Goal: Transaction & Acquisition: Purchase product/service

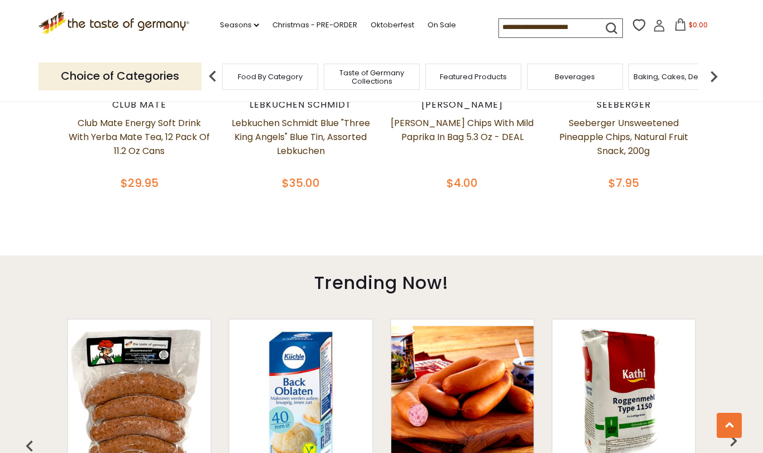
scroll to position [717, 0]
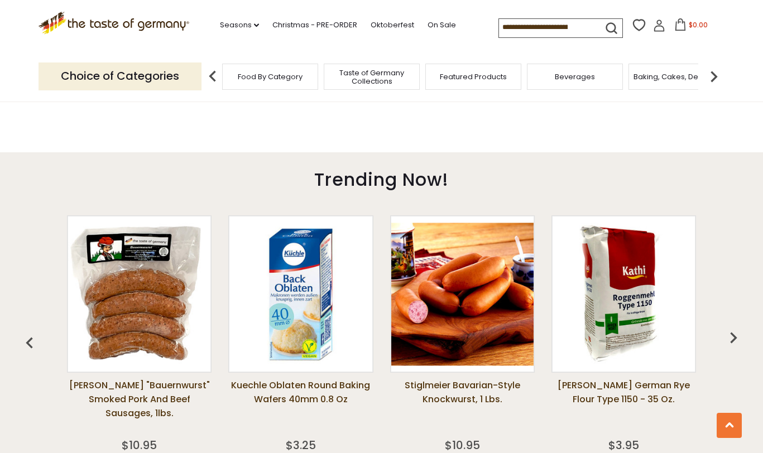
click at [717, 75] on img at bounding box center [714, 76] width 22 height 22
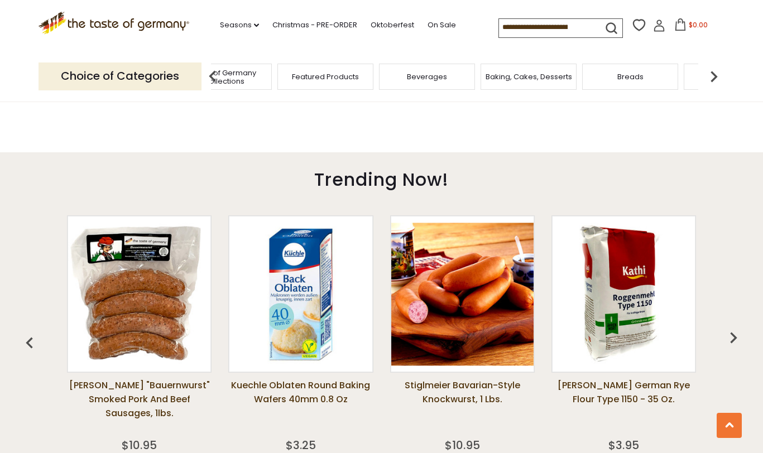
click at [714, 75] on img at bounding box center [714, 76] width 22 height 22
click at [608, 84] on div "Candy" at bounding box center [584, 77] width 96 height 26
click at [583, 79] on span "Candy" at bounding box center [584, 77] width 24 height 8
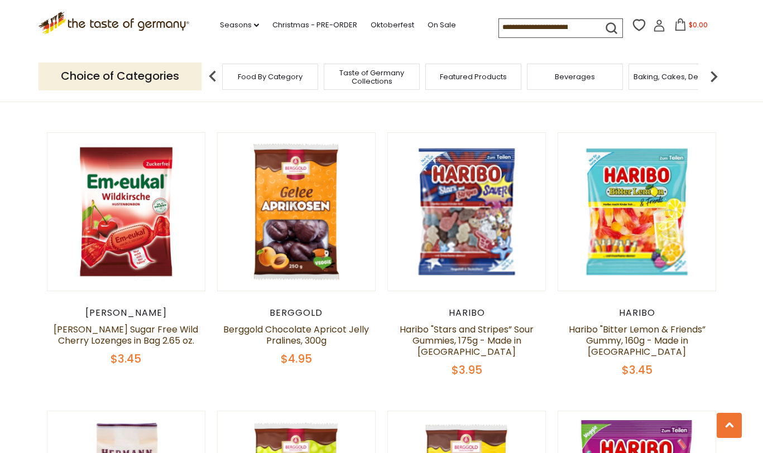
scroll to position [838, 0]
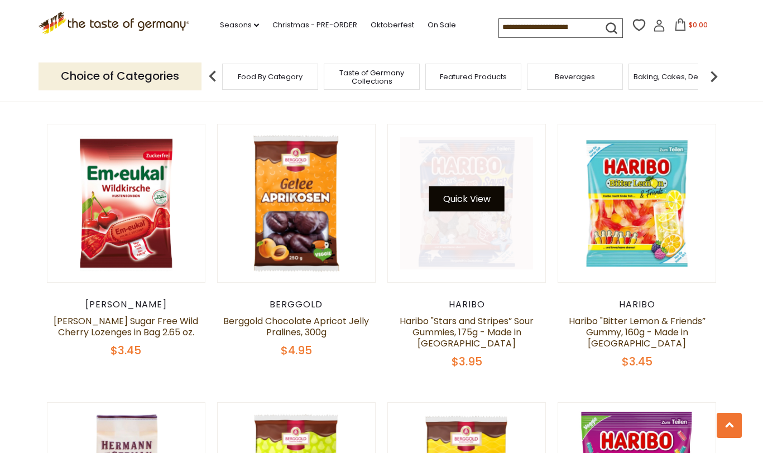
click at [459, 212] on button "Quick View" at bounding box center [466, 198] width 75 height 25
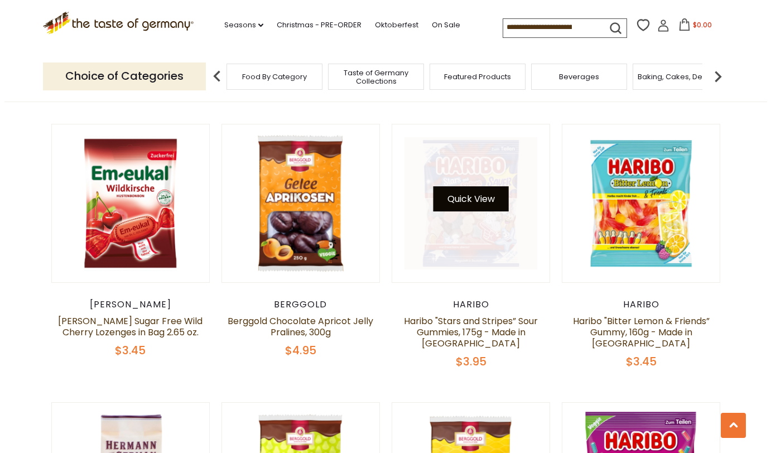
scroll to position [841, 0]
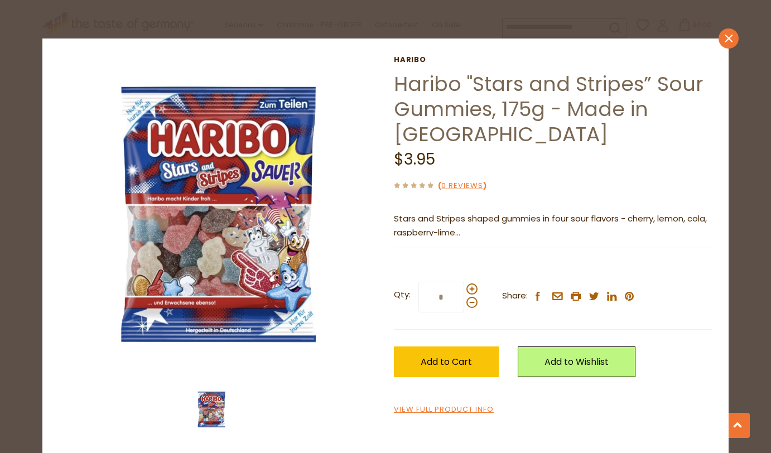
click at [730, 38] on link "close" at bounding box center [729, 38] width 20 height 20
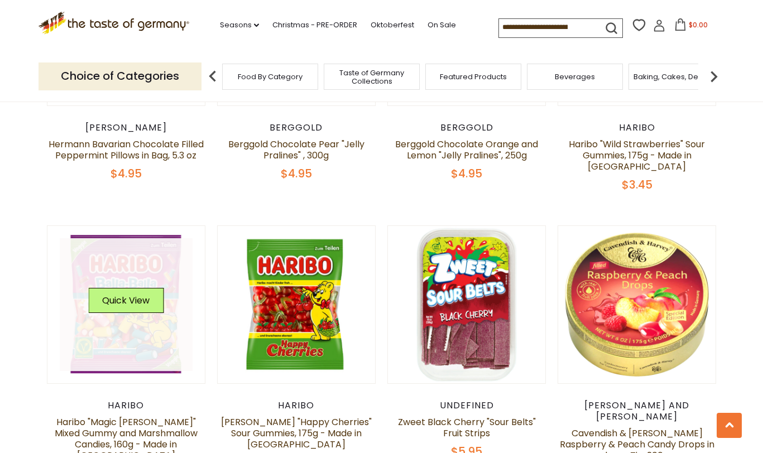
scroll to position [1354, 0]
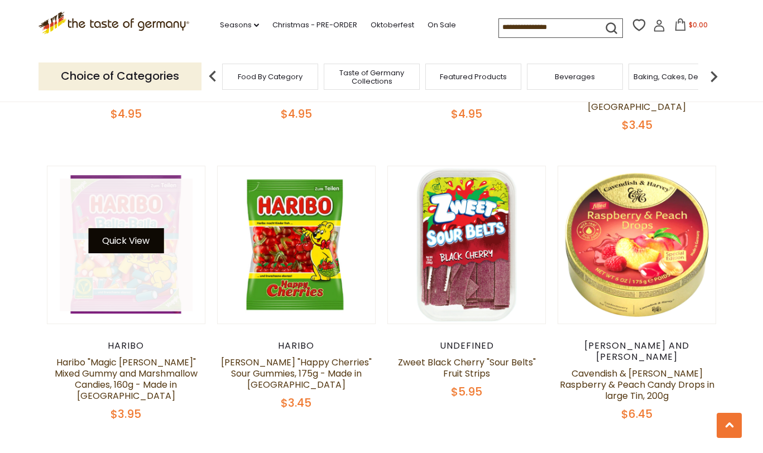
click at [129, 229] on button "Quick View" at bounding box center [125, 240] width 75 height 25
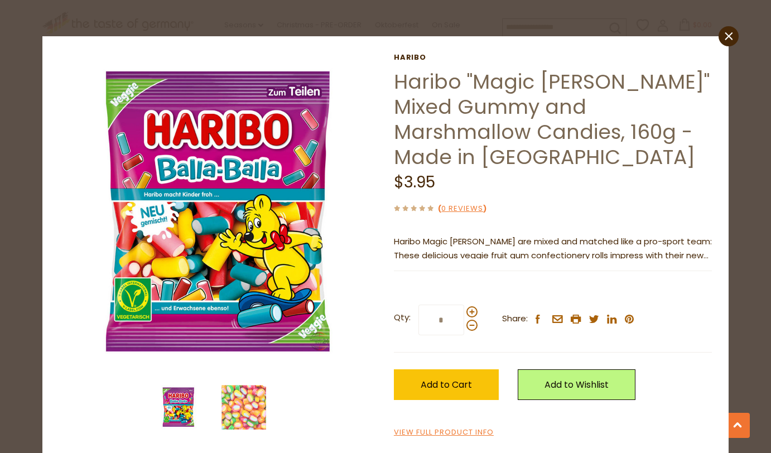
scroll to position [5, 0]
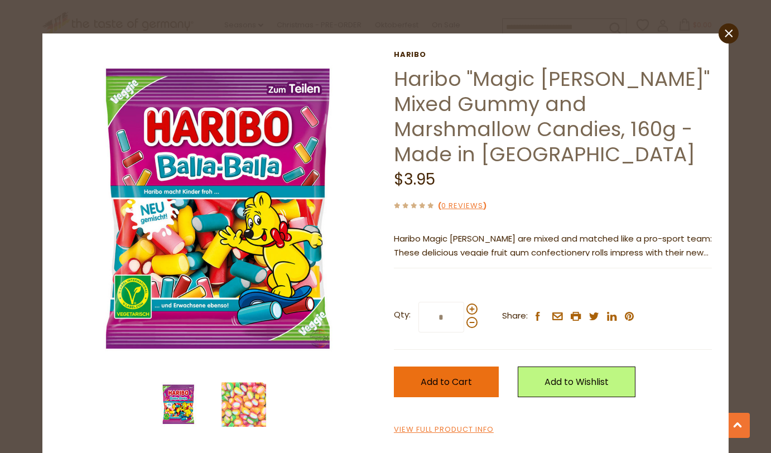
click at [433, 381] on span "Add to Cart" at bounding box center [446, 382] width 51 height 13
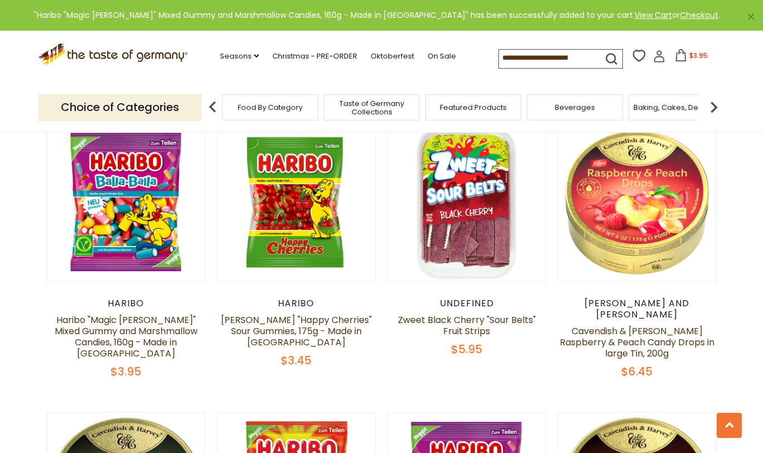
scroll to position [1552, 0]
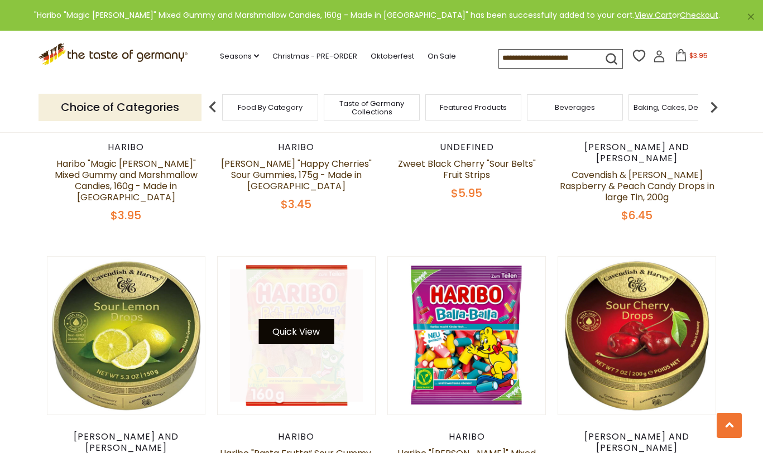
click at [289, 319] on button "Quick View" at bounding box center [295, 331] width 75 height 25
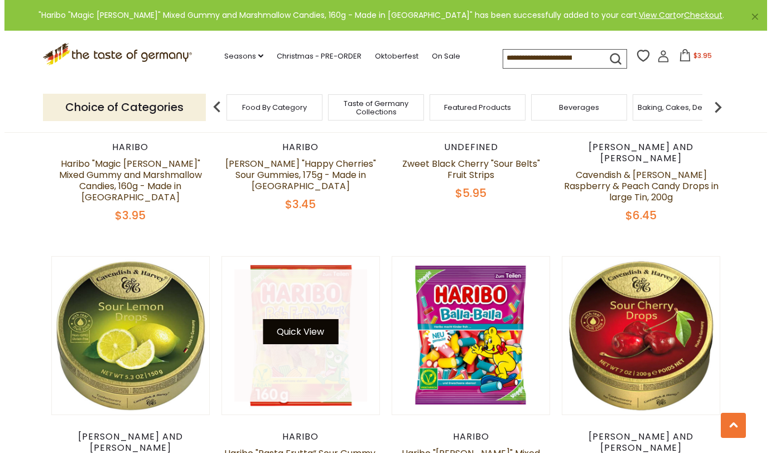
scroll to position [1554, 0]
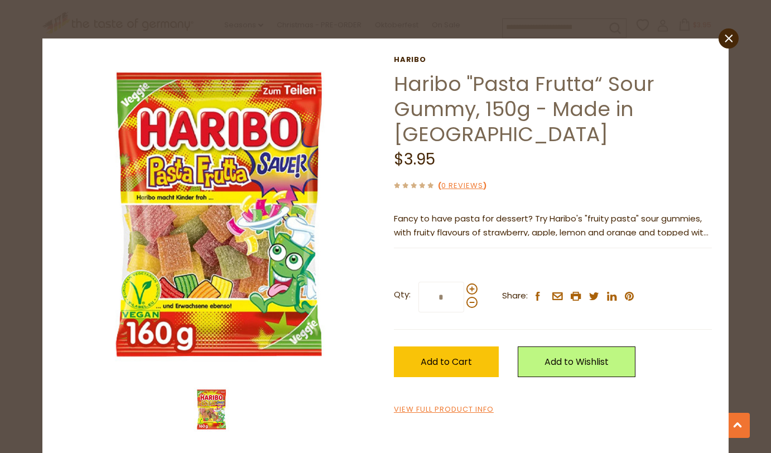
click at [725, 36] on icon "close" at bounding box center [729, 39] width 8 height 8
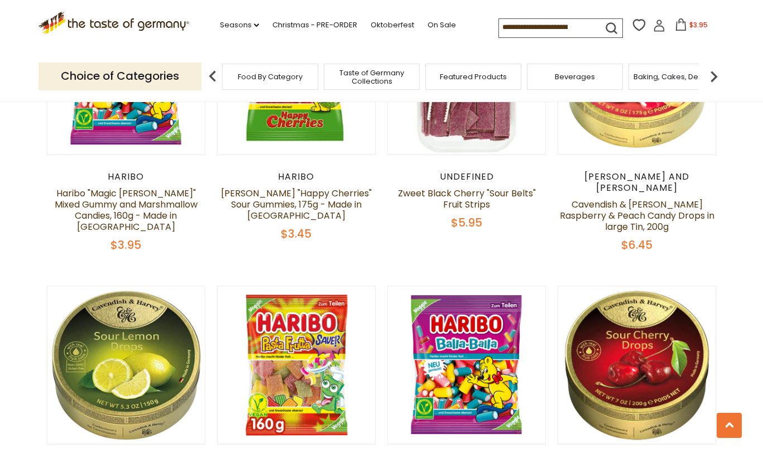
scroll to position [1373, 0]
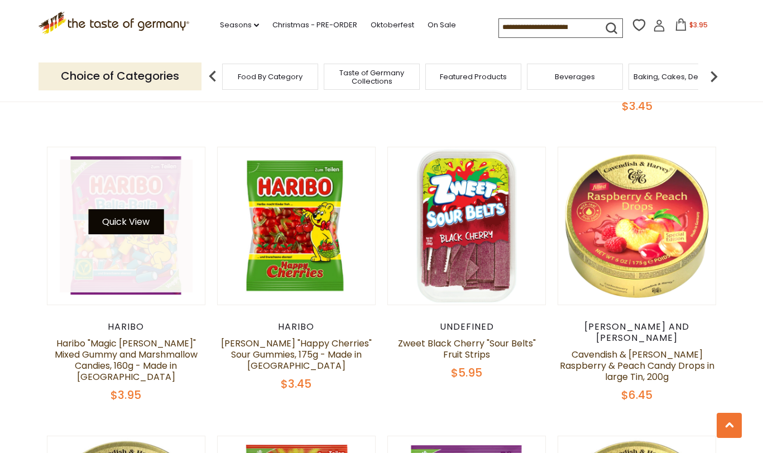
click at [129, 212] on button "Quick View" at bounding box center [125, 221] width 75 height 25
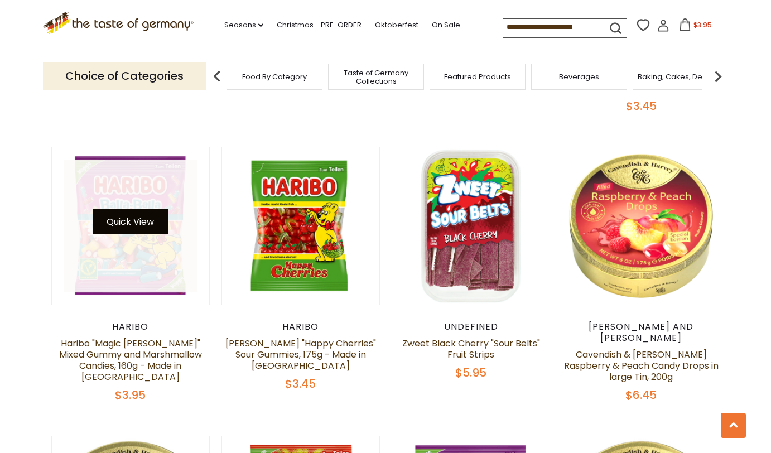
scroll to position [1375, 0]
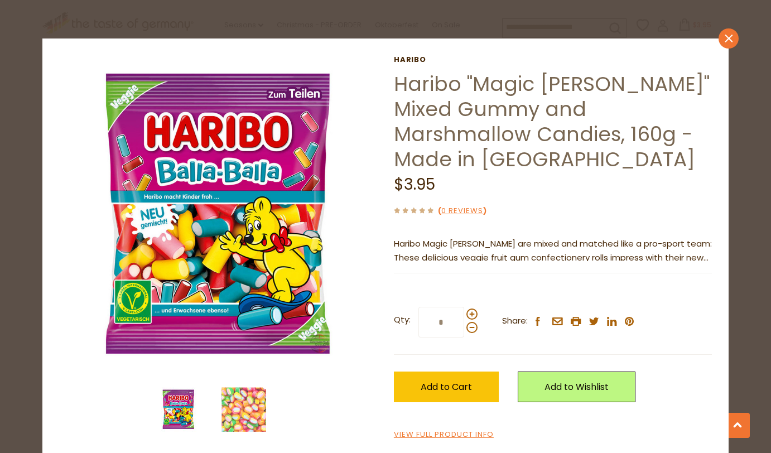
click at [725, 38] on icon "close" at bounding box center [729, 39] width 8 height 8
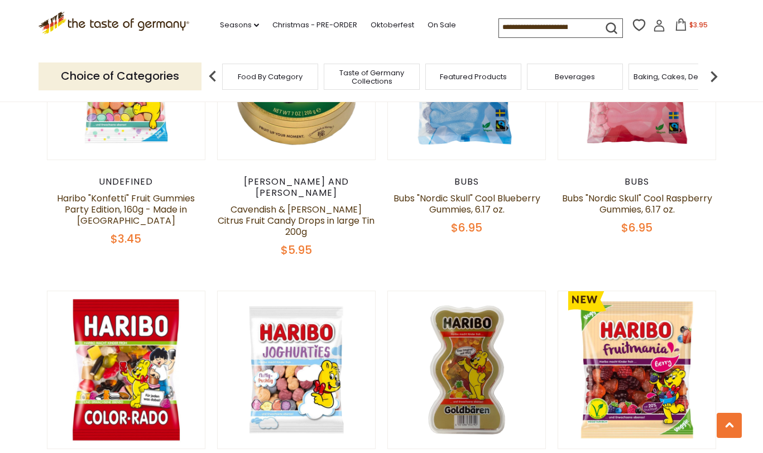
scroll to position [2099, 0]
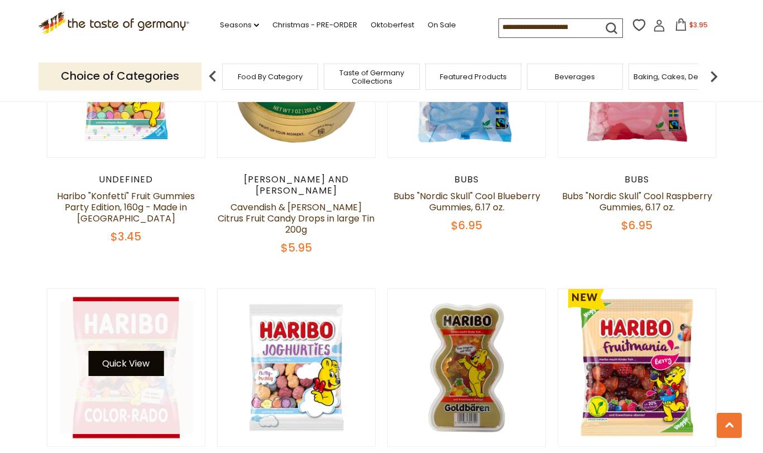
click at [124, 351] on button "Quick View" at bounding box center [125, 363] width 75 height 25
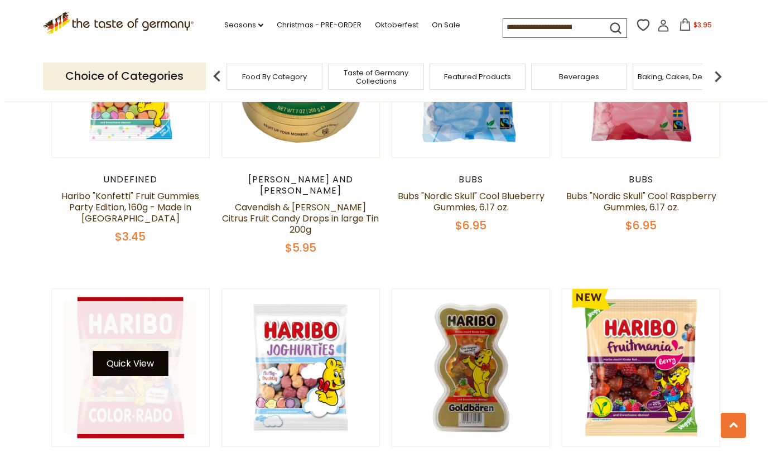
scroll to position [2101, 0]
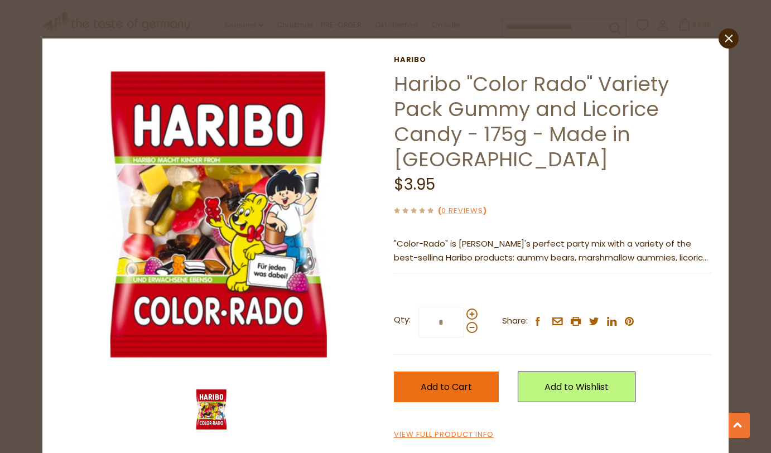
click at [434, 383] on span "Add to Cart" at bounding box center [446, 387] width 51 height 13
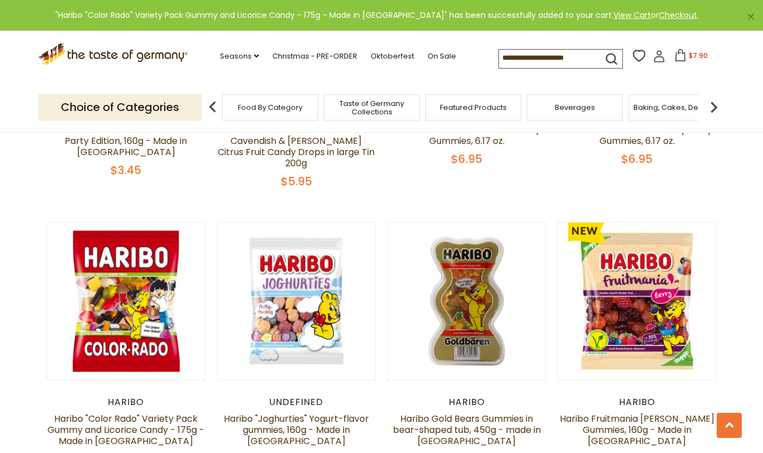
scroll to position [2233, 0]
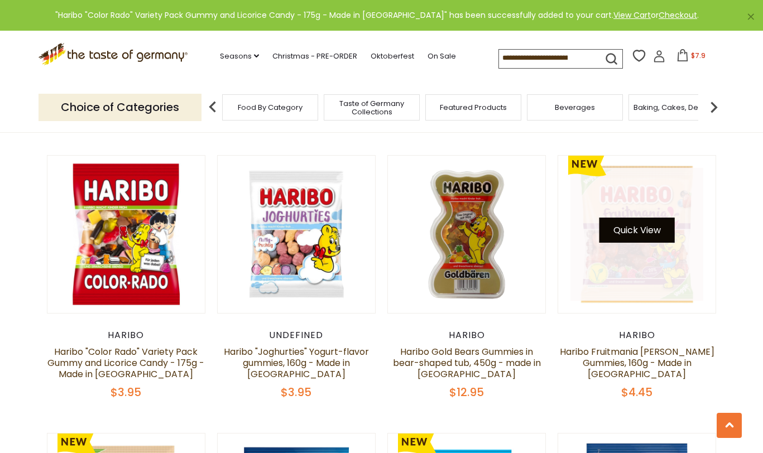
click at [621, 218] on button "Quick View" at bounding box center [636, 230] width 75 height 25
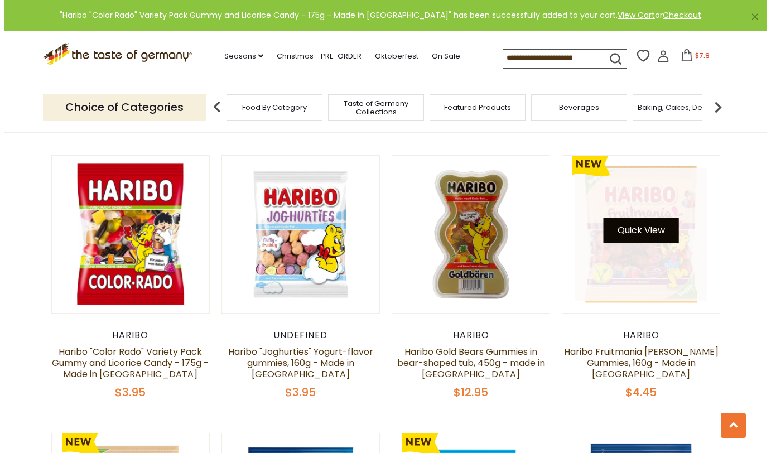
scroll to position [2234, 0]
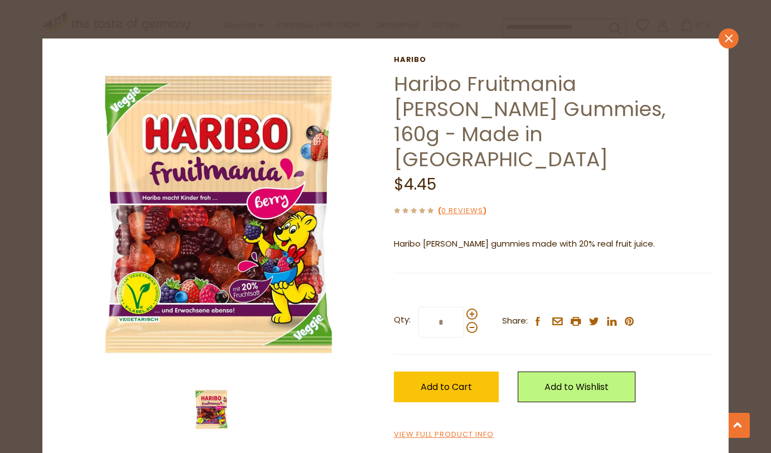
click at [725, 42] on icon "close" at bounding box center [729, 39] width 8 height 8
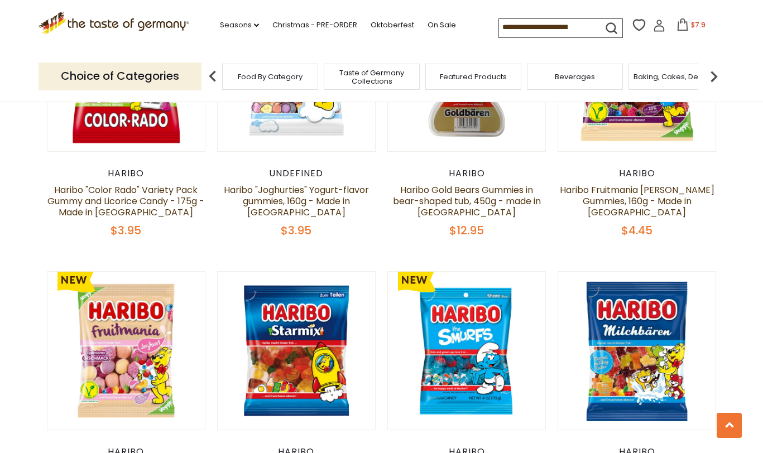
scroll to position [2430, 0]
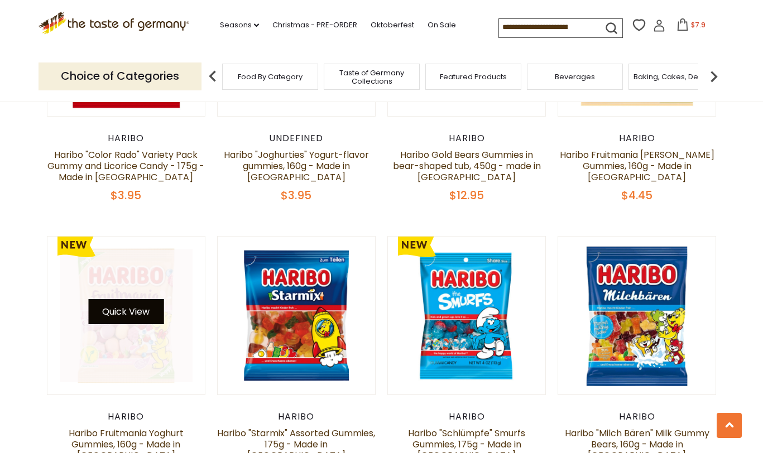
click at [136, 299] on button "Quick View" at bounding box center [125, 311] width 75 height 25
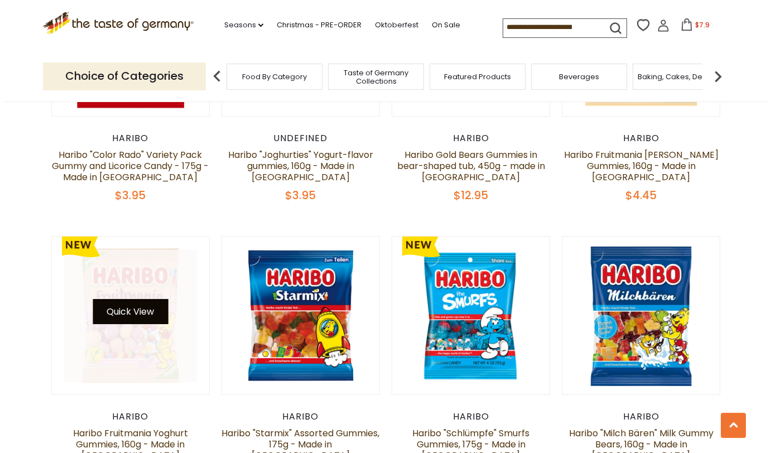
scroll to position [2431, 0]
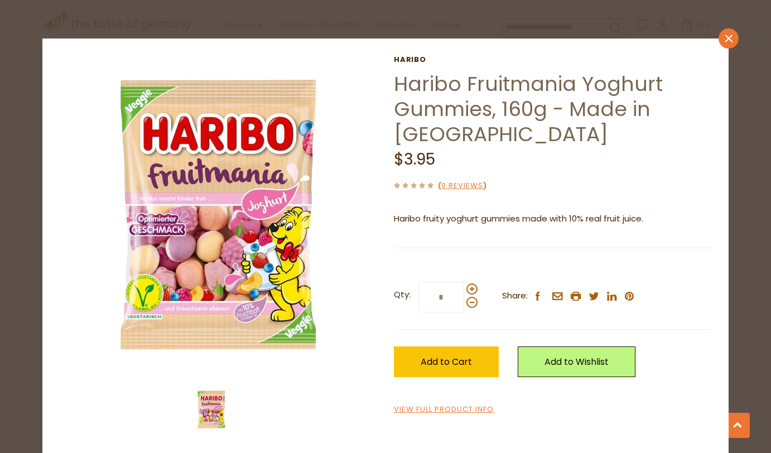
click at [725, 40] on icon "close" at bounding box center [729, 39] width 8 height 8
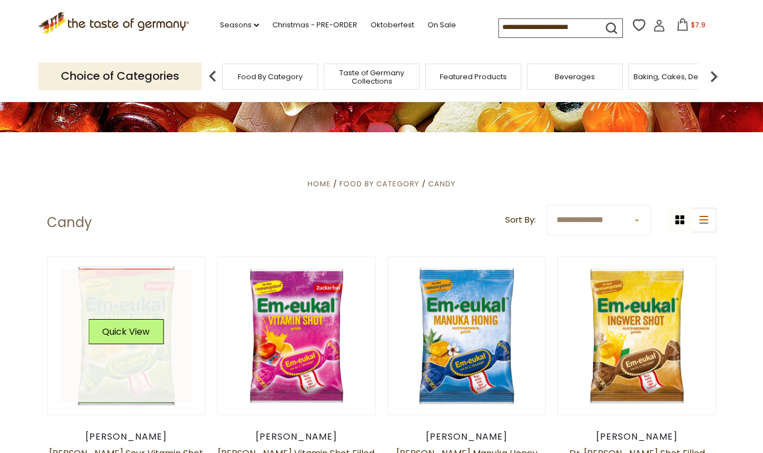
scroll to position [158, 0]
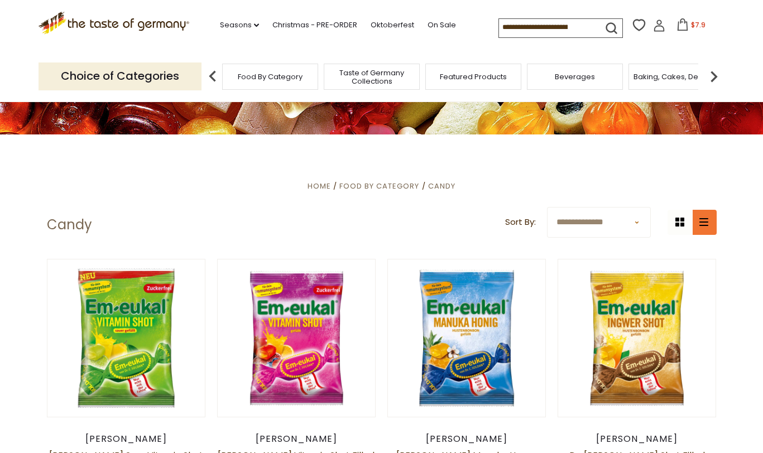
click at [703, 221] on icon "list icon" at bounding box center [703, 222] width 9 height 8
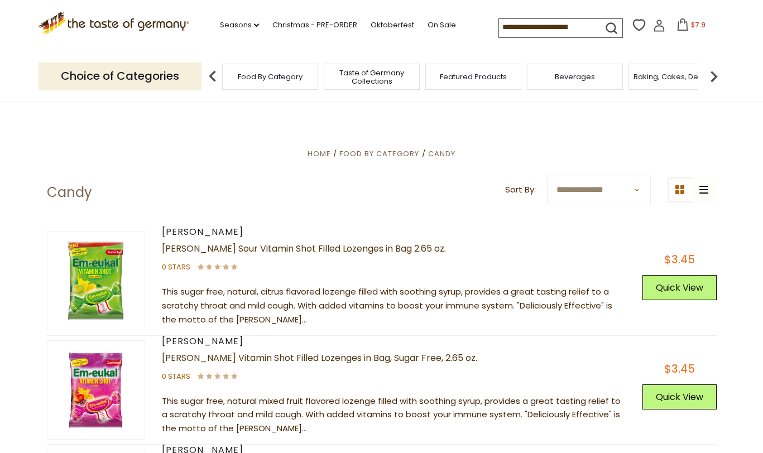
scroll to position [0, 0]
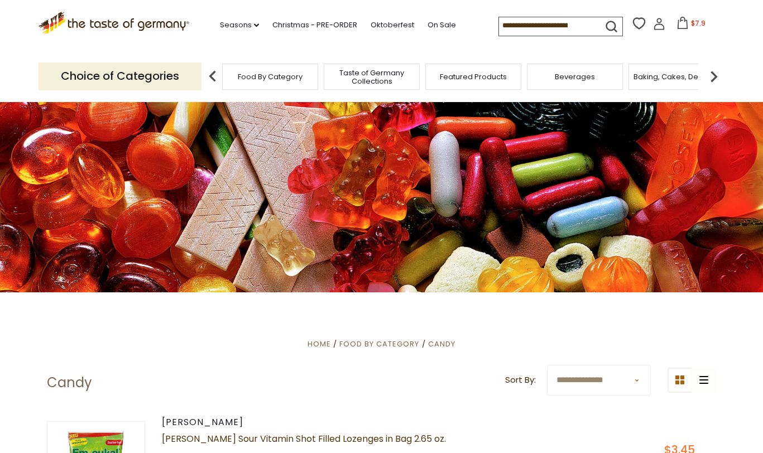
click at [575, 28] on input at bounding box center [546, 25] width 94 height 16
type input "******"
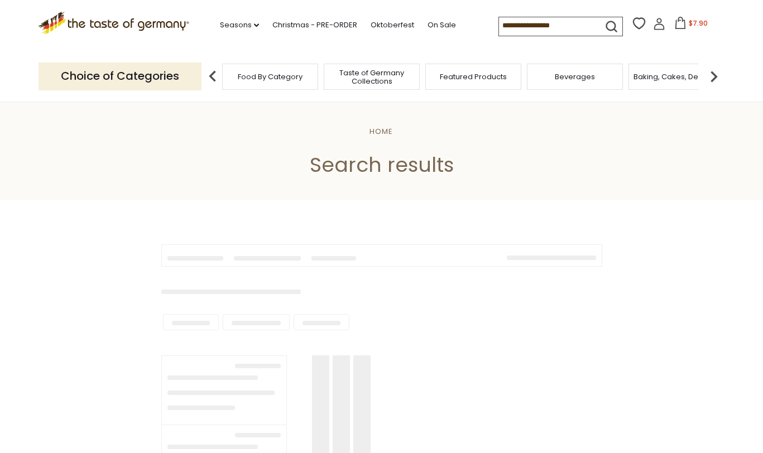
type input "******"
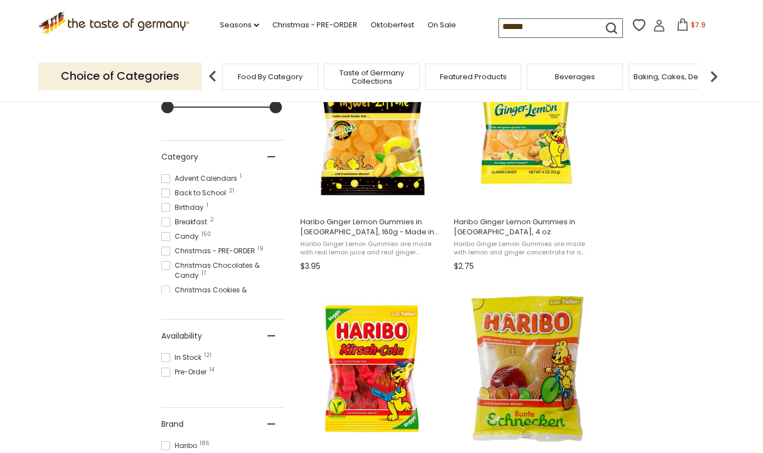
scroll to position [147, 0]
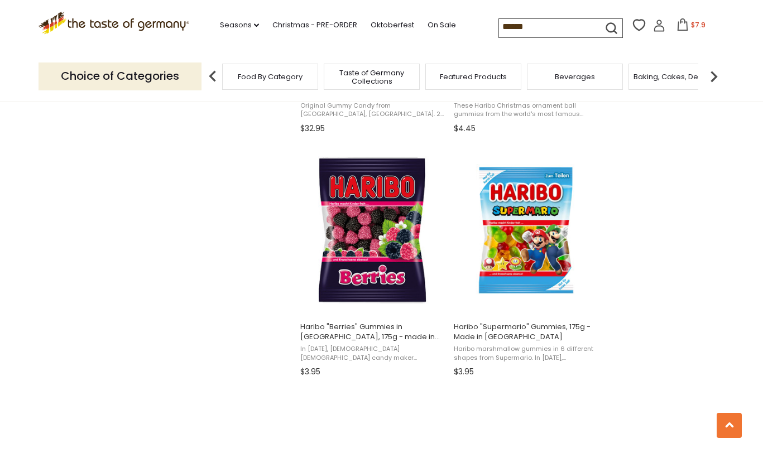
scroll to position [1423, 0]
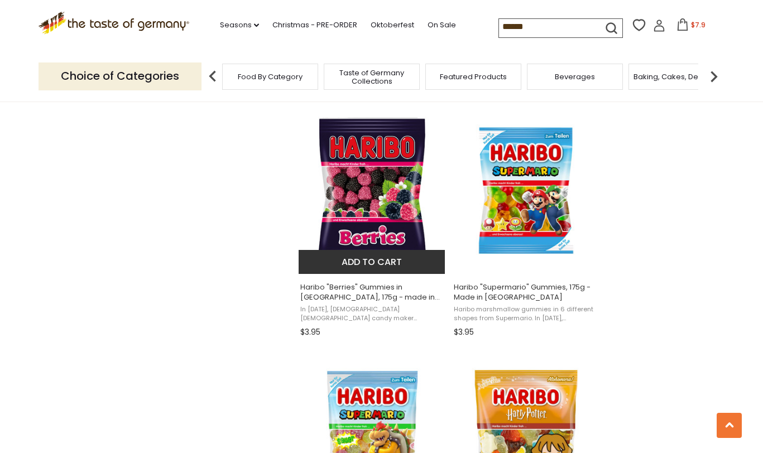
click at [362, 261] on button "Add to cart" at bounding box center [372, 262] width 147 height 24
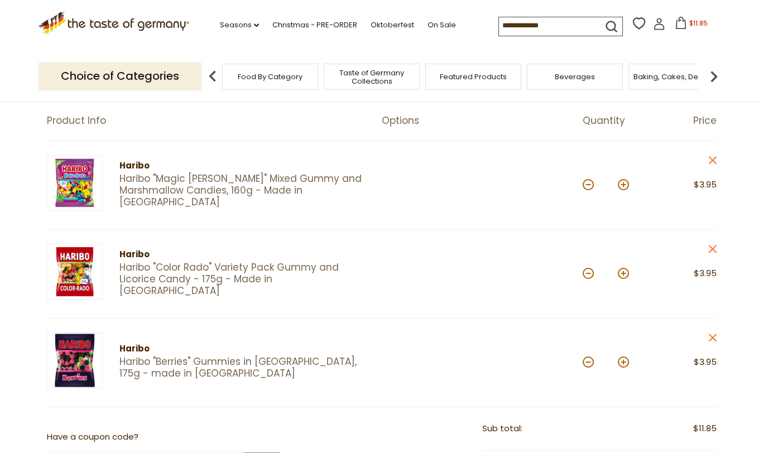
scroll to position [148, 0]
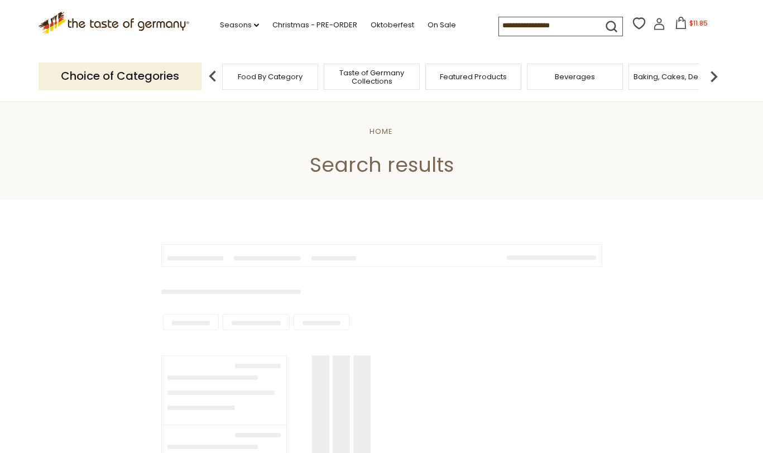
type input "******"
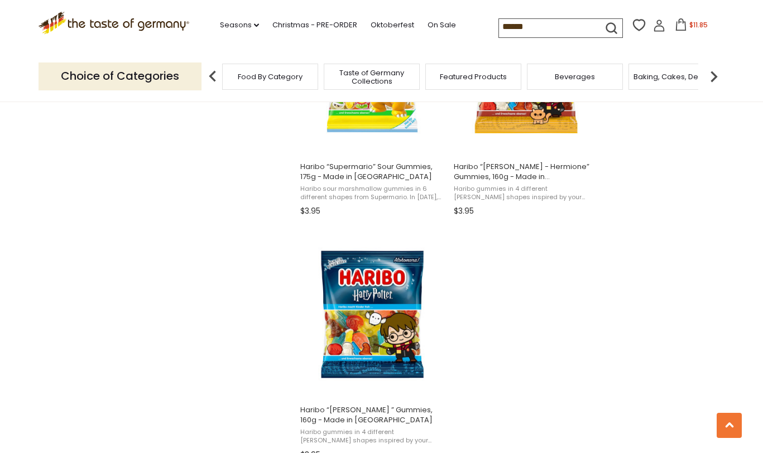
scroll to position [1939, 0]
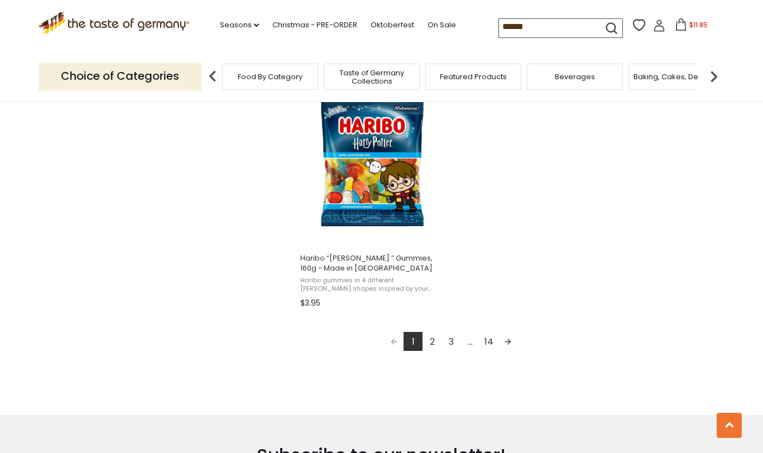
click at [432, 342] on link "2" at bounding box center [432, 341] width 19 height 19
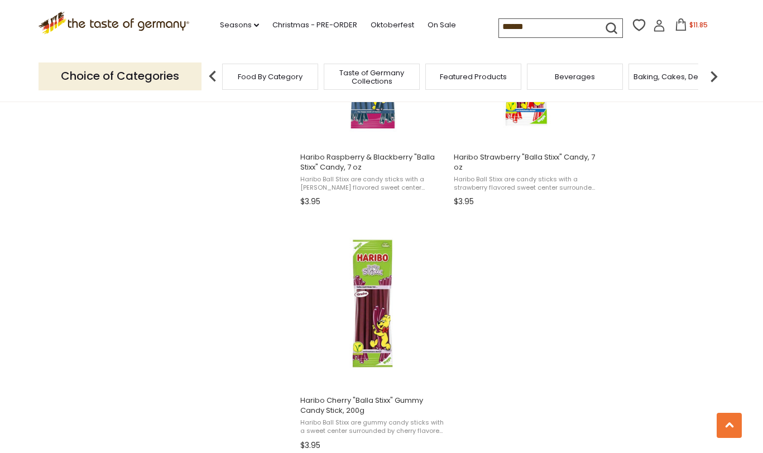
scroll to position [1864, 0]
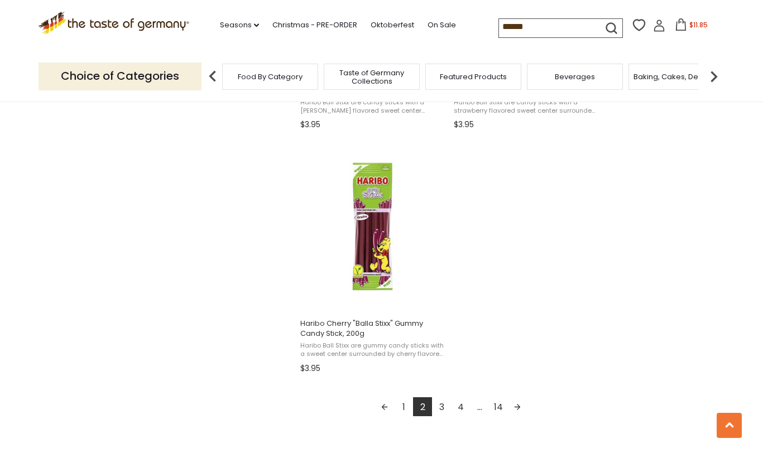
click at [447, 407] on link "3" at bounding box center [441, 406] width 19 height 19
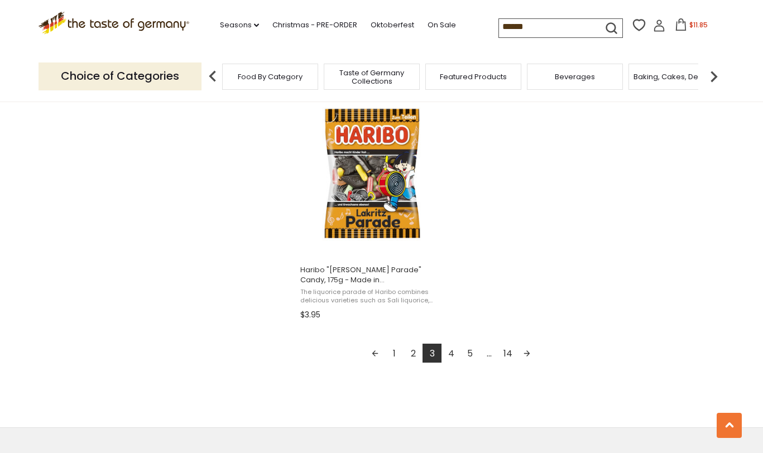
scroll to position [2007, 0]
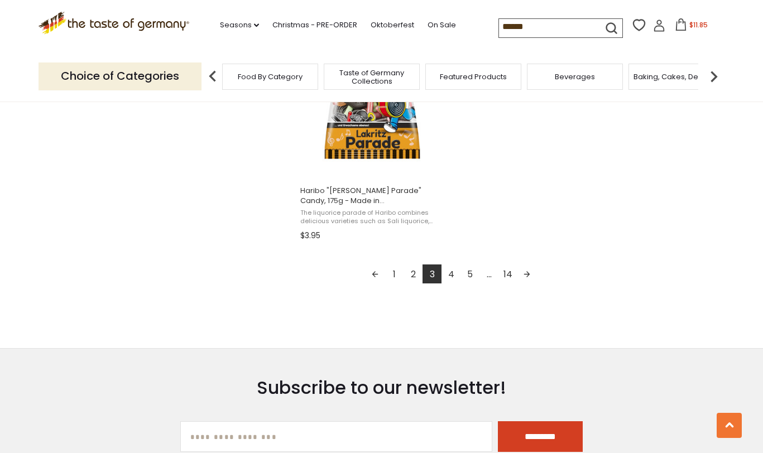
click at [445, 272] on link "4" at bounding box center [451, 274] width 19 height 19
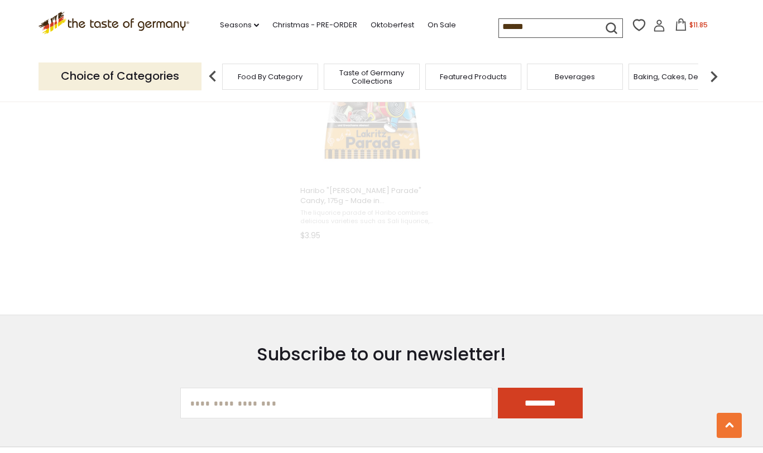
scroll to position [761, 0]
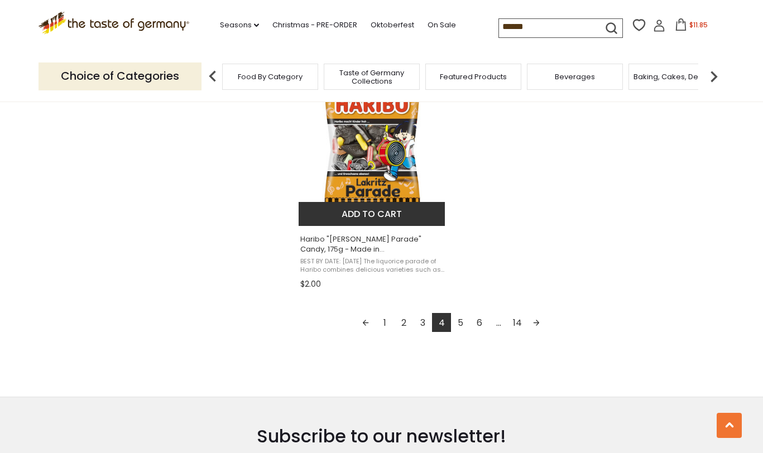
scroll to position [1957, 0]
click at [364, 142] on img "Haribo" at bounding box center [373, 143] width 148 height 148
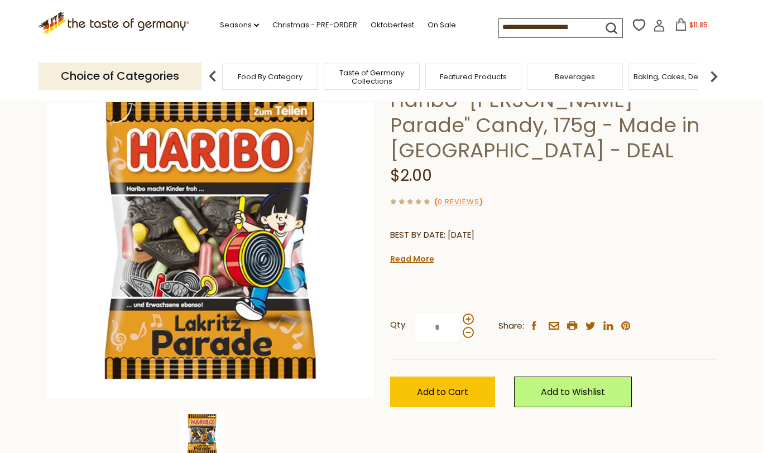
scroll to position [141, 0]
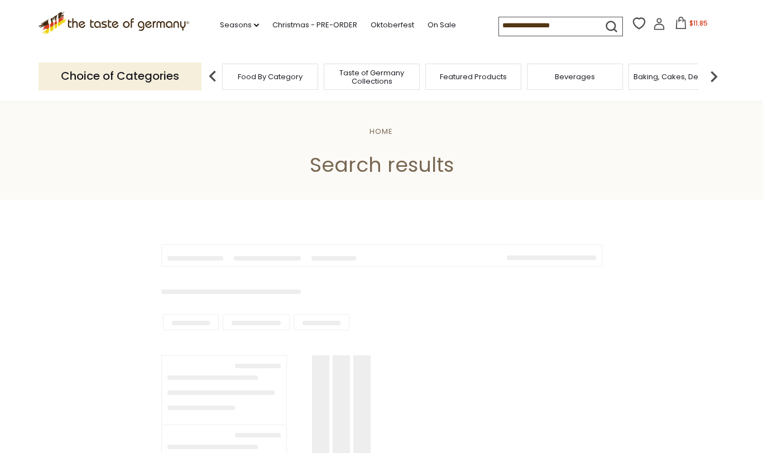
type input "******"
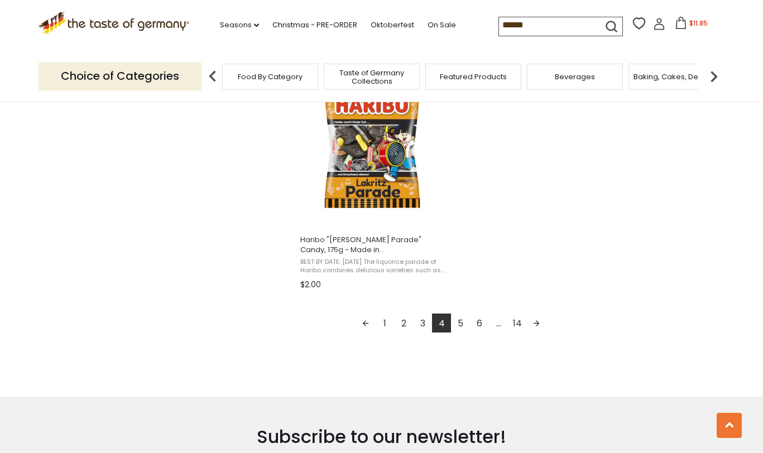
scroll to position [1960, 0]
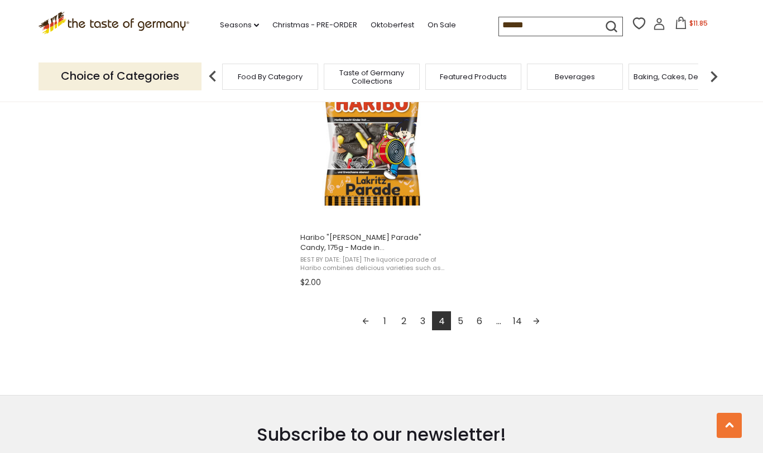
click at [463, 321] on link "5" at bounding box center [460, 320] width 19 height 19
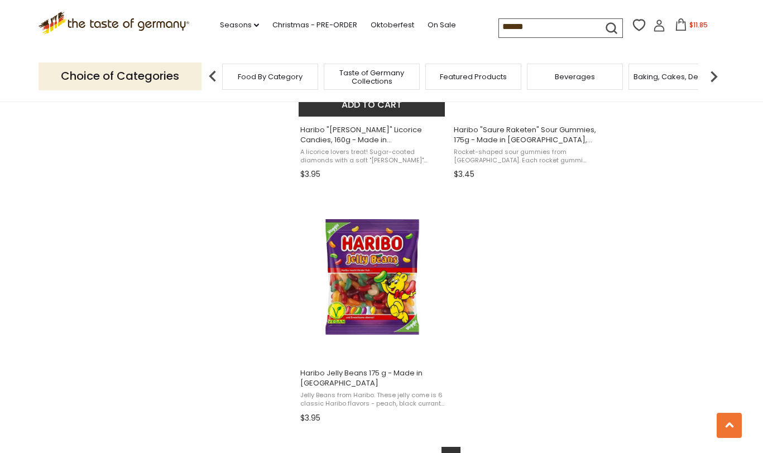
scroll to position [1833, 0]
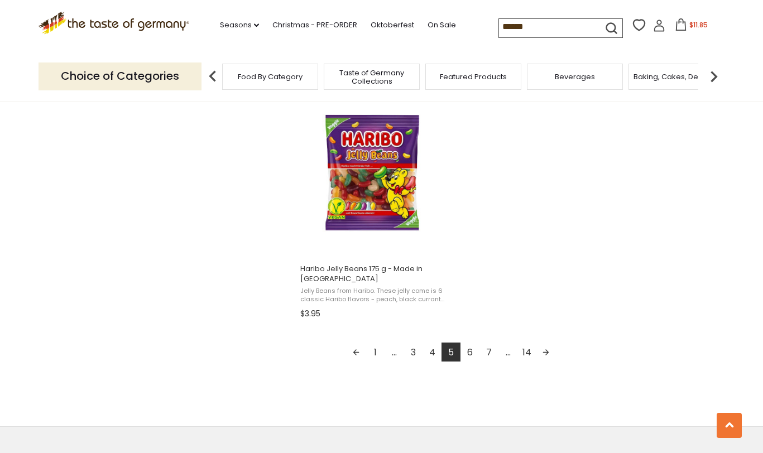
click at [473, 352] on link "6" at bounding box center [469, 352] width 19 height 19
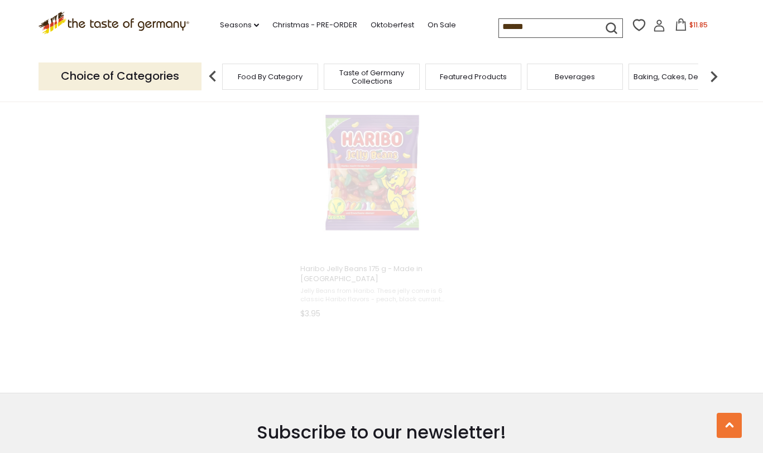
scroll to position [1107, 0]
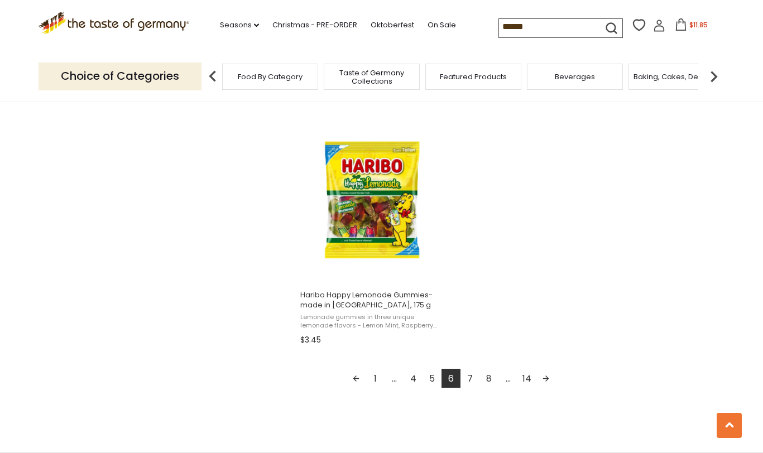
scroll to position [1914, 0]
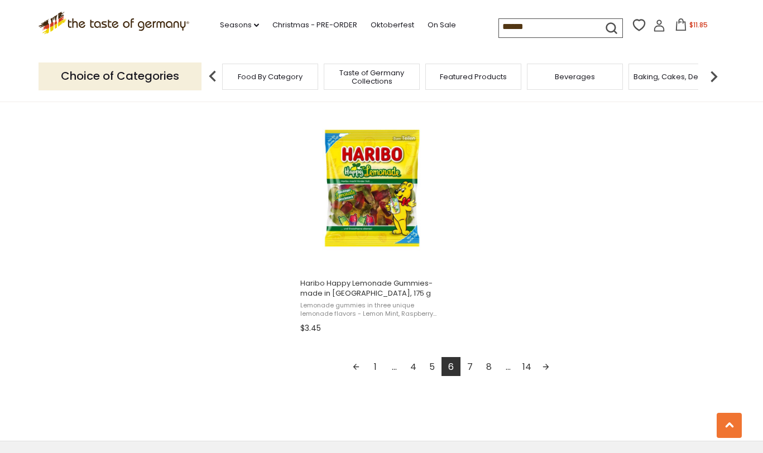
click at [470, 363] on link "7" at bounding box center [469, 366] width 19 height 19
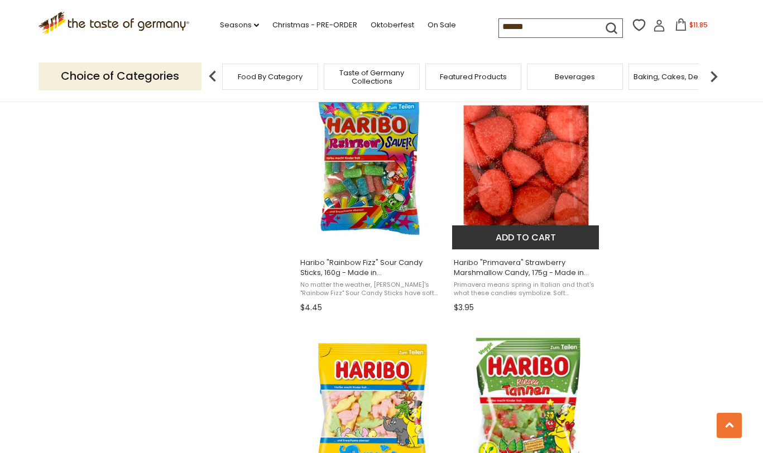
scroll to position [1200, 0]
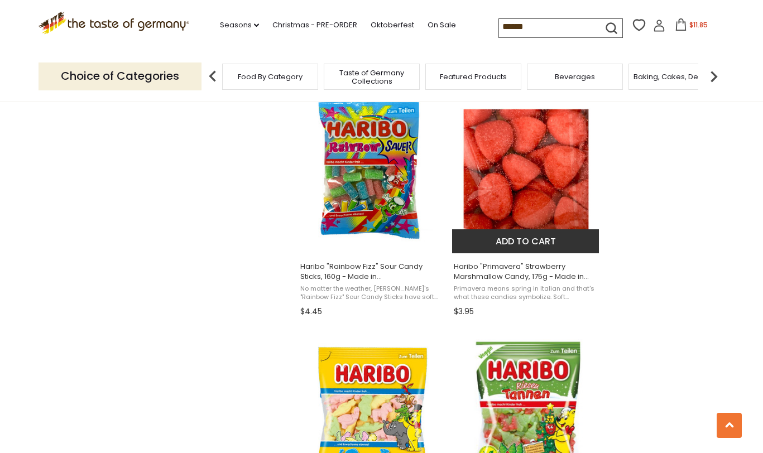
click at [506, 153] on img "Haribo" at bounding box center [526, 170] width 148 height 148
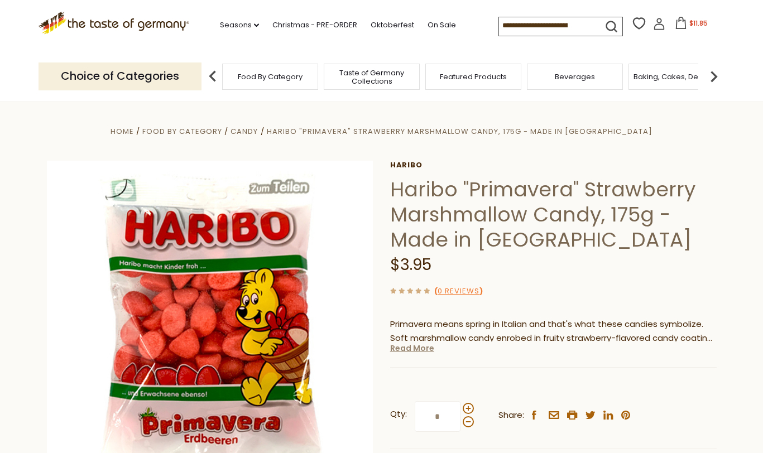
click at [414, 351] on link "Read More" at bounding box center [412, 348] width 44 height 11
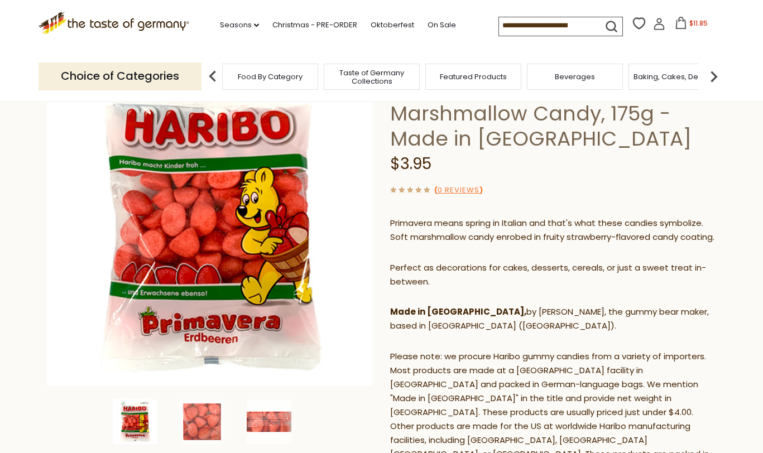
scroll to position [154, 0]
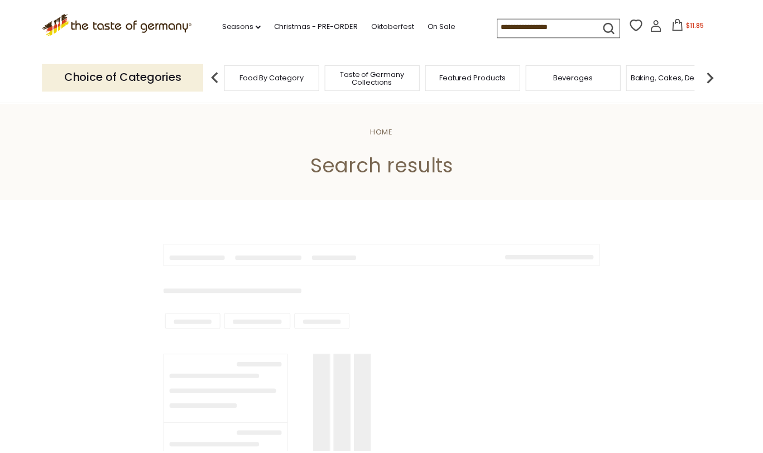
scroll to position [1200, 0]
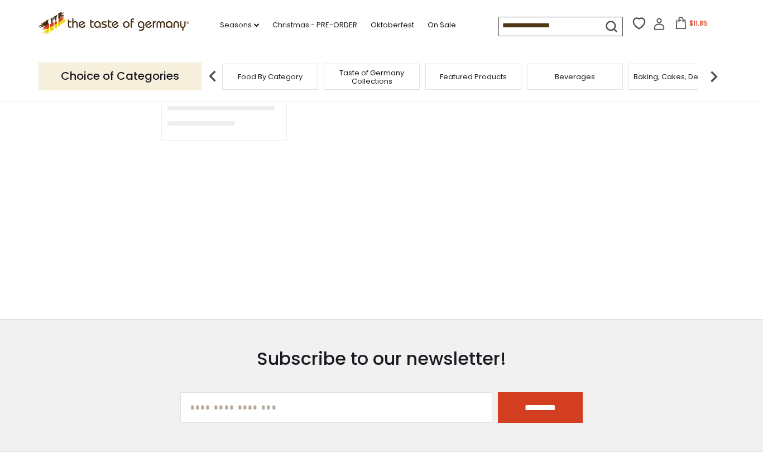
type input "******"
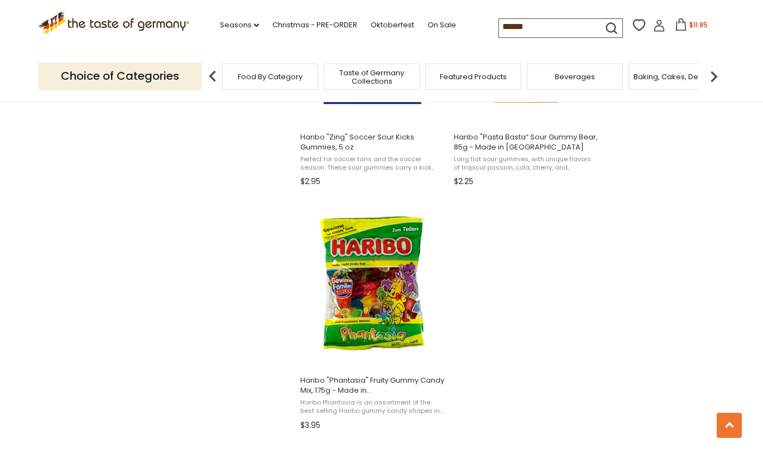
scroll to position [1860, 0]
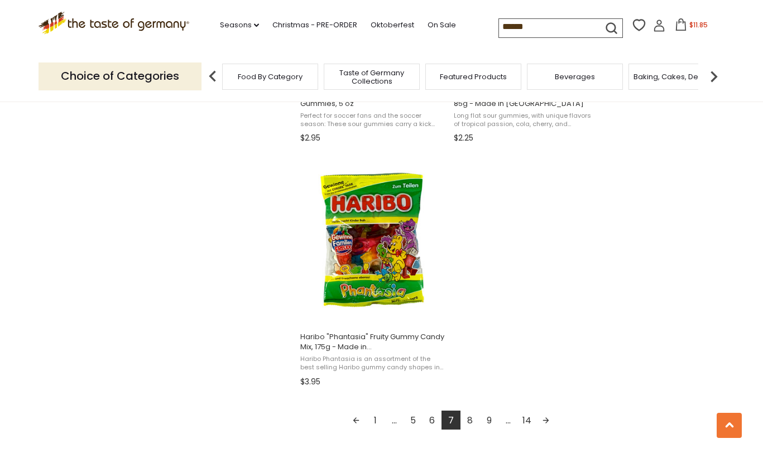
click at [471, 420] on link "8" at bounding box center [469, 420] width 19 height 19
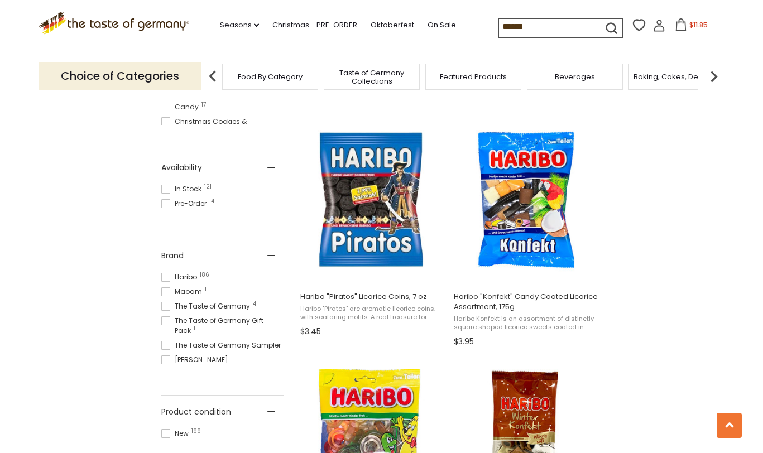
scroll to position [435, 0]
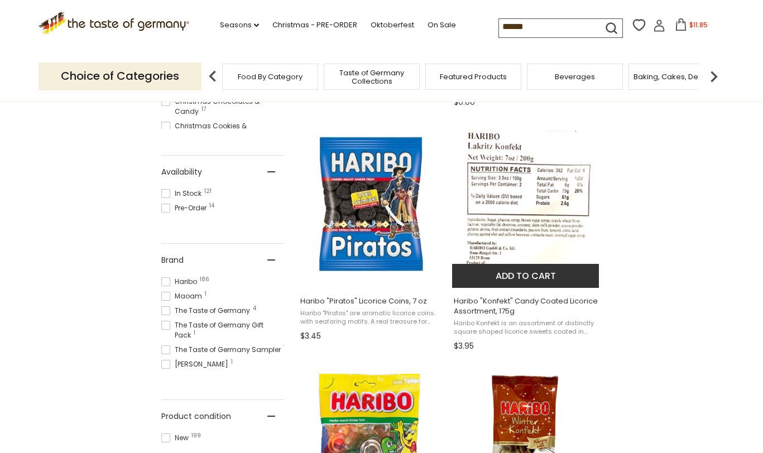
click at [501, 189] on img "Haribo" at bounding box center [526, 205] width 148 height 148
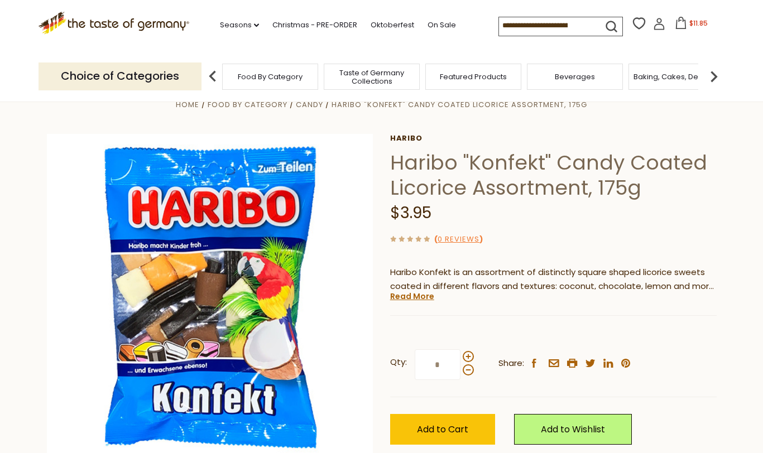
scroll to position [44, 0]
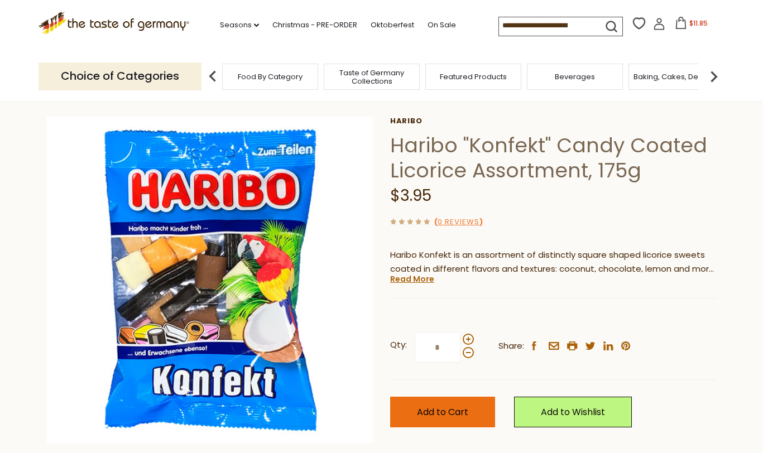
click at [428, 411] on span "Add to Cart" at bounding box center [442, 412] width 51 height 13
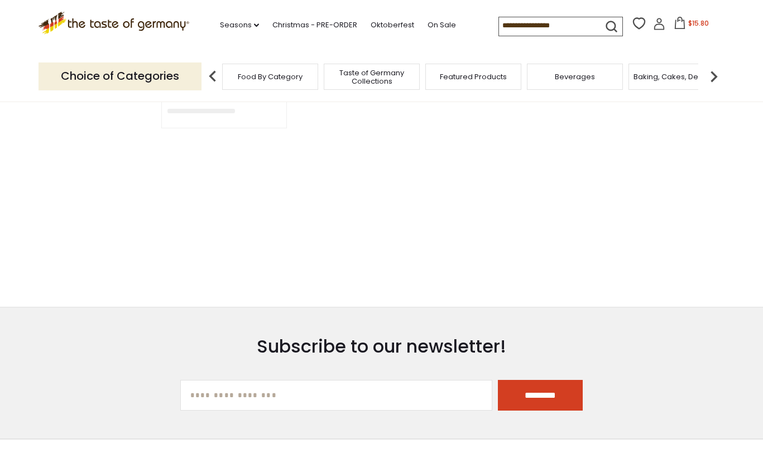
type input "******"
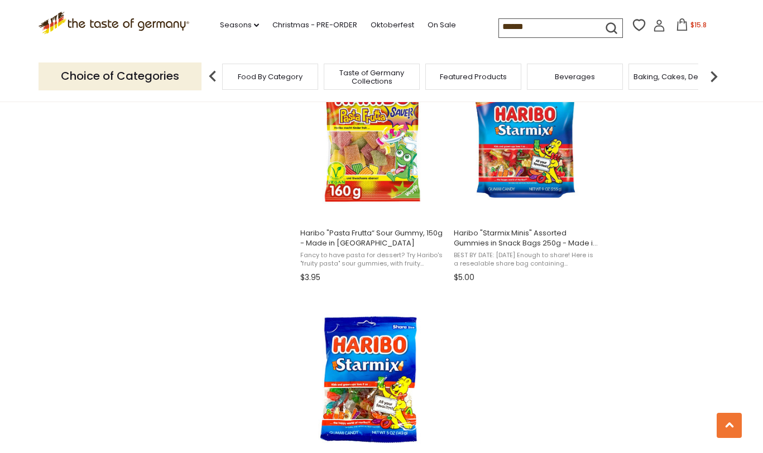
scroll to position [1956, 0]
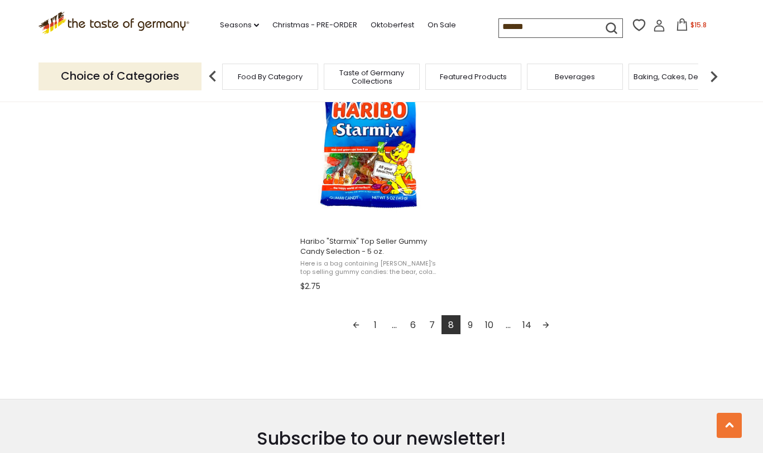
click at [471, 328] on link "9" at bounding box center [469, 324] width 19 height 19
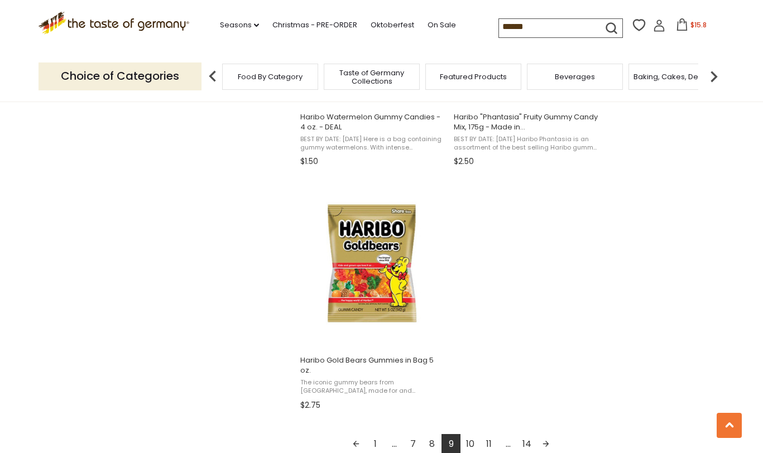
scroll to position [1863, 0]
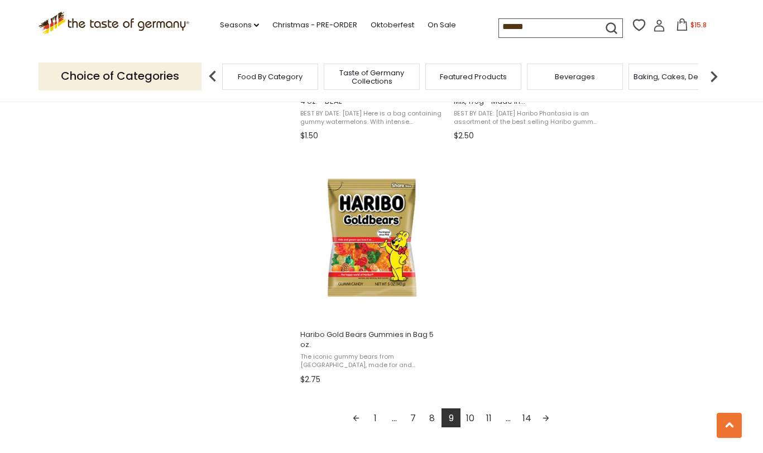
click at [473, 416] on link "10" at bounding box center [469, 418] width 19 height 19
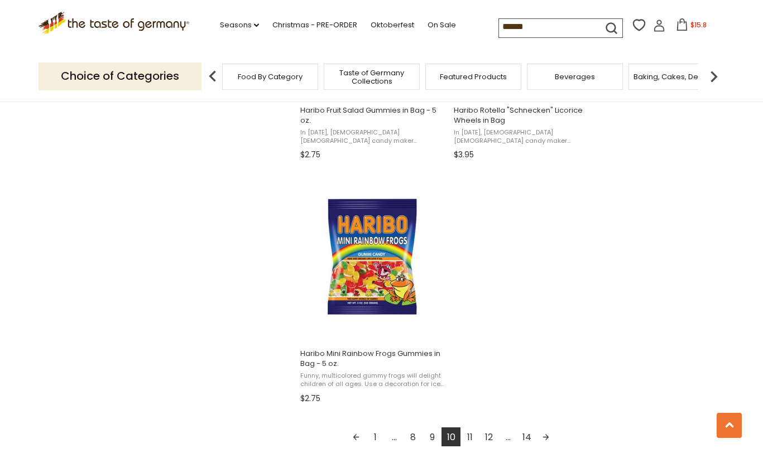
scroll to position [1854, 0]
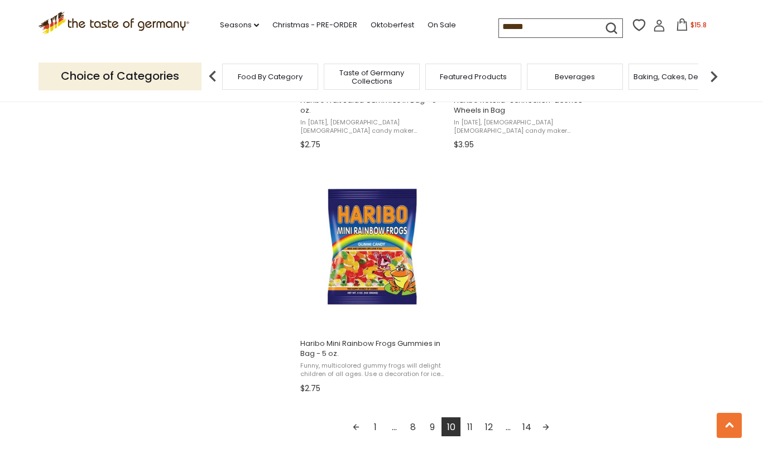
click at [473, 430] on link "11" at bounding box center [469, 427] width 19 height 19
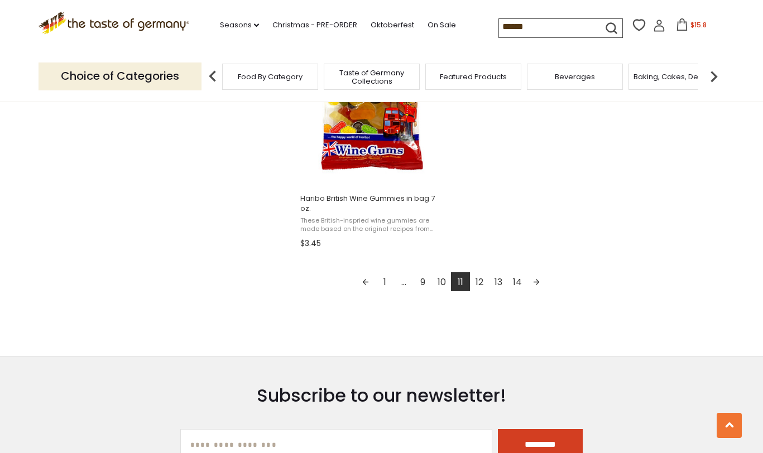
scroll to position [2042, 0]
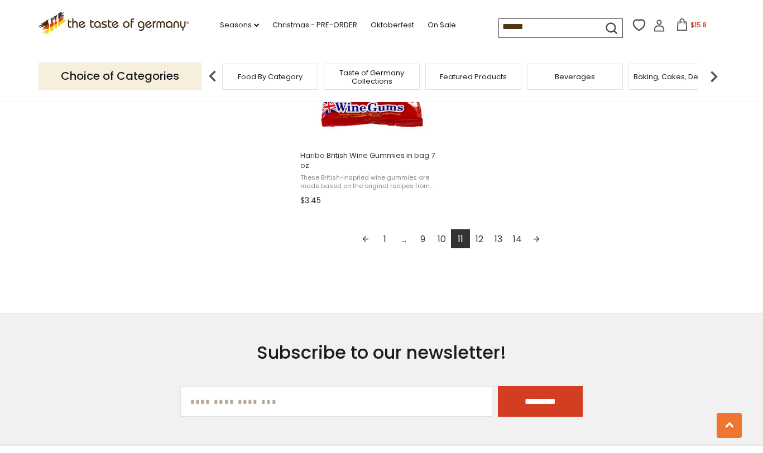
click at [481, 239] on link "12" at bounding box center [479, 238] width 19 height 19
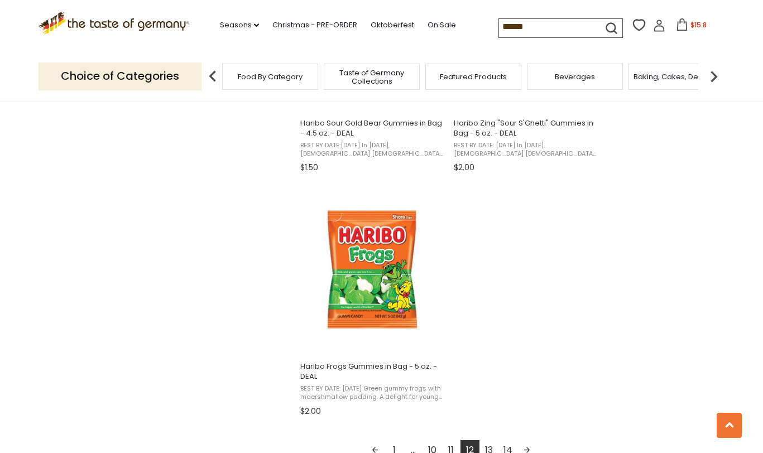
scroll to position [1877, 0]
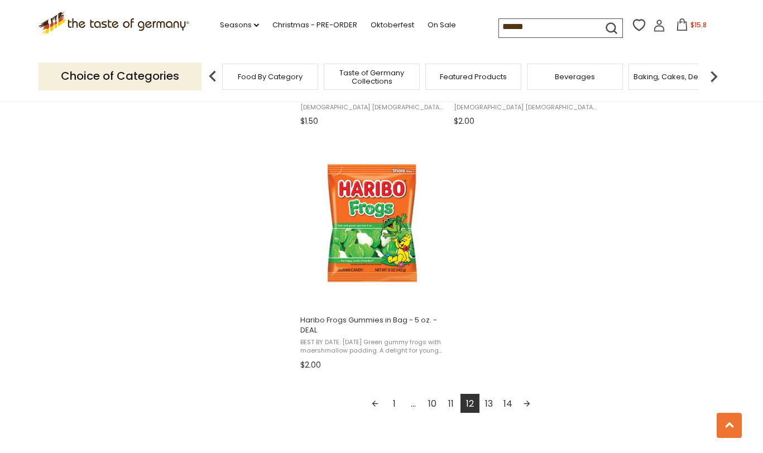
click at [491, 399] on link "13" at bounding box center [488, 403] width 19 height 19
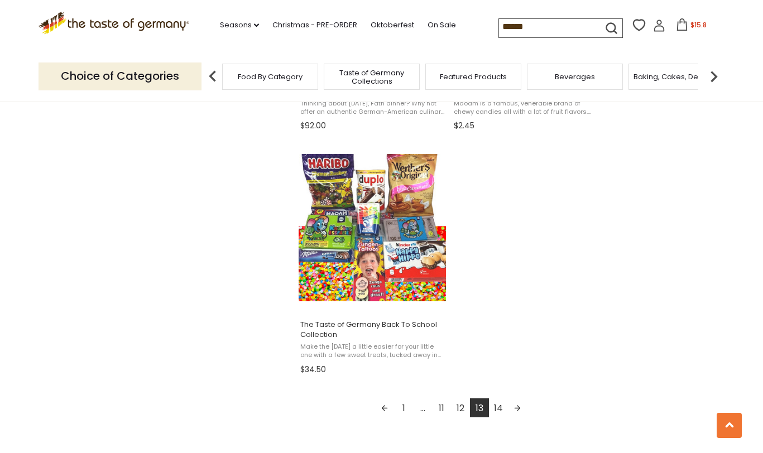
scroll to position [1921, 0]
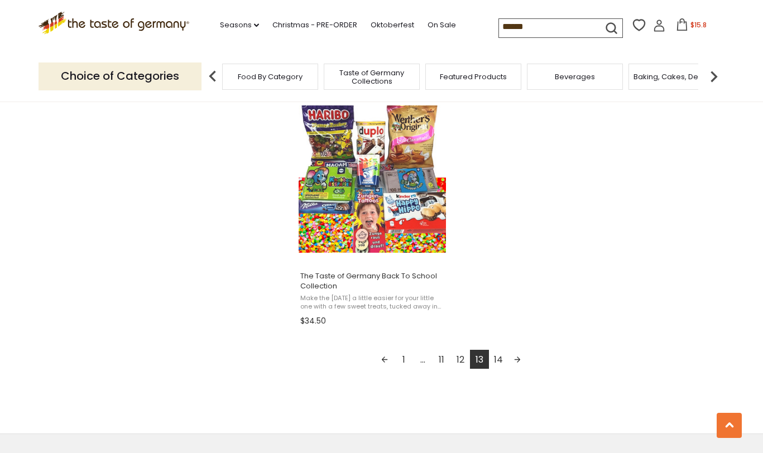
click at [500, 359] on link "14" at bounding box center [498, 359] width 19 height 19
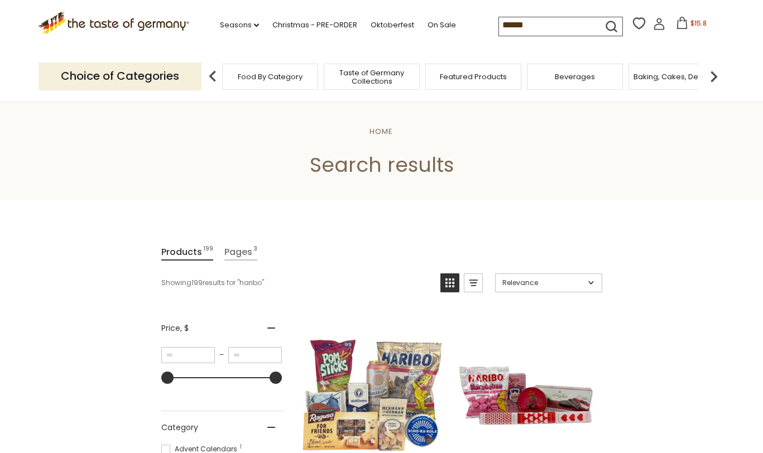
click at [672, 85] on div "Baking, Cakes, Desserts" at bounding box center [676, 77] width 96 height 26
click at [662, 76] on span "Baking, Cakes, Desserts" at bounding box center [677, 77] width 87 height 8
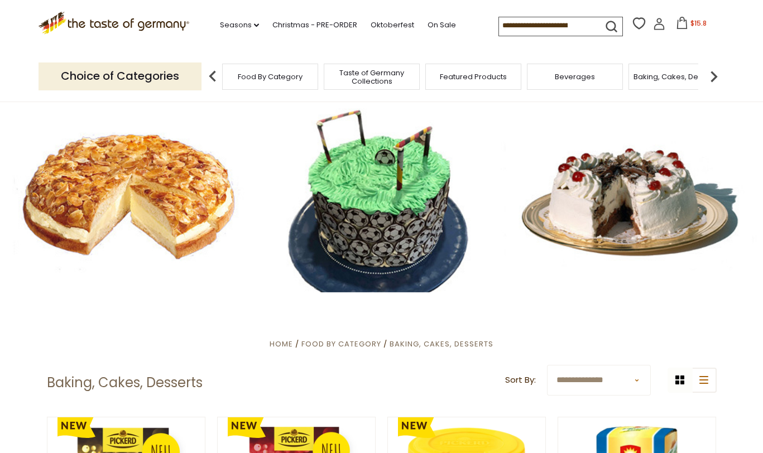
click at [254, 81] on span "Food By Category" at bounding box center [270, 77] width 65 height 8
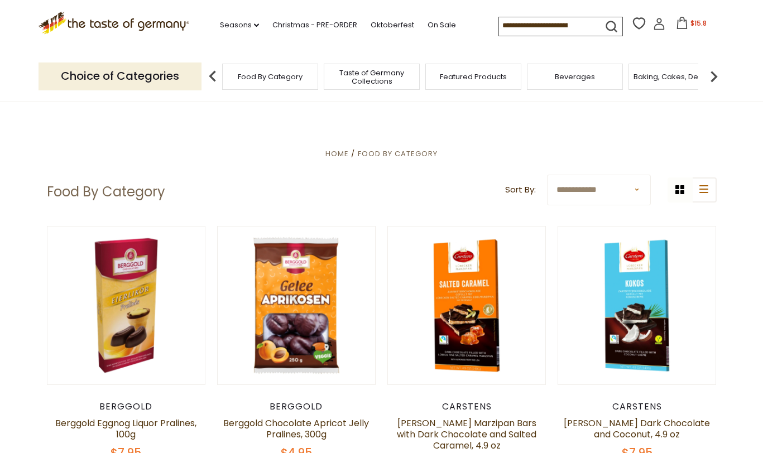
click at [582, 23] on input at bounding box center [546, 25] width 94 height 16
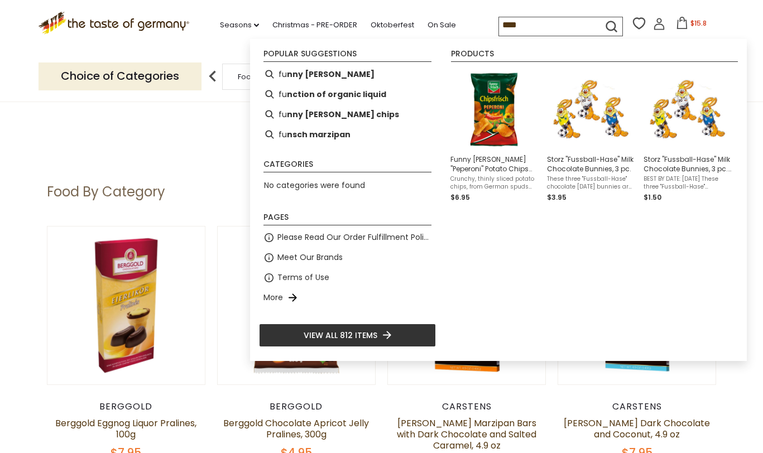
type input "*****"
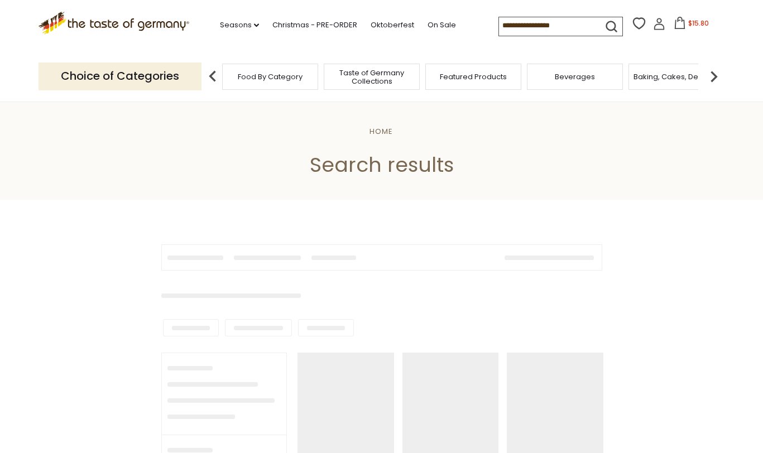
type input "*****"
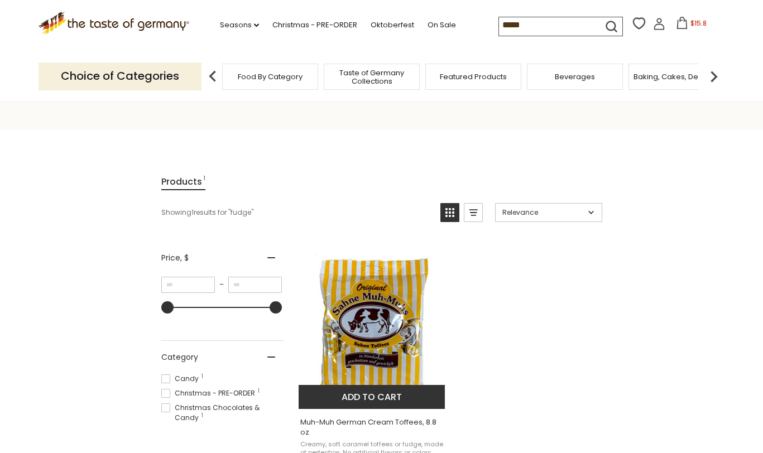
scroll to position [225, 0]
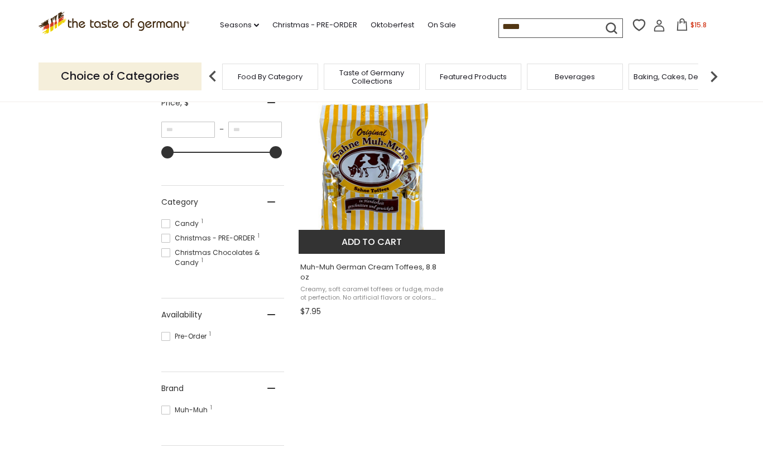
click at [359, 182] on img "Muh-Muh German Cream Toffees, 8.8 oz" at bounding box center [373, 170] width 148 height 148
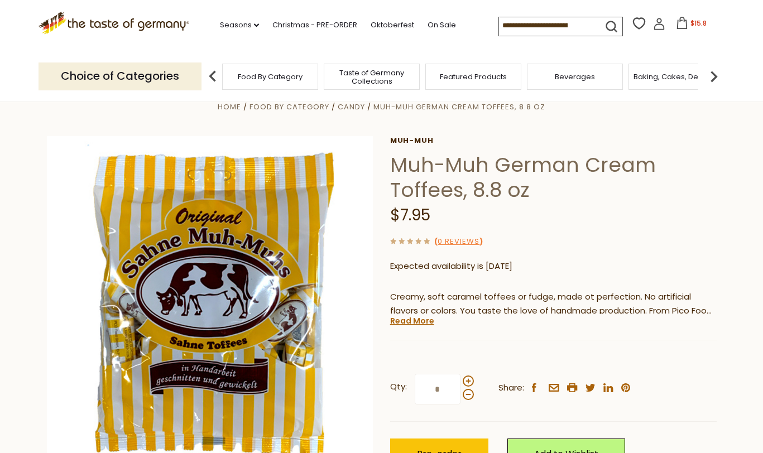
scroll to position [44, 0]
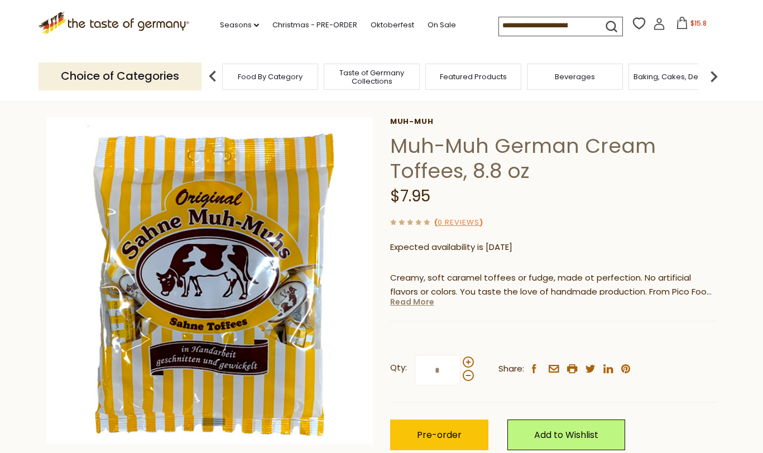
click at [412, 303] on link "Read More" at bounding box center [412, 301] width 44 height 11
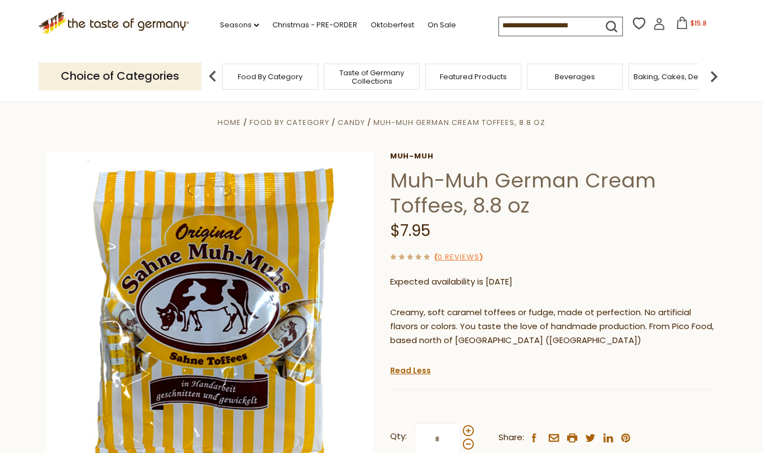
scroll to position [0, 0]
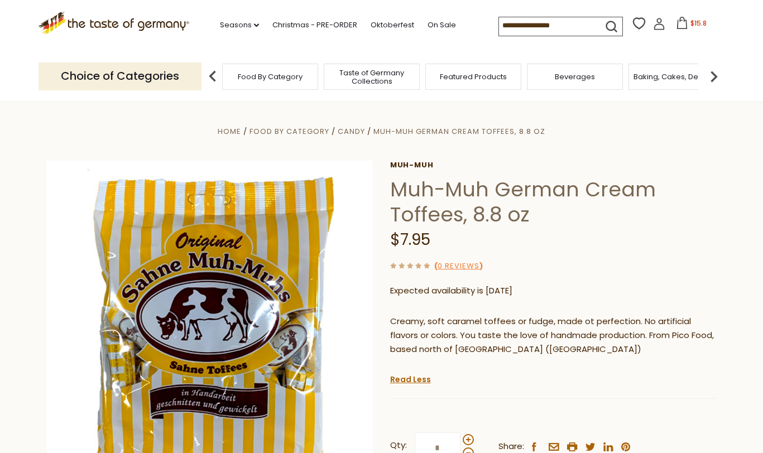
click at [214, 78] on img at bounding box center [212, 76] width 22 height 22
click at [210, 76] on img at bounding box center [212, 76] width 22 height 22
click at [712, 80] on img at bounding box center [714, 76] width 22 height 22
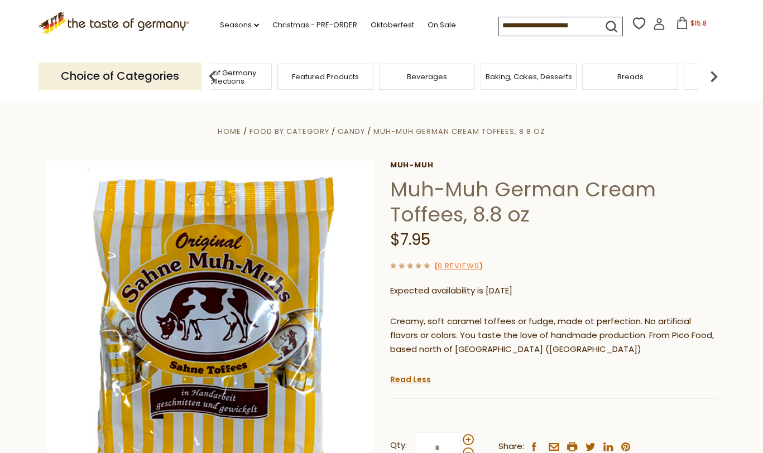
click at [712, 80] on img at bounding box center [714, 76] width 22 height 22
click at [642, 82] on div "Cookies" at bounding box center [639, 77] width 96 height 26
click at [637, 75] on span "Cookies" at bounding box center [639, 77] width 30 height 8
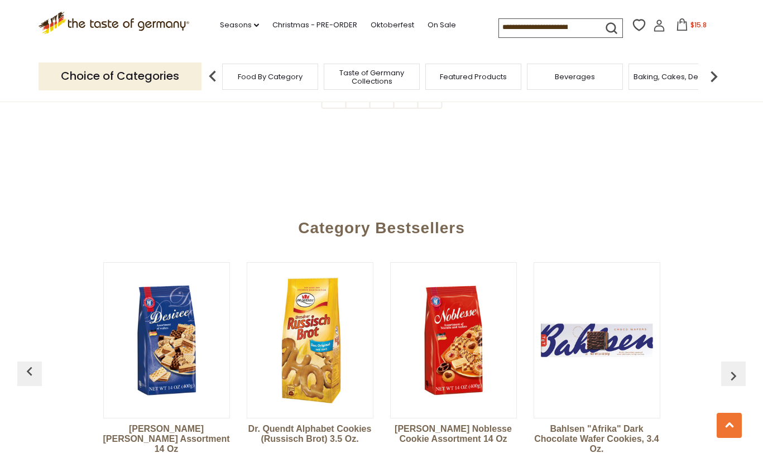
scroll to position [2737, 0]
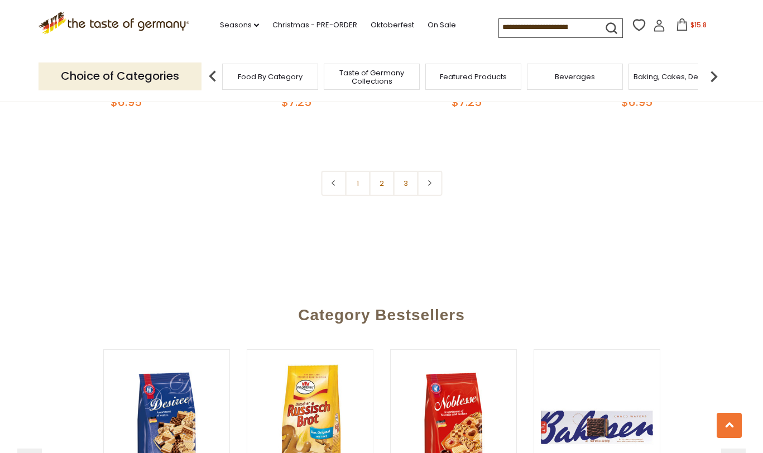
click at [382, 175] on link "2" at bounding box center [381, 183] width 25 height 25
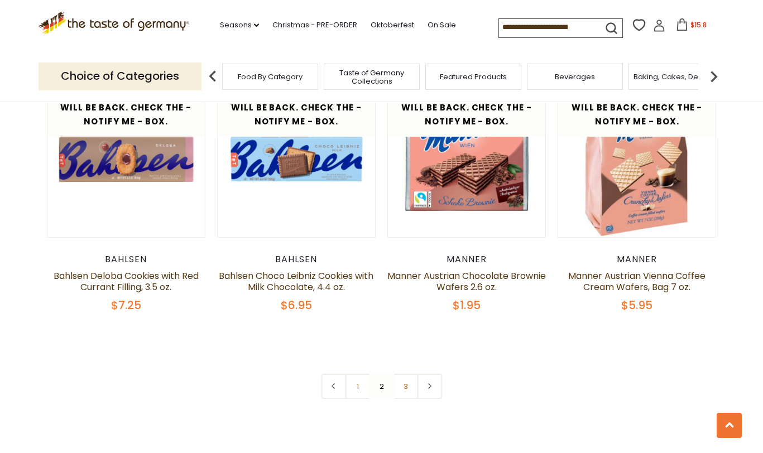
scroll to position [2521, 0]
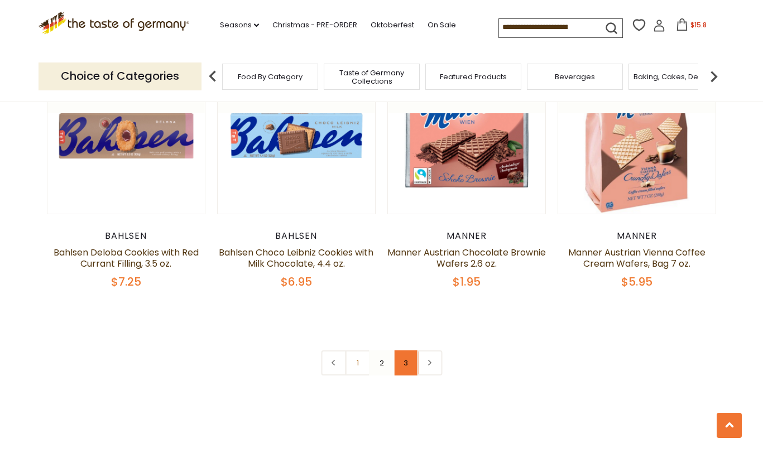
click at [407, 361] on link "3" at bounding box center [405, 363] width 25 height 25
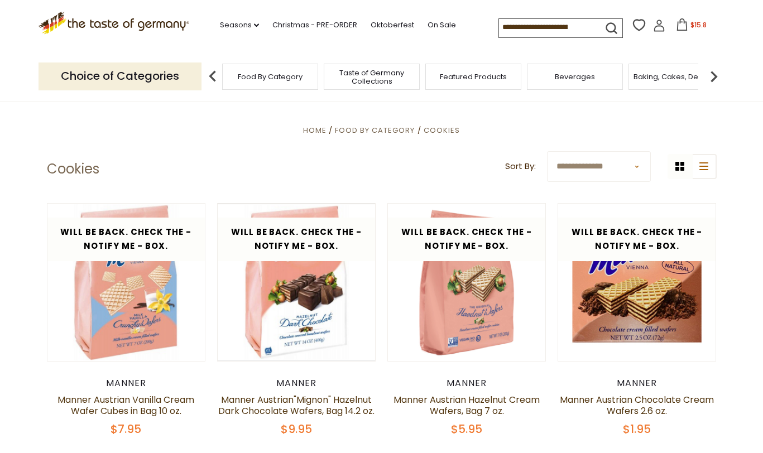
scroll to position [0, 0]
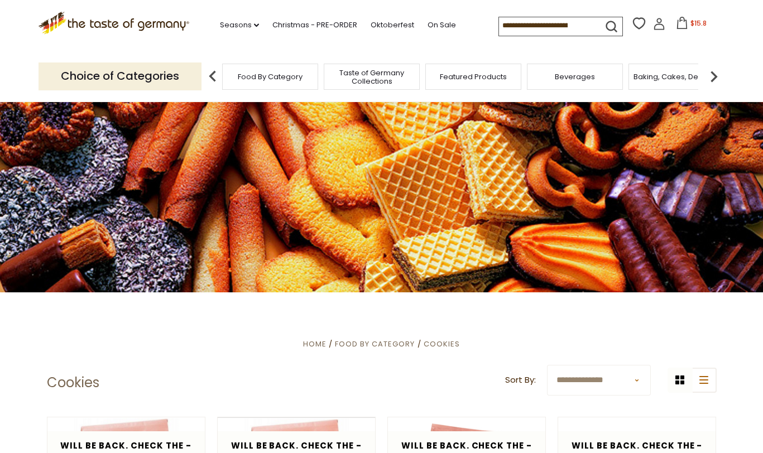
click at [582, 27] on input at bounding box center [546, 25] width 94 height 16
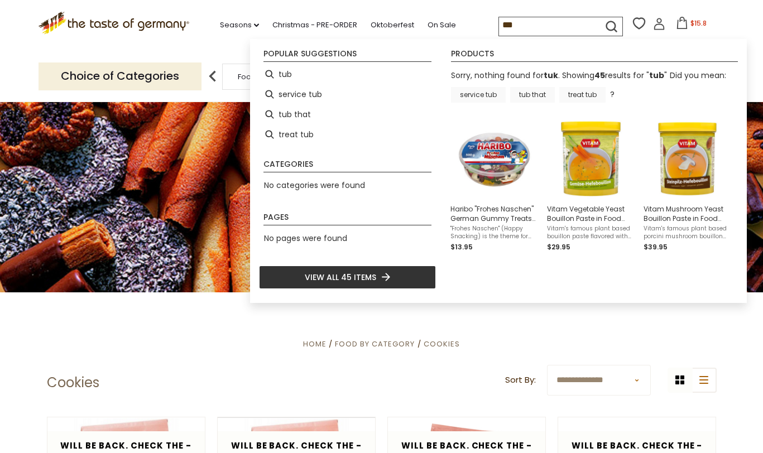
type input "***"
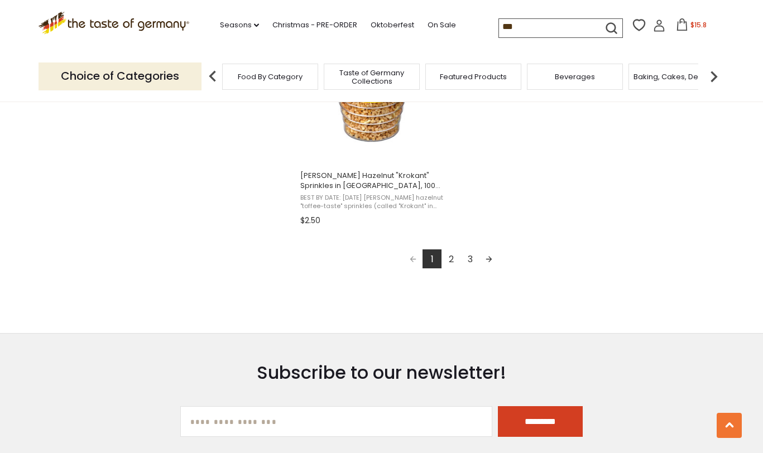
scroll to position [2048, 0]
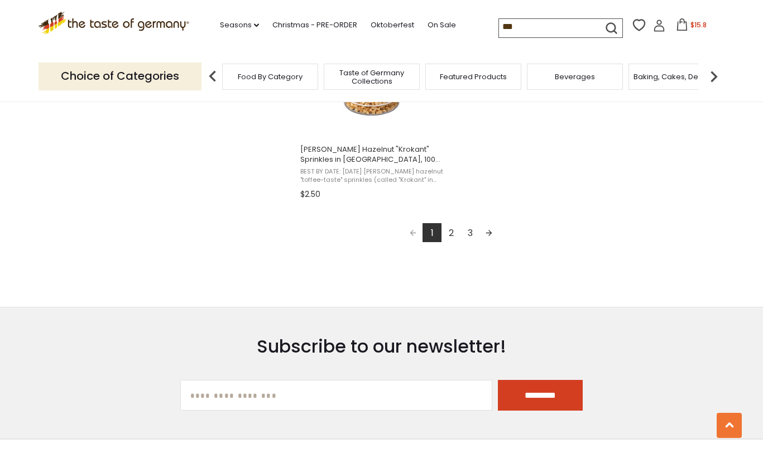
click at [450, 234] on link "2" at bounding box center [451, 232] width 19 height 19
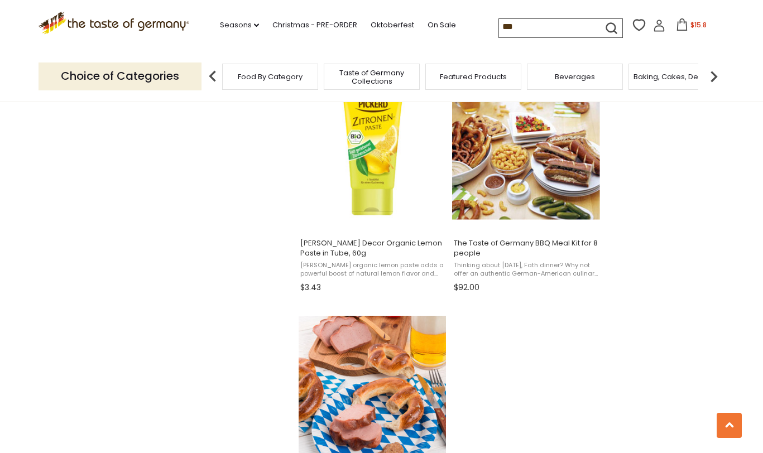
scroll to position [1711, 0]
click at [538, 28] on input "***" at bounding box center [546, 27] width 94 height 16
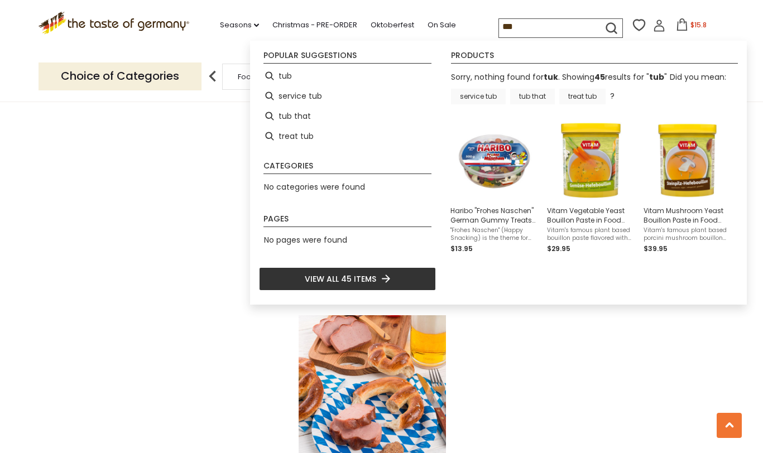
type input "***"
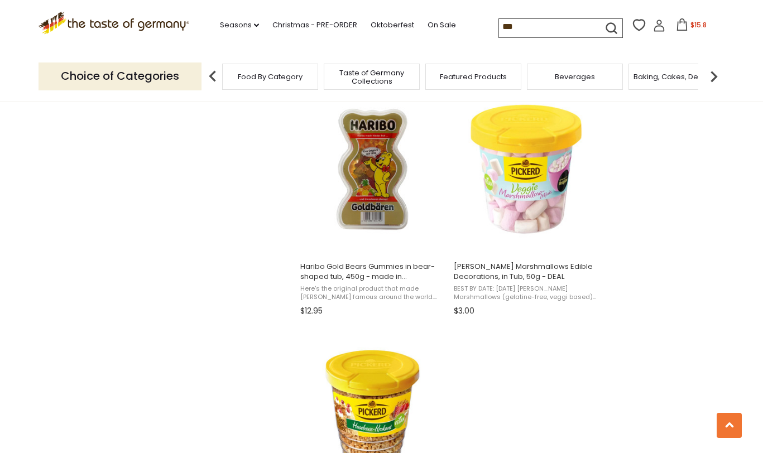
scroll to position [2136, 0]
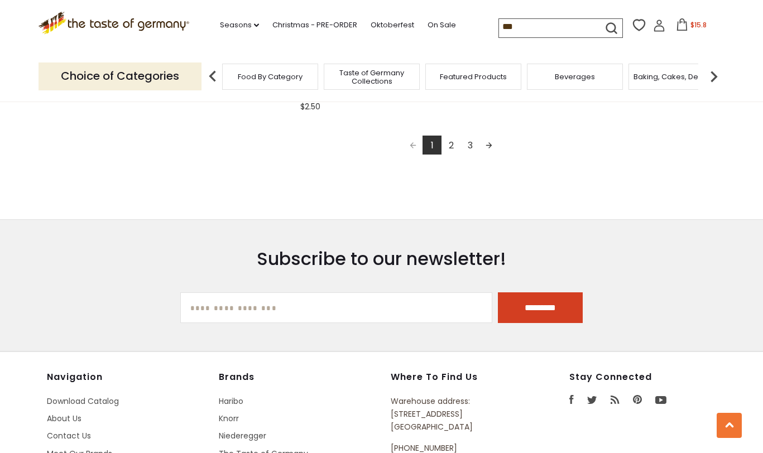
click at [449, 146] on link "2" at bounding box center [451, 145] width 19 height 19
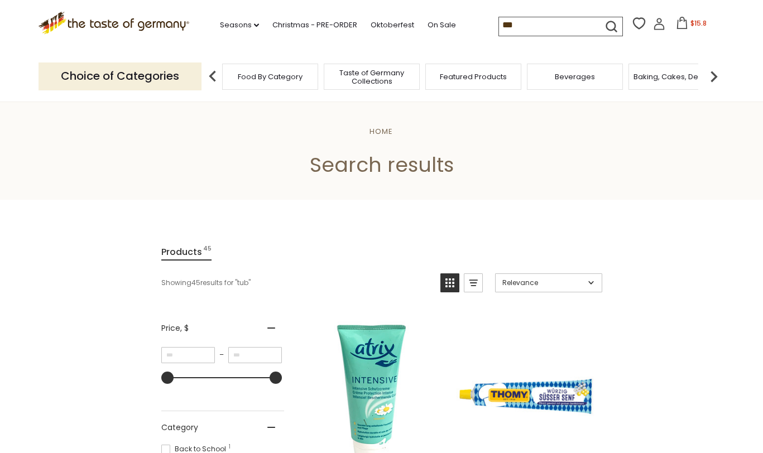
click at [532, 13] on div ".st0{fill:#EDD300;} .st1{fill:#D33E21;} .st0{fill:#EDD300;} .st1{fill:#D33E21;}…" at bounding box center [382, 25] width 687 height 51
click at [531, 23] on input "***" at bounding box center [546, 25] width 94 height 16
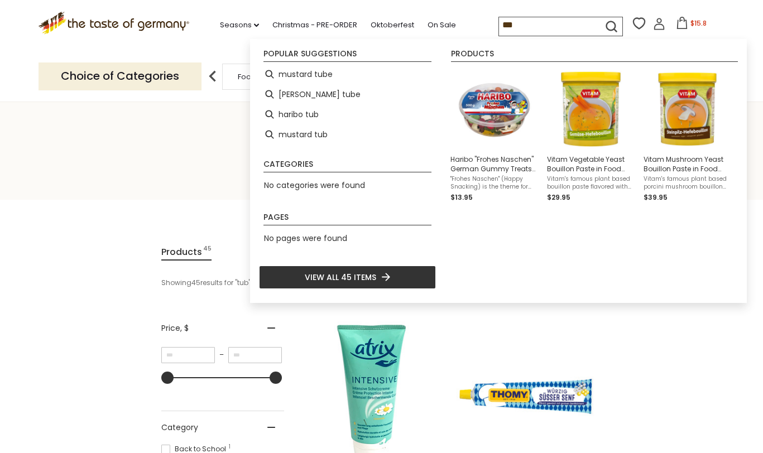
click at [531, 23] on input "***" at bounding box center [546, 25] width 94 height 16
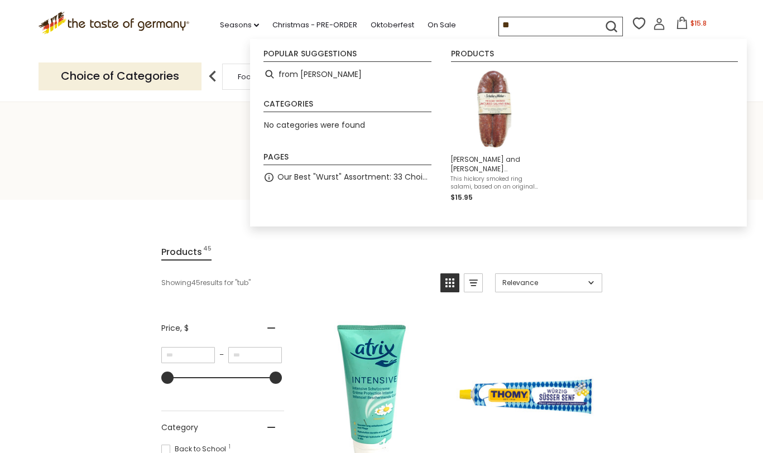
type input "*"
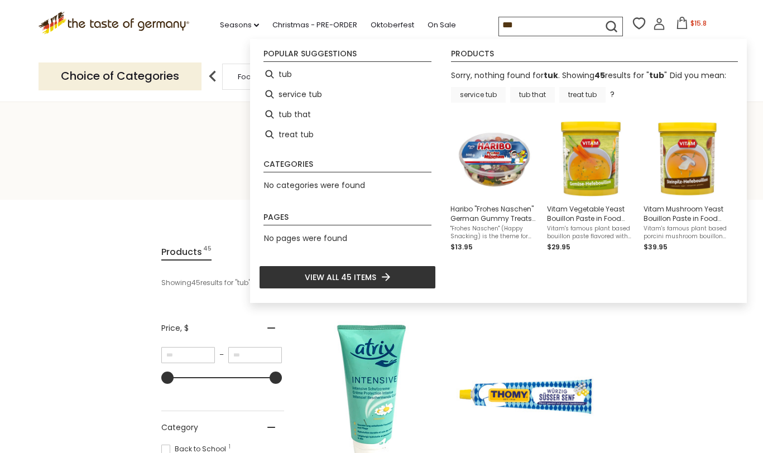
click at [542, 23] on input "***" at bounding box center [546, 25] width 94 height 16
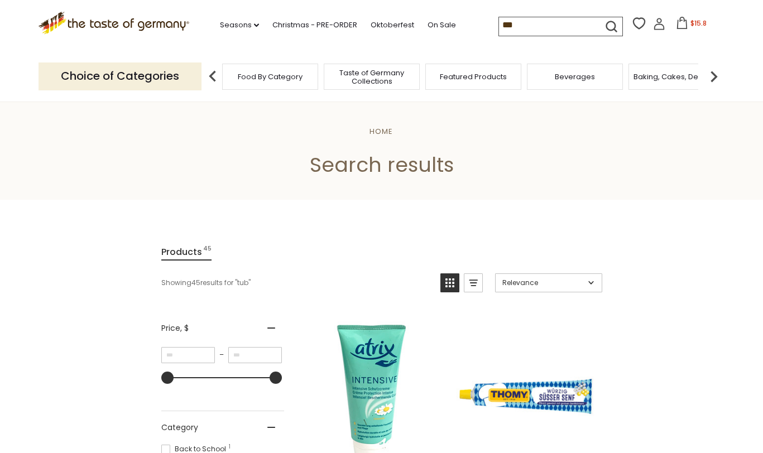
click at [615, 25] on icon "submit" at bounding box center [611, 26] width 10 height 10
type input "***"
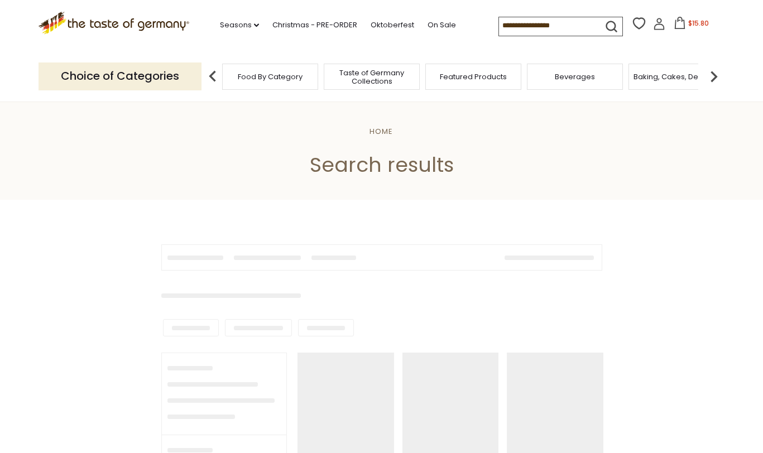
type input "***"
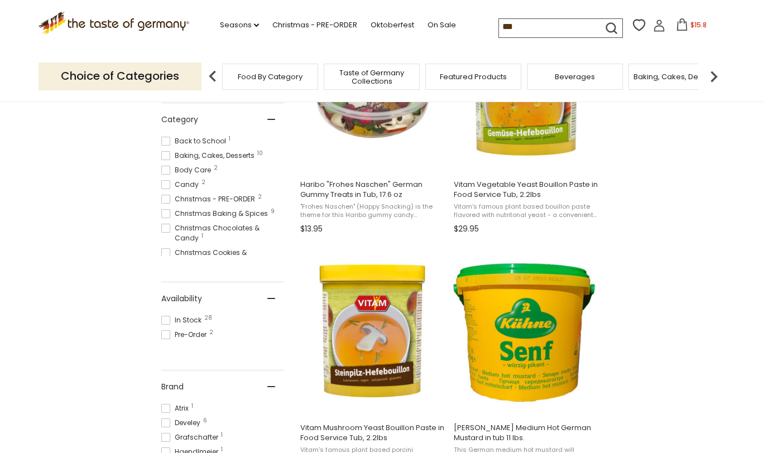
scroll to position [295, 0]
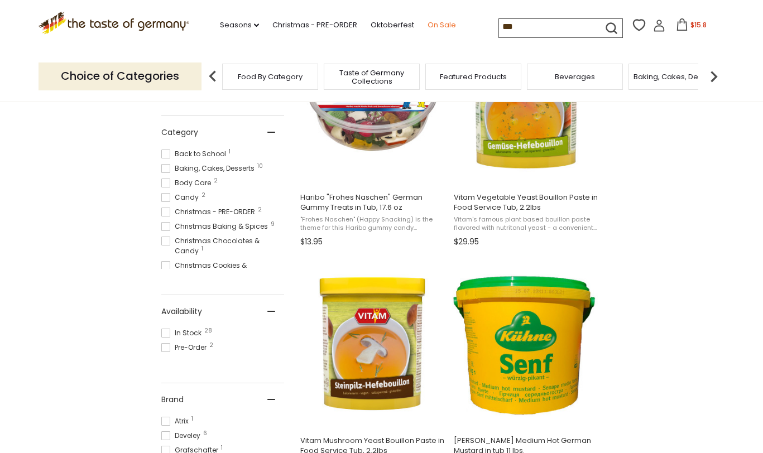
click at [442, 27] on link "On Sale" at bounding box center [442, 25] width 28 height 12
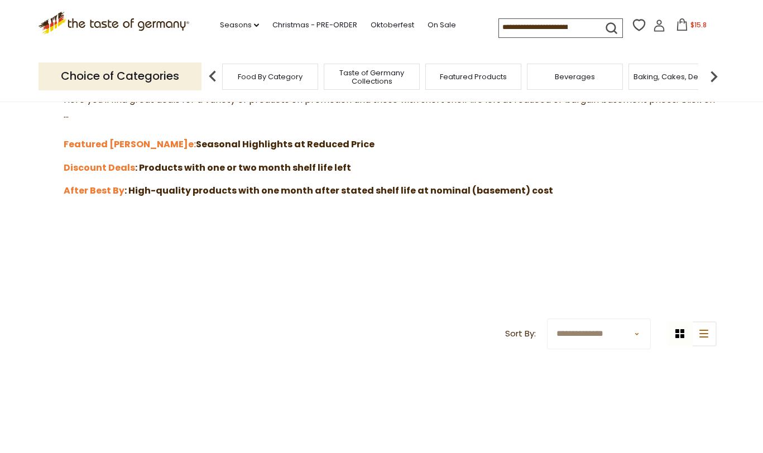
scroll to position [290, 0]
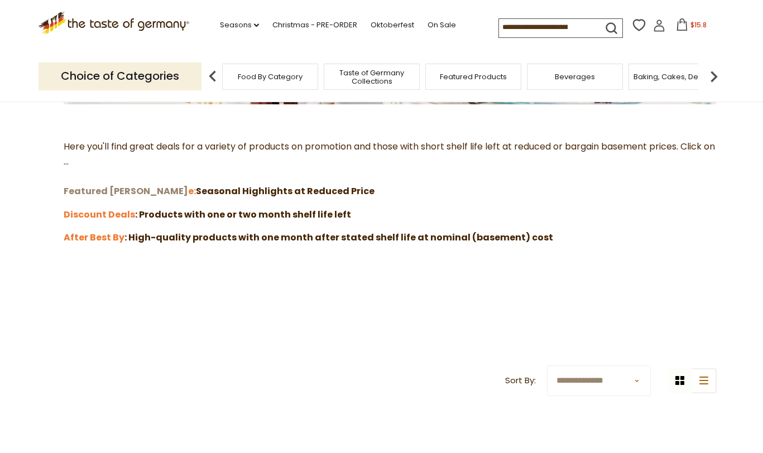
click at [89, 191] on strong "Featured Sal" at bounding box center [126, 191] width 124 height 13
click at [84, 215] on strong "Discount Deals" at bounding box center [99, 214] width 71 height 13
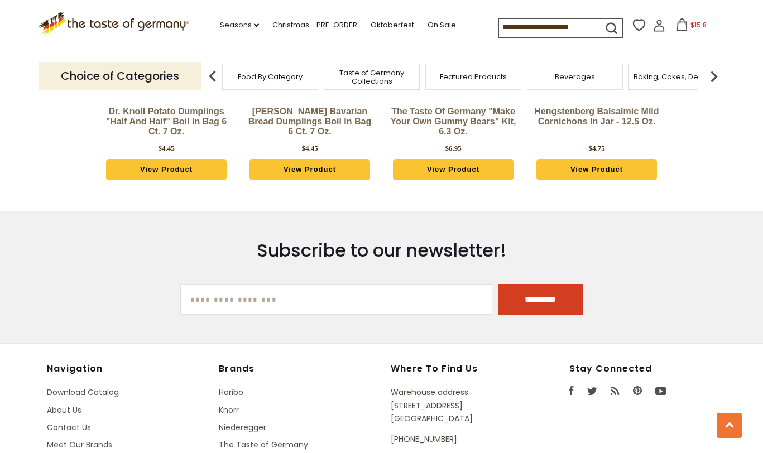
scroll to position [1024, 0]
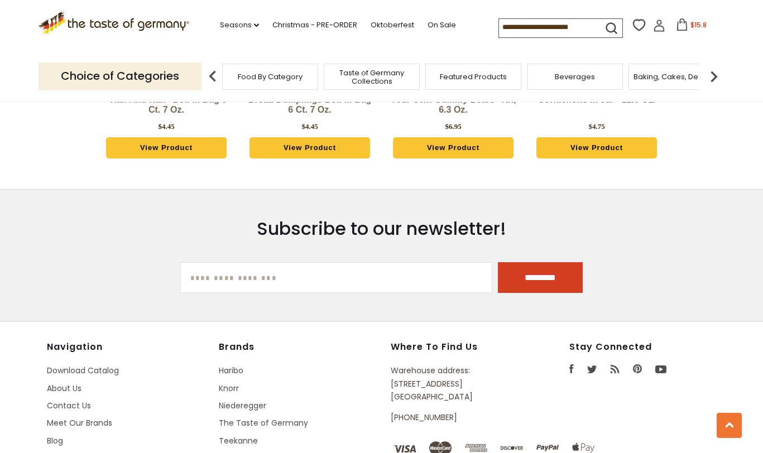
click at [545, 28] on input at bounding box center [546, 27] width 94 height 16
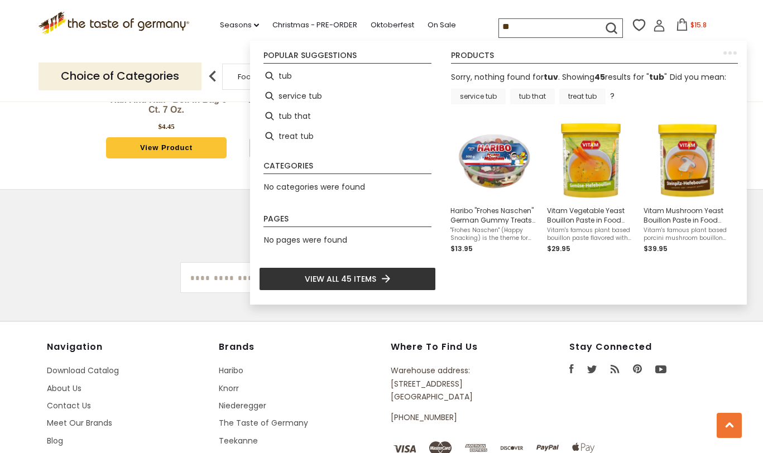
type input "***"
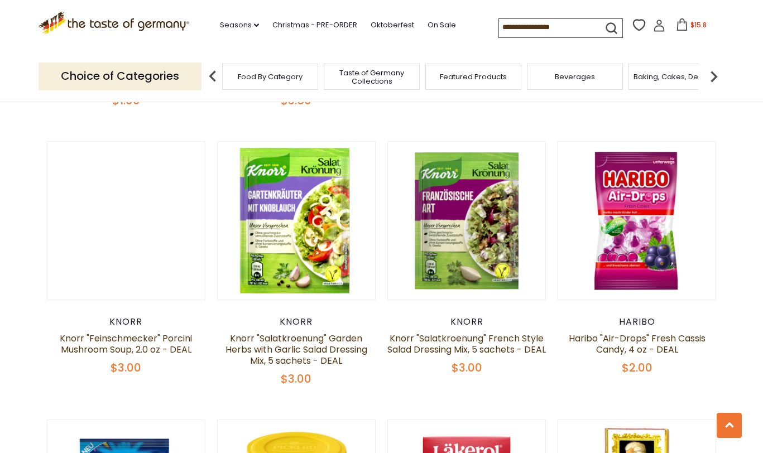
scroll to position [1548, 0]
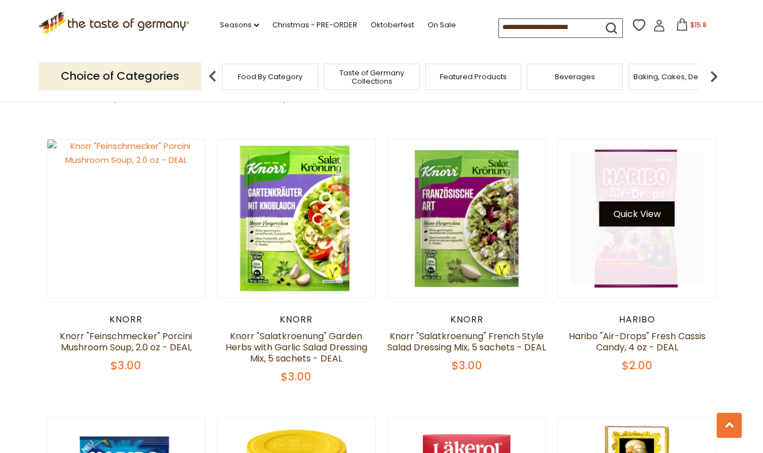
click at [641, 209] on button "Quick View" at bounding box center [636, 213] width 75 height 25
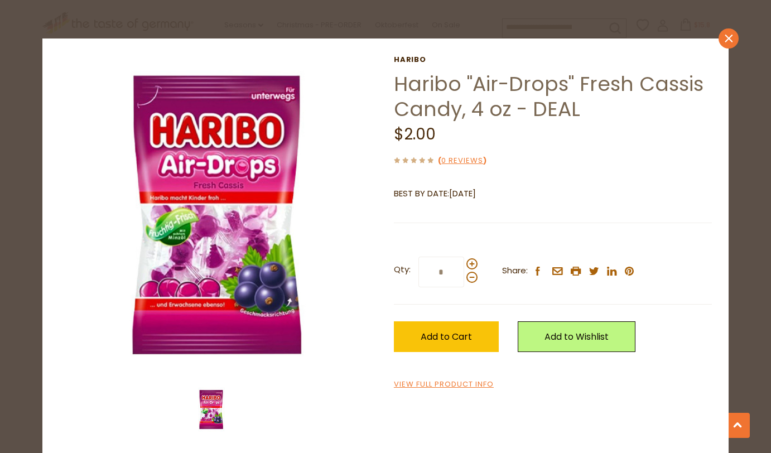
click at [732, 38] on link "close" at bounding box center [729, 38] width 20 height 20
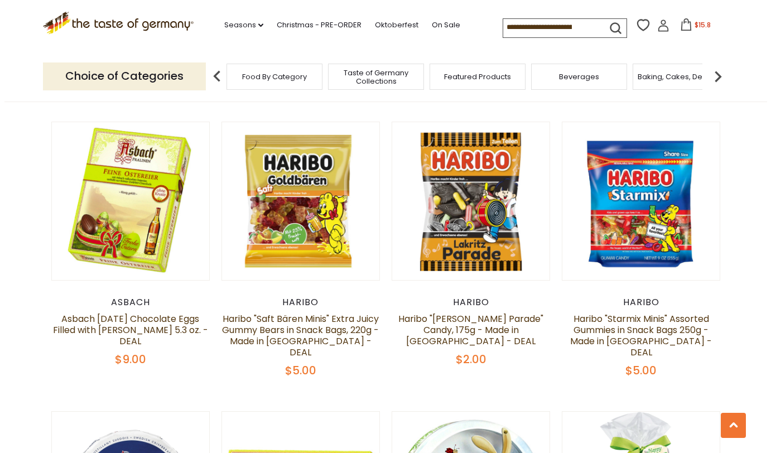
scroll to position [2122, 0]
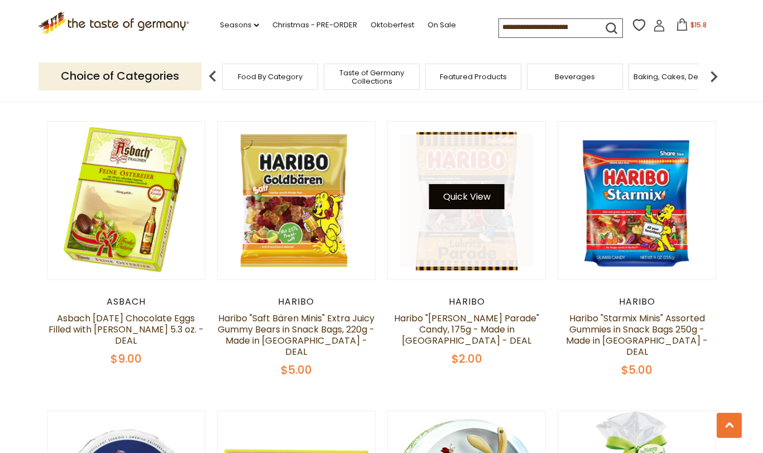
click at [468, 184] on button "Quick View" at bounding box center [466, 196] width 75 height 25
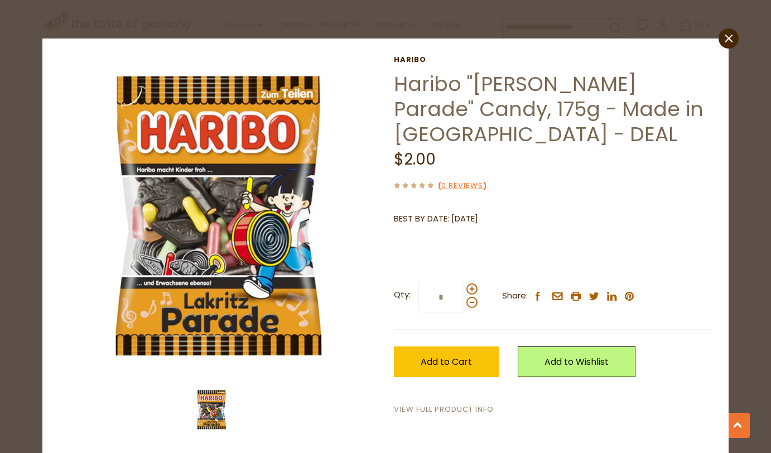
click at [468, 404] on link "View Full Product Info" at bounding box center [444, 410] width 100 height 12
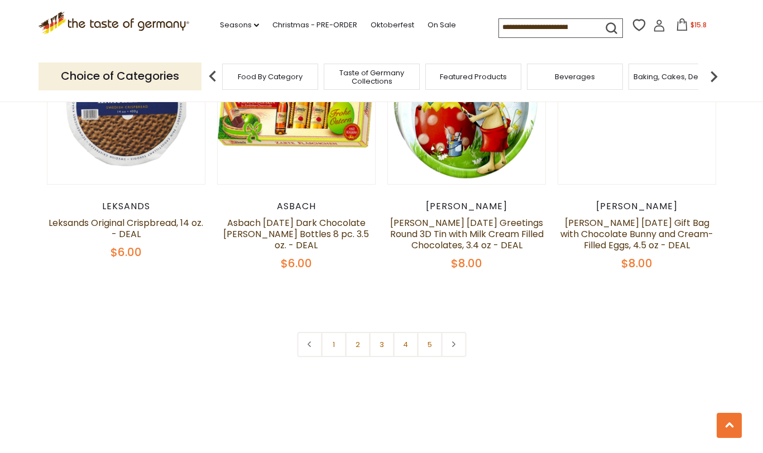
scroll to position [2508, 0]
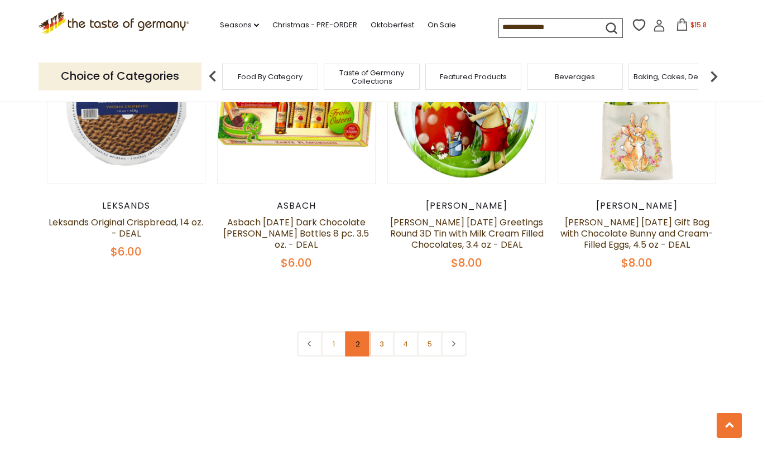
click at [360, 332] on link "2" at bounding box center [357, 344] width 25 height 25
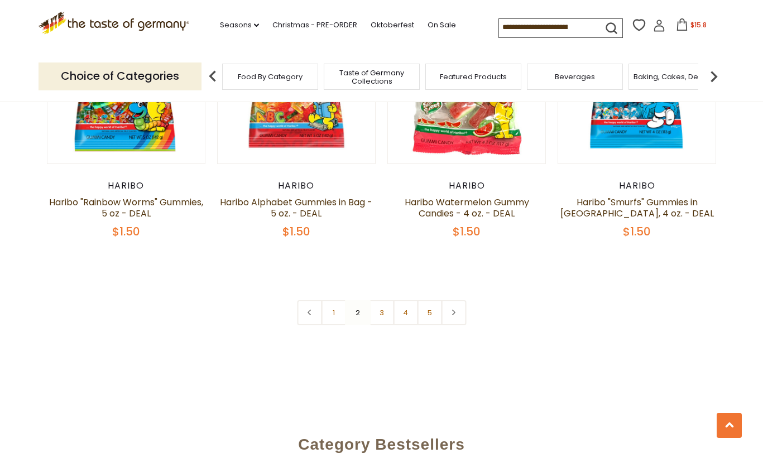
scroll to position [2540, 0]
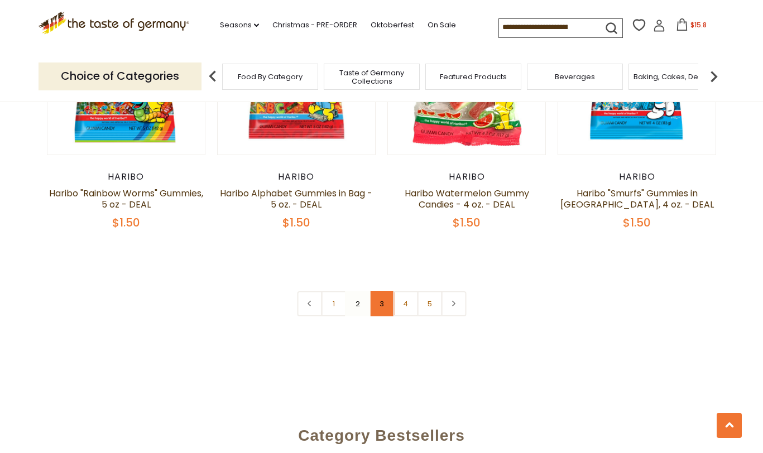
click at [382, 291] on link "3" at bounding box center [381, 303] width 25 height 25
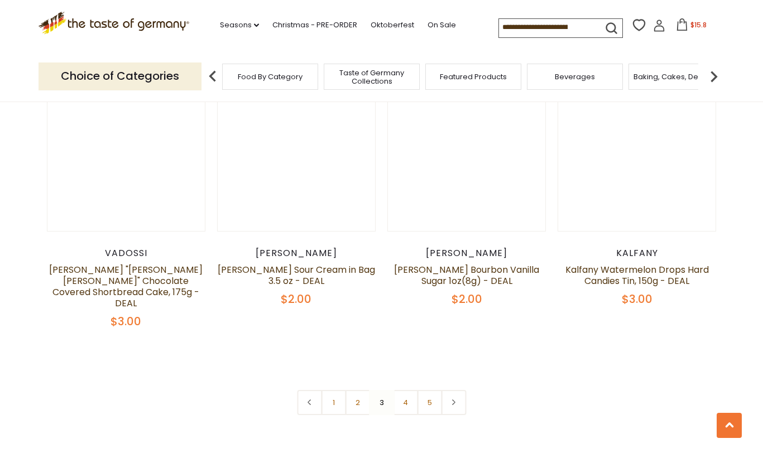
scroll to position [2451, 0]
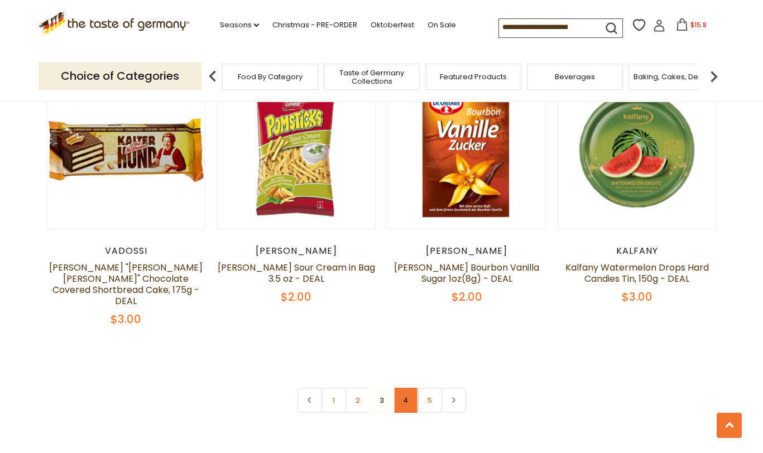
click at [407, 388] on link "4" at bounding box center [405, 400] width 25 height 25
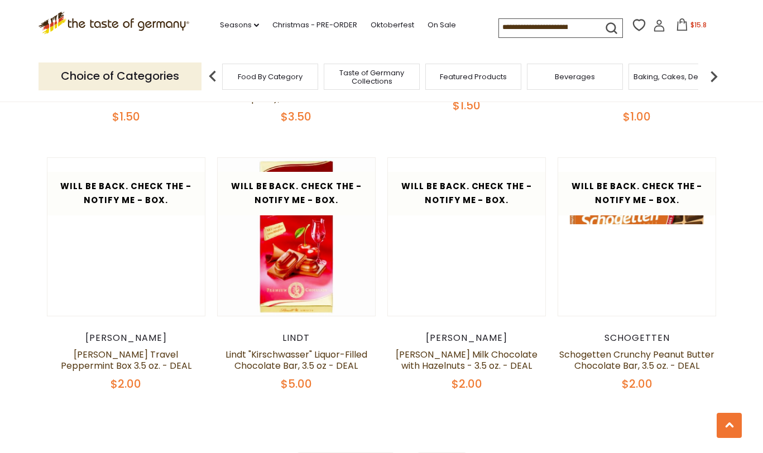
scroll to position [2443, 0]
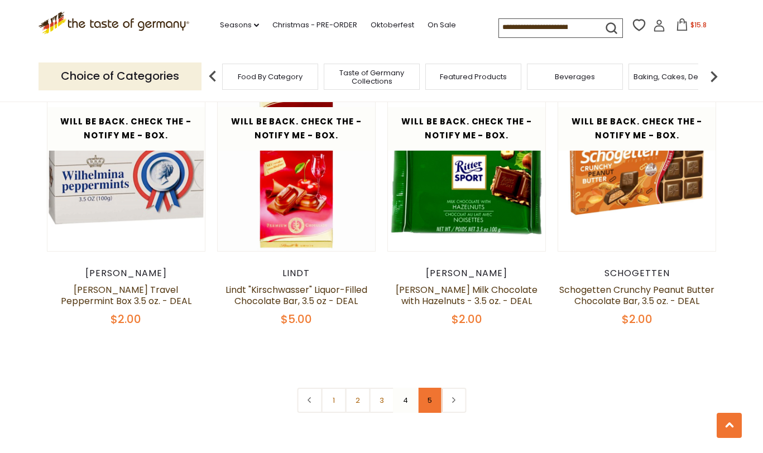
click at [431, 388] on link "5" at bounding box center [429, 400] width 25 height 25
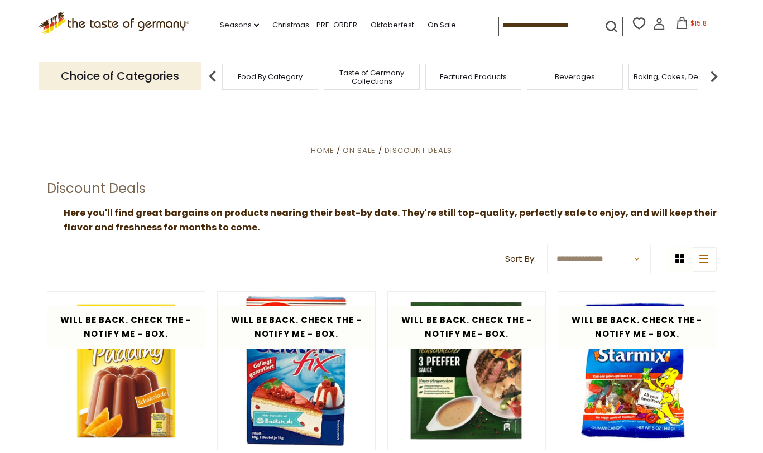
scroll to position [0, 0]
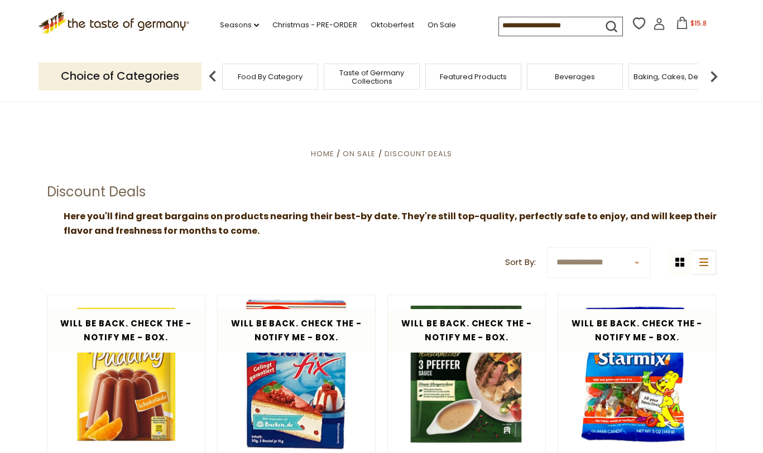
click at [713, 76] on img at bounding box center [714, 76] width 22 height 22
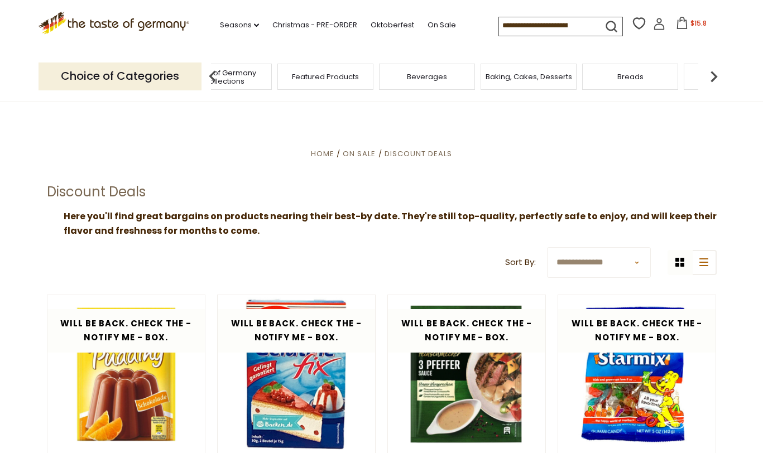
click at [713, 76] on img at bounding box center [714, 76] width 22 height 22
click at [613, 78] on span "Coffee, Cocoa & Tea" at bounding box center [593, 77] width 76 height 8
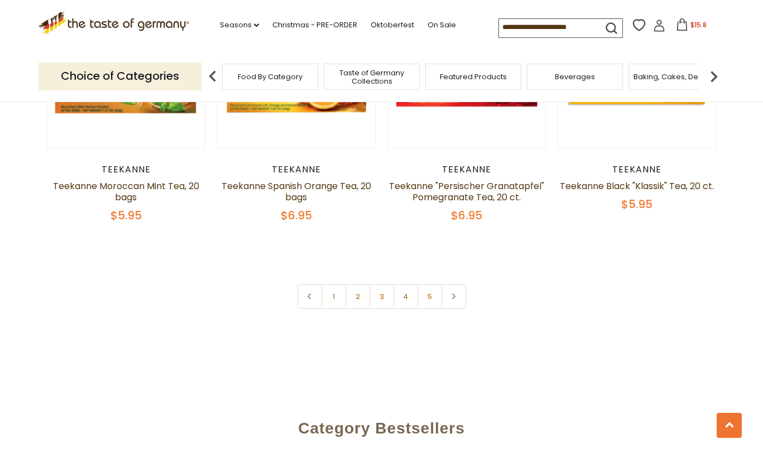
scroll to position [2624, 0]
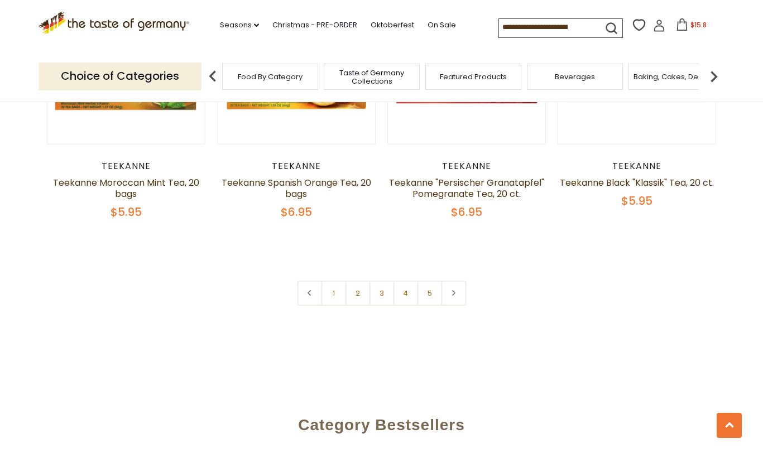
click at [713, 74] on img at bounding box center [714, 76] width 22 height 22
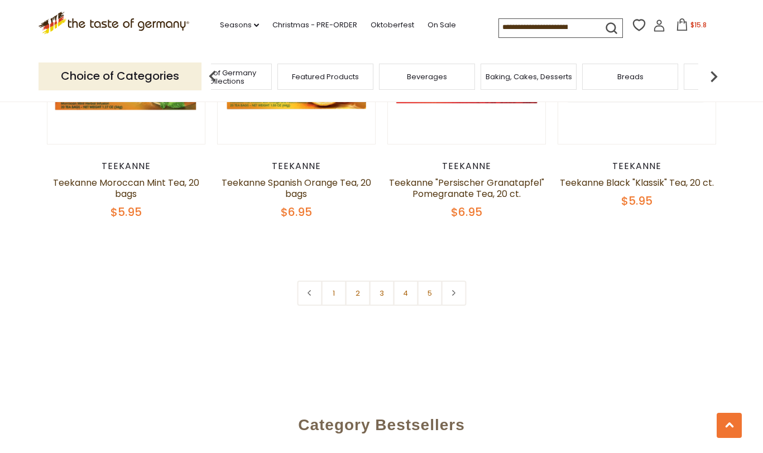
click at [713, 74] on img at bounding box center [714, 76] width 22 height 22
click at [713, 75] on img at bounding box center [714, 76] width 22 height 22
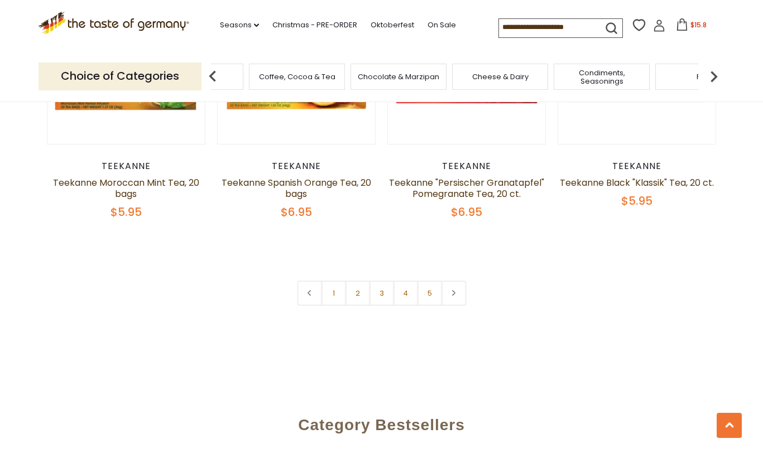
click at [713, 75] on img at bounding box center [714, 76] width 22 height 22
click at [712, 75] on img at bounding box center [714, 76] width 22 height 22
click at [713, 76] on img at bounding box center [714, 76] width 22 height 22
click at [713, 77] on img at bounding box center [714, 76] width 22 height 22
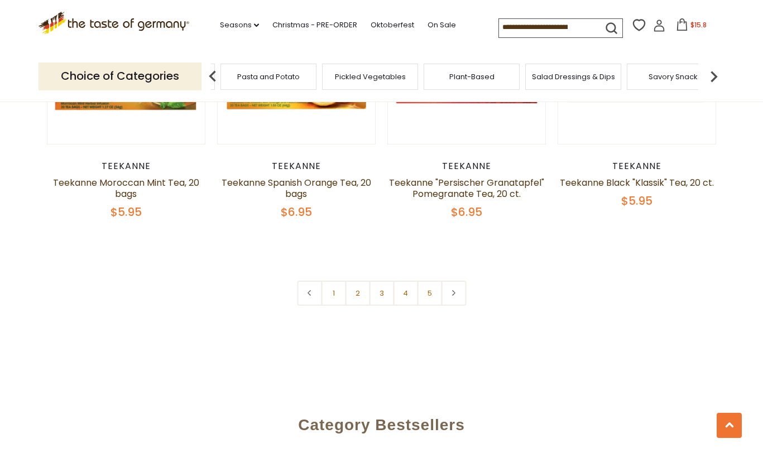
click at [713, 77] on img at bounding box center [714, 76] width 22 height 22
click at [713, 78] on img at bounding box center [714, 76] width 22 height 22
click at [365, 85] on div "Savory Snacks" at bounding box center [379, 77] width 96 height 26
click at [374, 80] on span "Savory Snacks" at bounding box center [379, 77] width 53 height 8
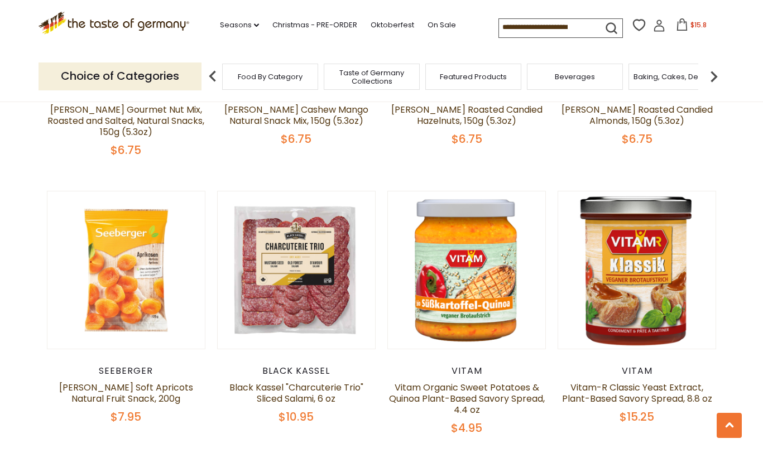
scroll to position [1022, 0]
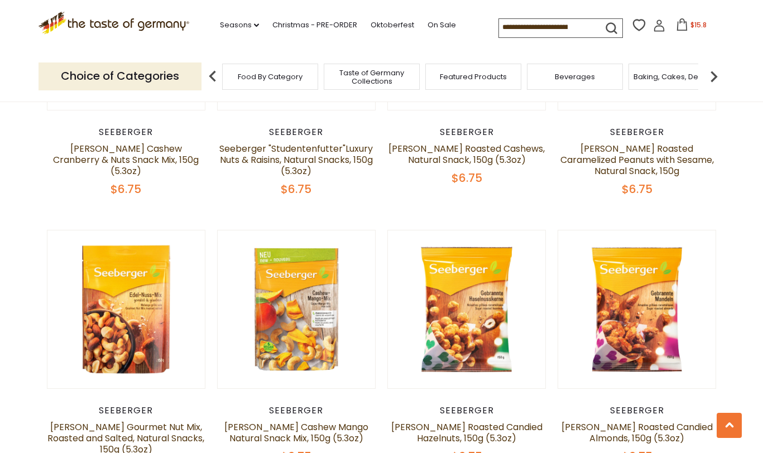
click at [716, 74] on img at bounding box center [714, 76] width 22 height 22
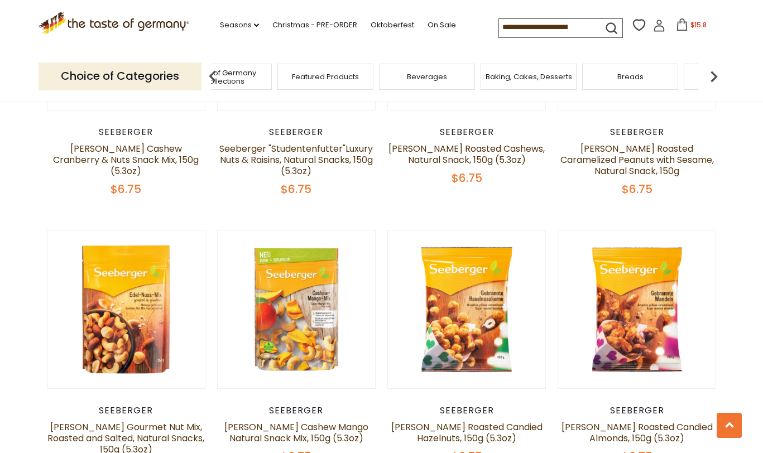
click at [716, 73] on img at bounding box center [714, 76] width 22 height 22
click at [649, 77] on span "Cookies" at bounding box center [639, 77] width 30 height 8
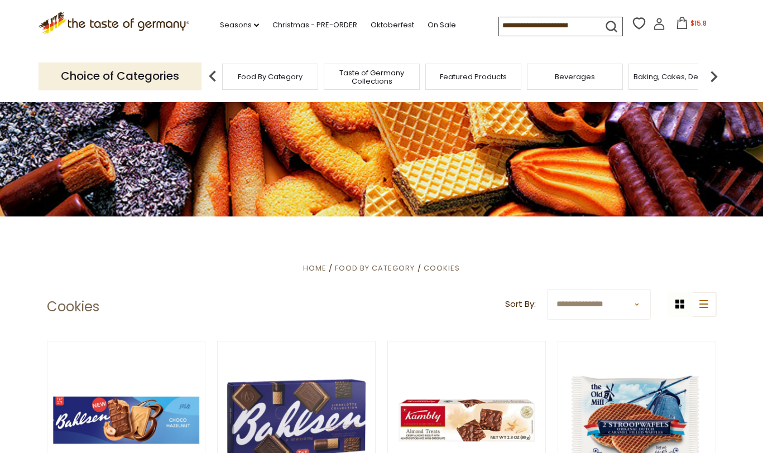
scroll to position [196, 0]
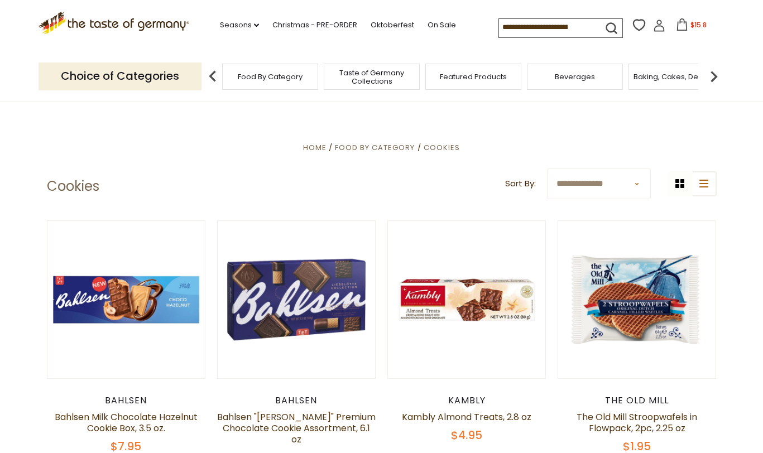
click at [632, 183] on select "**********" at bounding box center [599, 184] width 104 height 31
select select "*********"
click at [547, 169] on select "**********" at bounding box center [599, 184] width 104 height 31
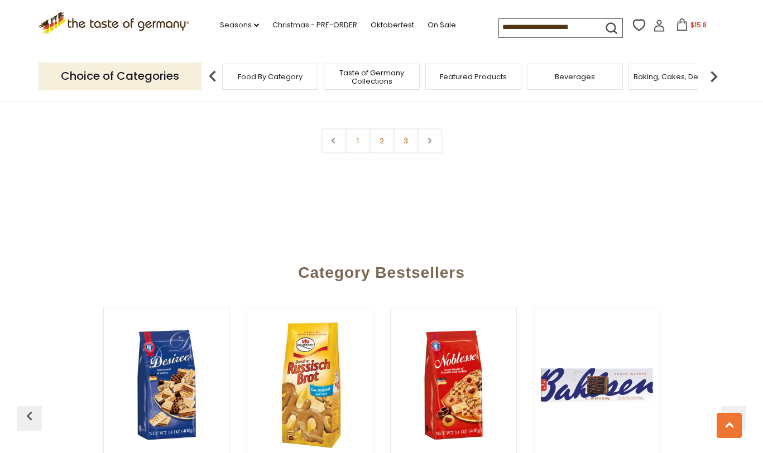
scroll to position [2767, 0]
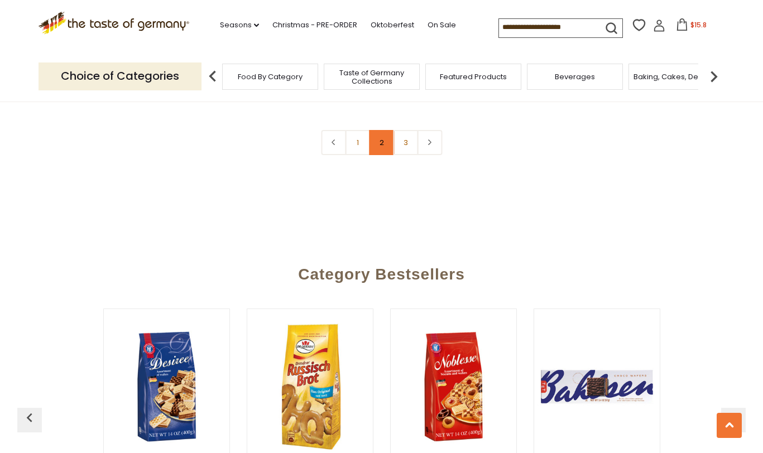
click at [383, 133] on link "2" at bounding box center [381, 142] width 25 height 25
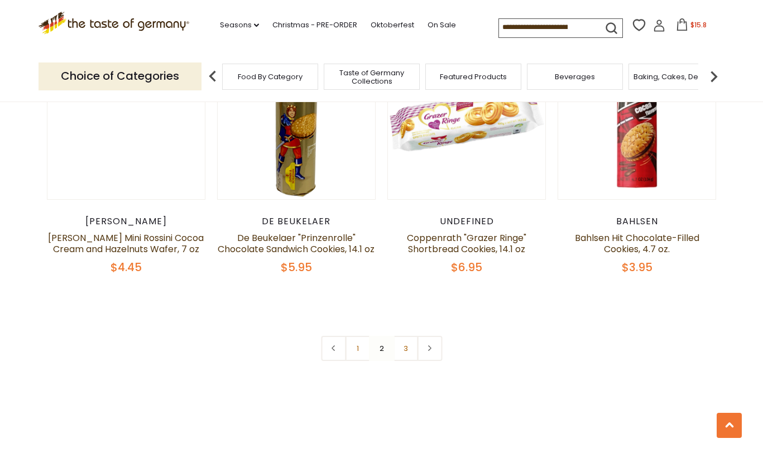
scroll to position [2565, 0]
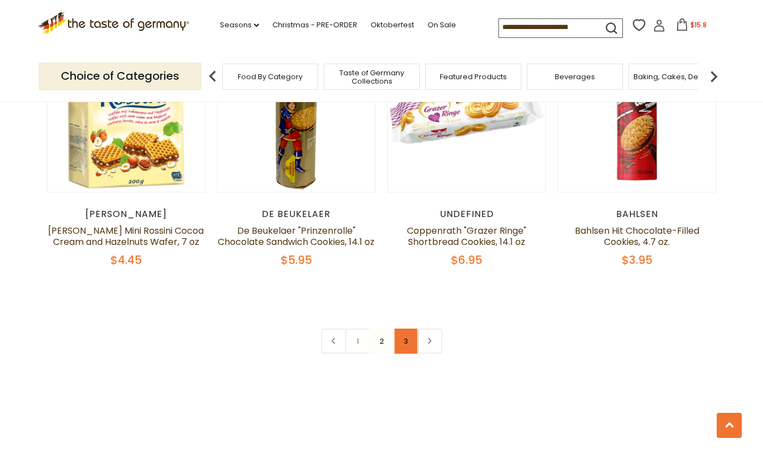
click at [405, 340] on link "3" at bounding box center [405, 341] width 25 height 25
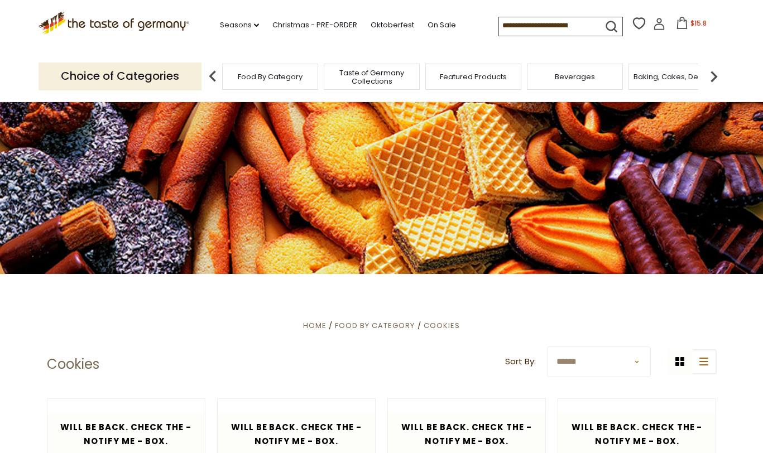
scroll to position [0, 0]
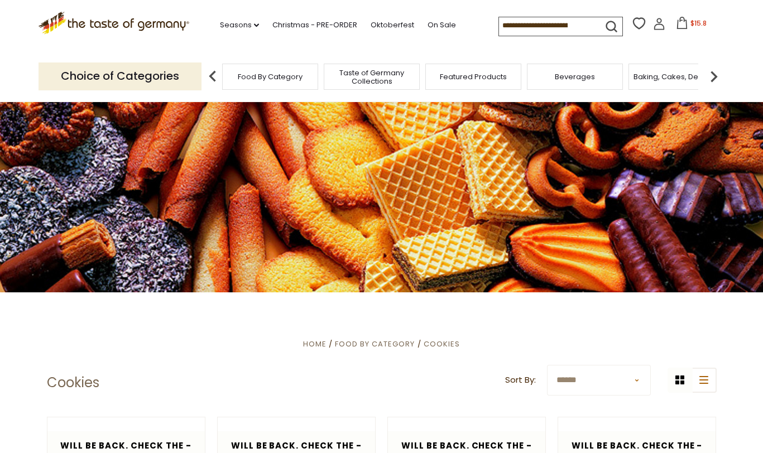
click at [715, 75] on img at bounding box center [714, 76] width 22 height 22
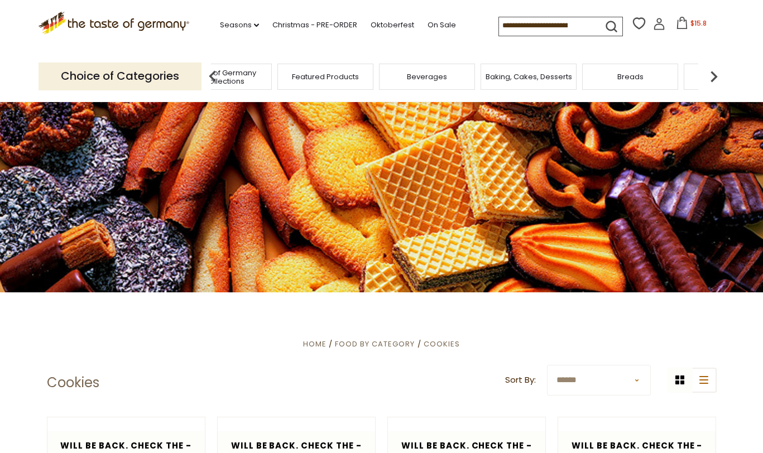
click at [715, 75] on img at bounding box center [714, 76] width 22 height 22
click at [582, 80] on span "Candy" at bounding box center [584, 77] width 24 height 8
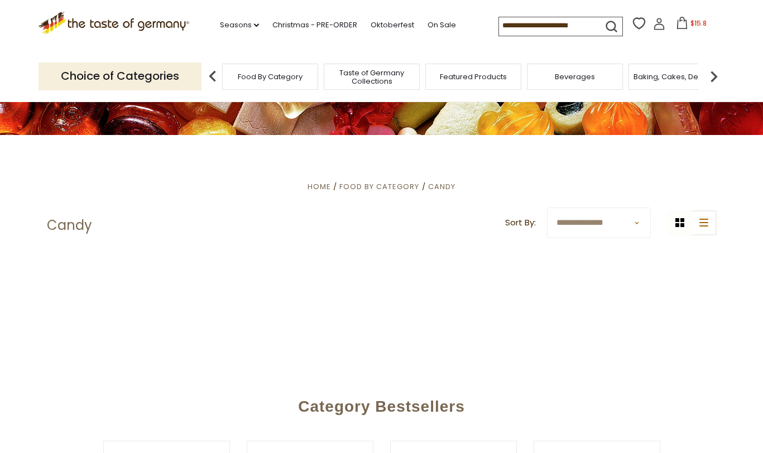
scroll to position [208, 0]
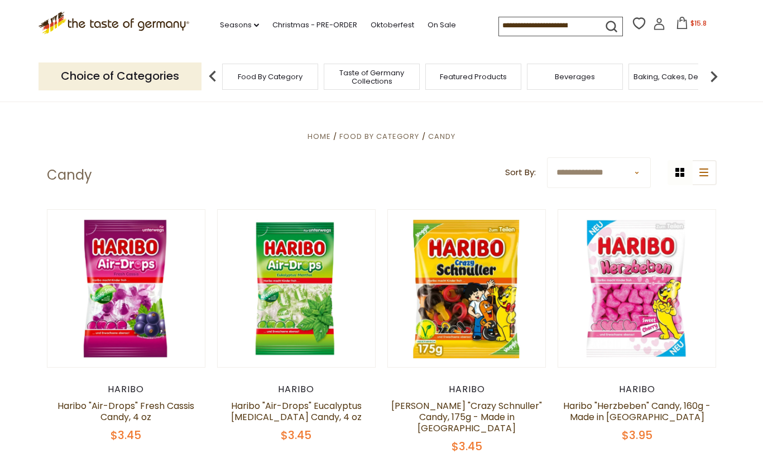
click at [611, 177] on select "**********" at bounding box center [599, 172] width 104 height 31
select select "*********"
click at [547, 157] on select "**********" at bounding box center [599, 172] width 104 height 31
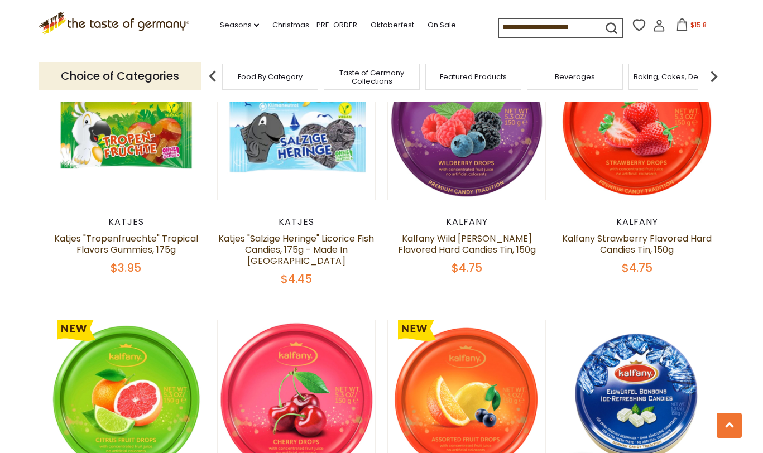
scroll to position [2569, 0]
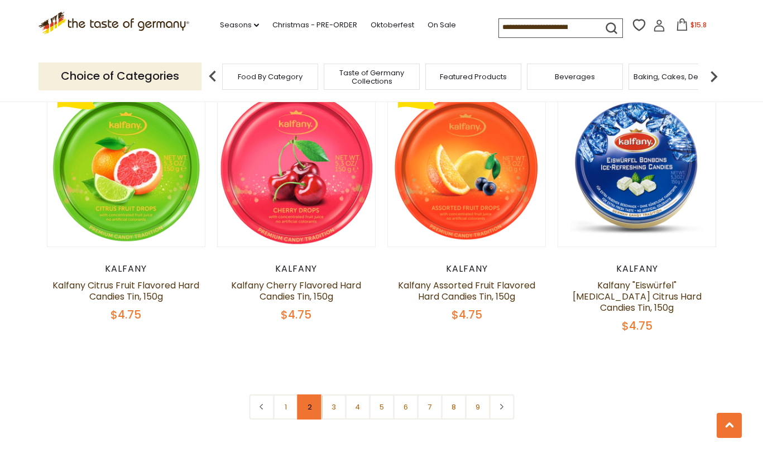
click at [309, 395] on link "2" at bounding box center [309, 407] width 25 height 25
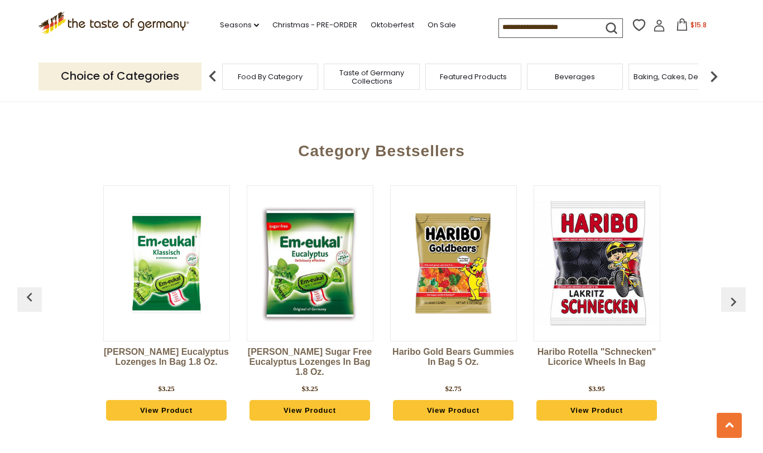
scroll to position [2707, 0]
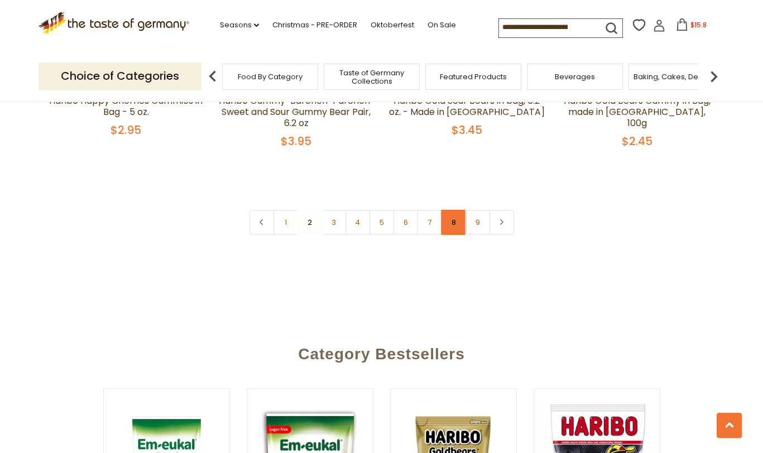
click at [458, 210] on link "8" at bounding box center [453, 222] width 25 height 25
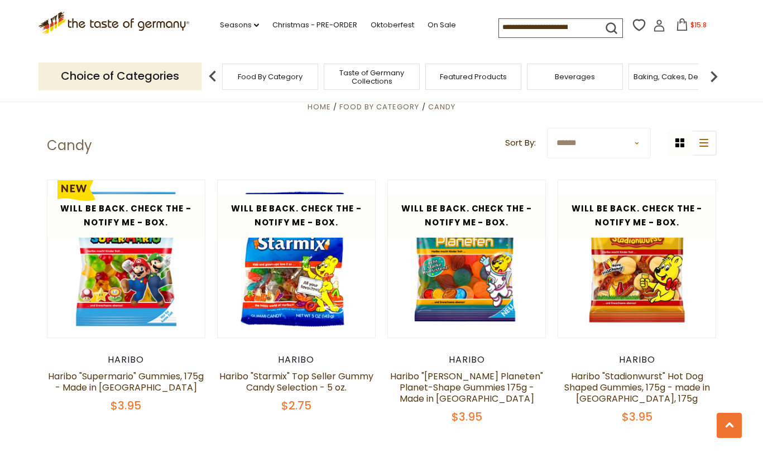
scroll to position [0, 0]
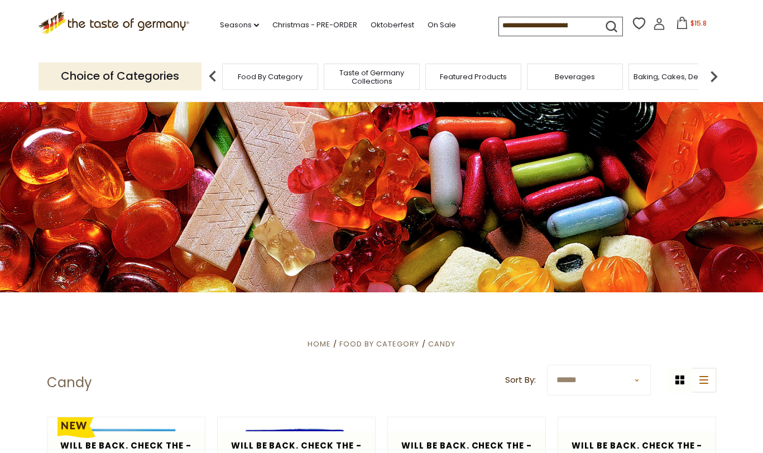
click at [543, 25] on input at bounding box center [546, 25] width 94 height 16
type input "*******"
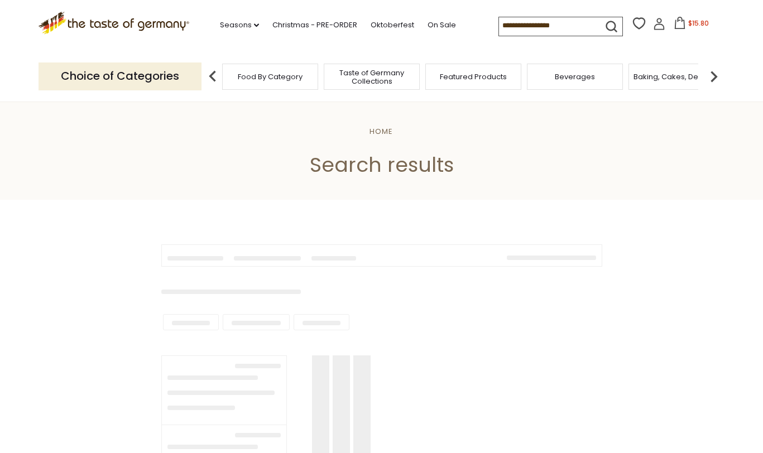
type input "*******"
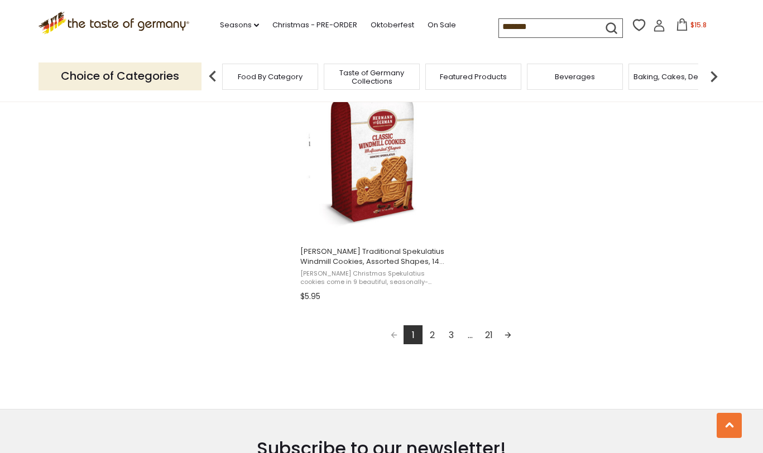
scroll to position [1968, 0]
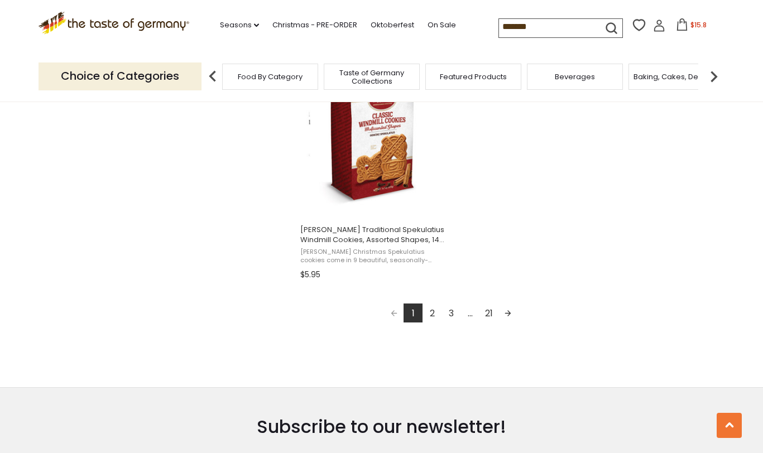
click at [430, 312] on link "2" at bounding box center [432, 313] width 19 height 19
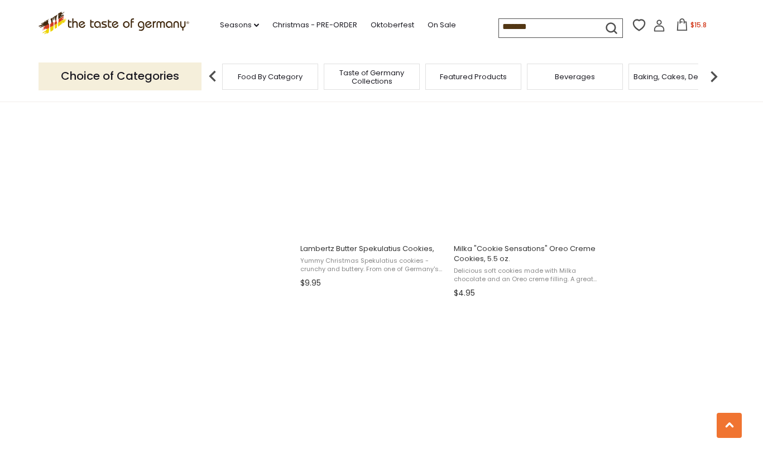
scroll to position [1160, 0]
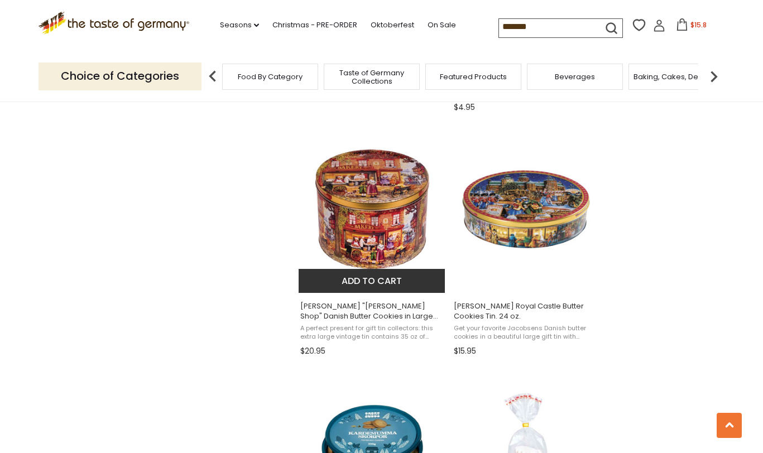
click at [351, 278] on button "Add to cart" at bounding box center [372, 281] width 147 height 24
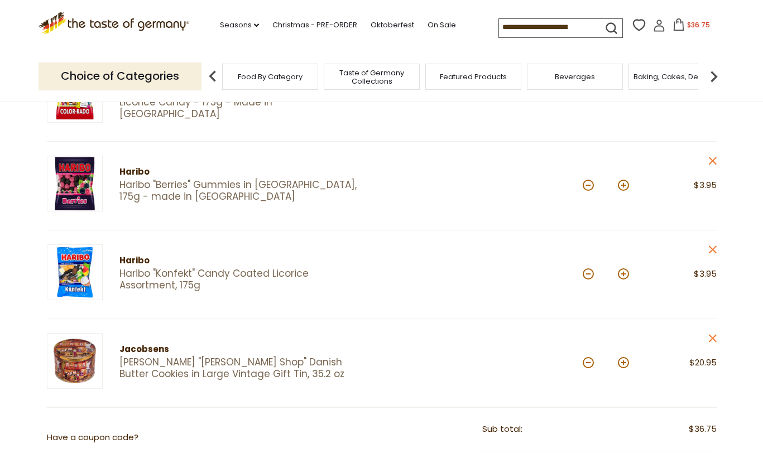
scroll to position [382, 0]
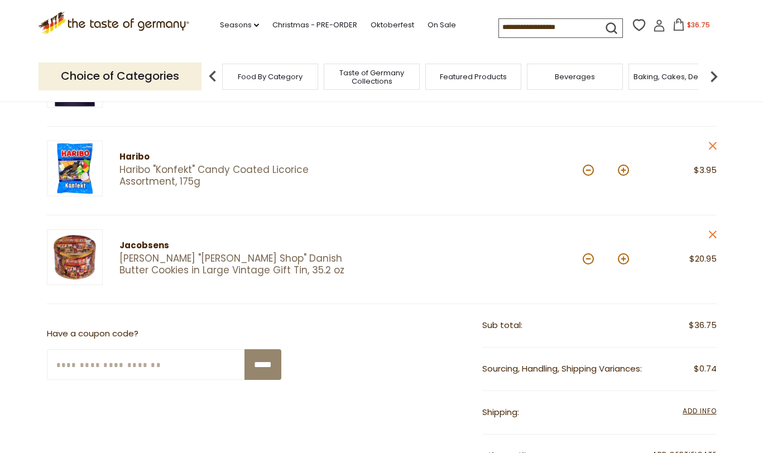
click at [159, 253] on link "[PERSON_NAME] "[PERSON_NAME] Shop" Danish Butter Cookies in Large Vintage Gift …" at bounding box center [240, 265] width 243 height 24
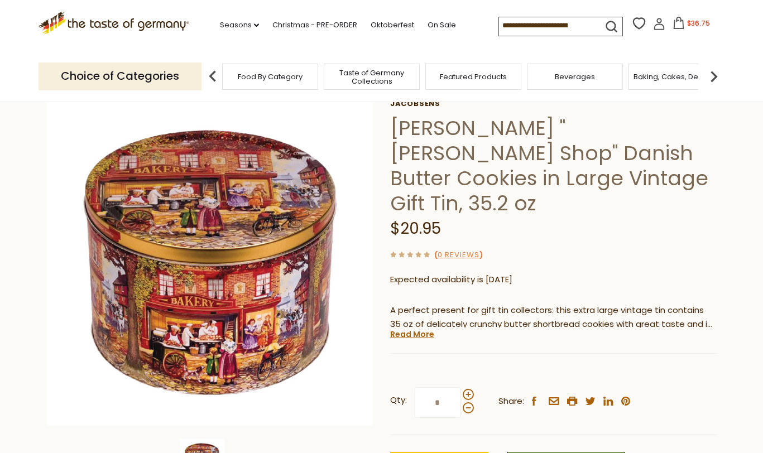
scroll to position [68, 0]
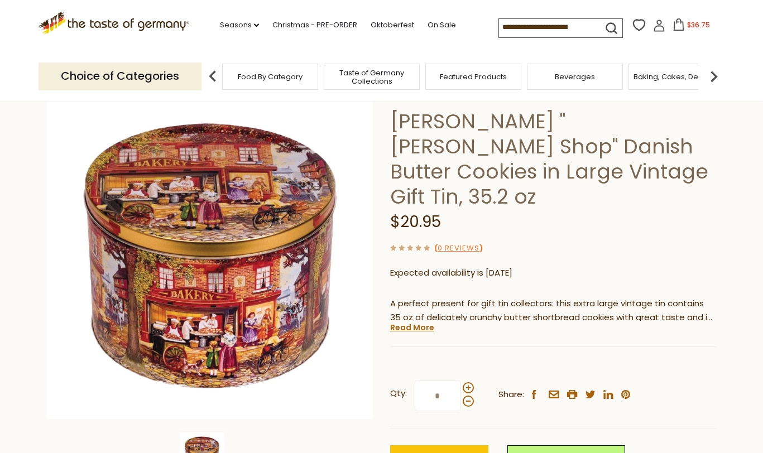
click at [409, 322] on link "Read More" at bounding box center [412, 327] width 44 height 11
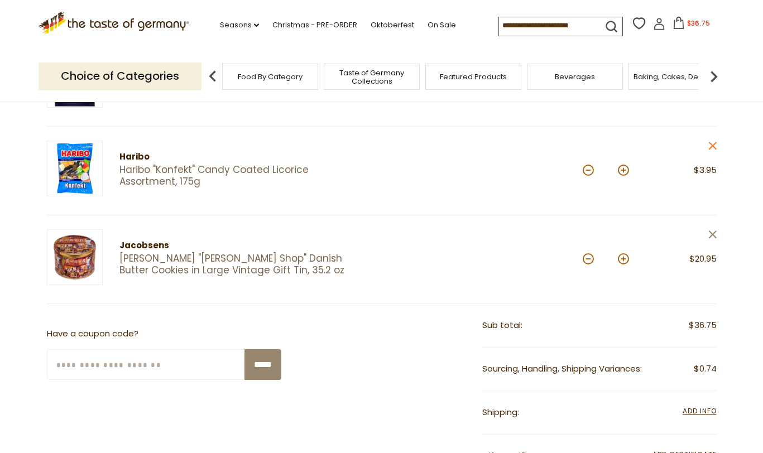
click at [710, 232] on icon at bounding box center [712, 235] width 8 height 8
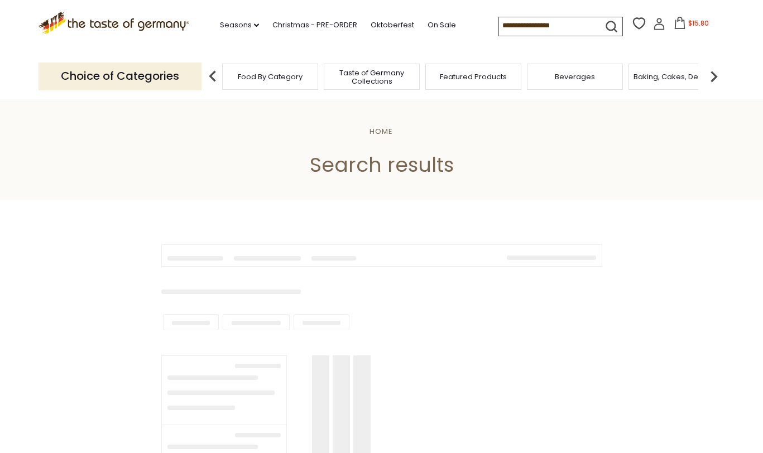
type input "*******"
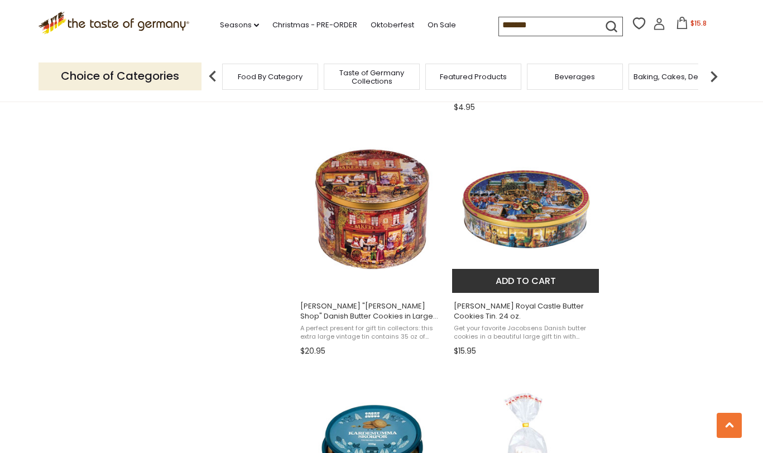
click at [512, 195] on img "Jacobsens Royal Castle Butter Cookies Tin. 24 oz." at bounding box center [526, 210] width 148 height 148
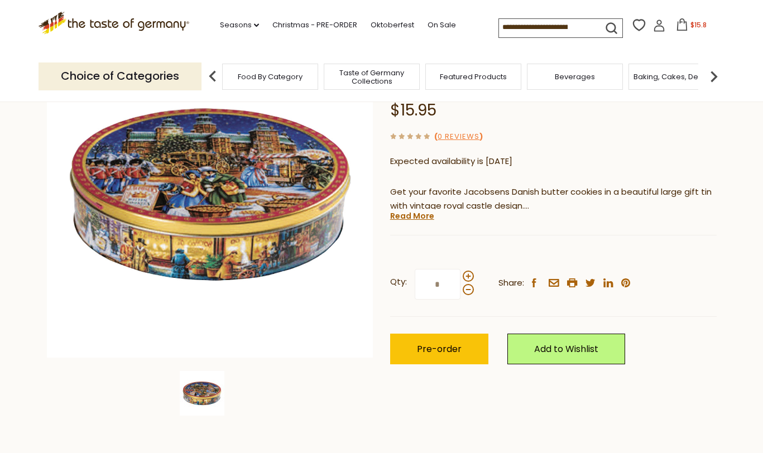
scroll to position [128, 0]
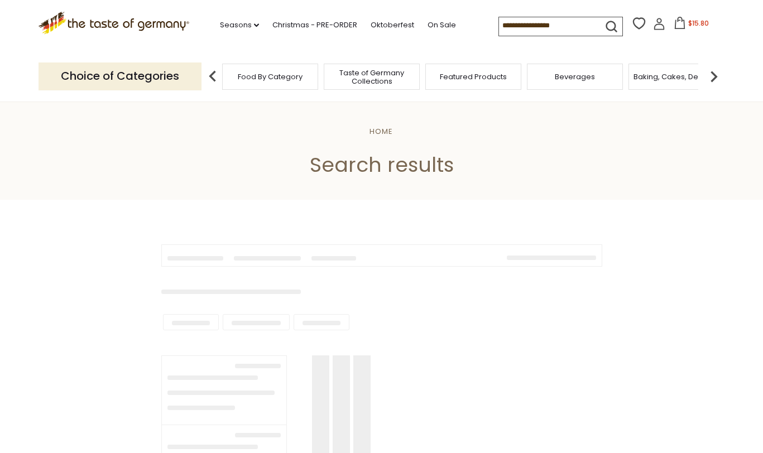
type input "*******"
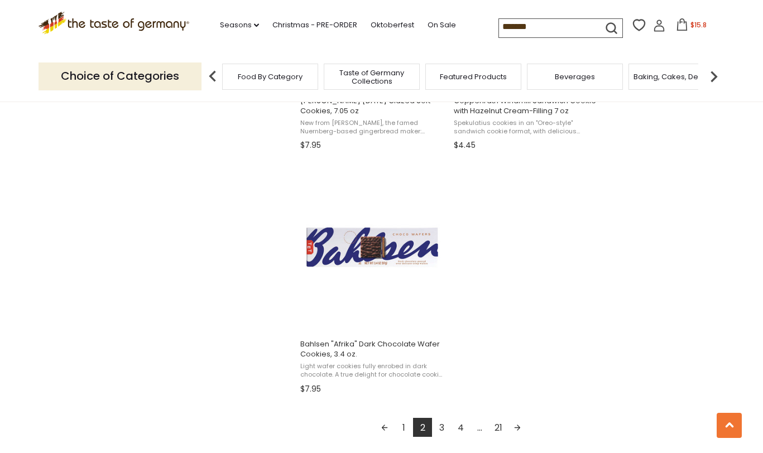
scroll to position [1940, 0]
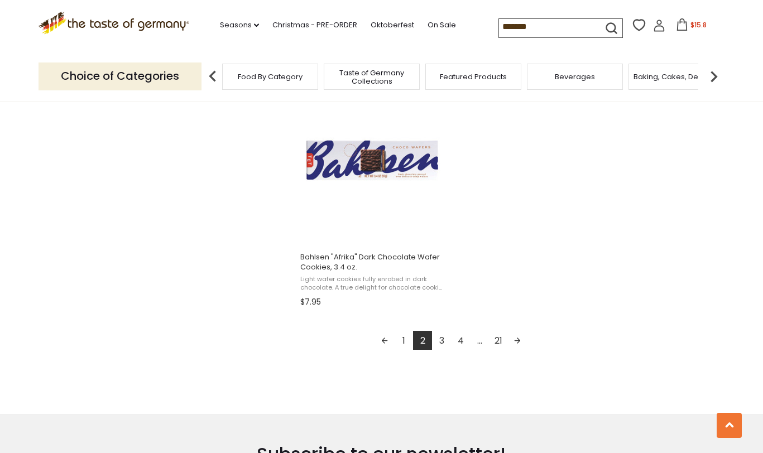
click at [439, 340] on link "3" at bounding box center [441, 340] width 19 height 19
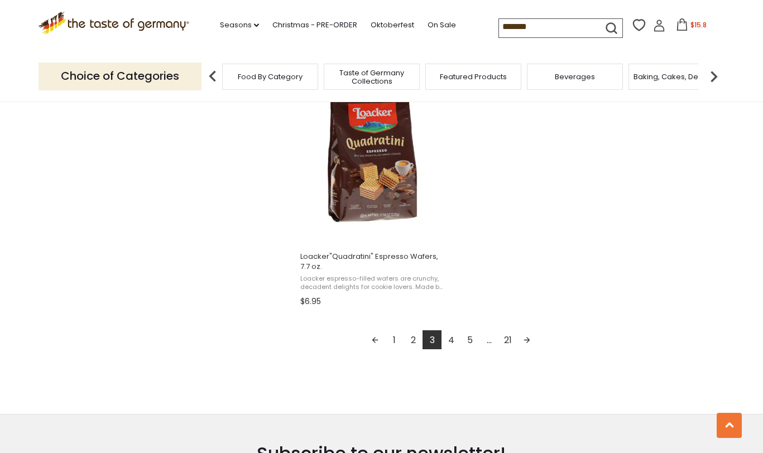
scroll to position [1947, 0]
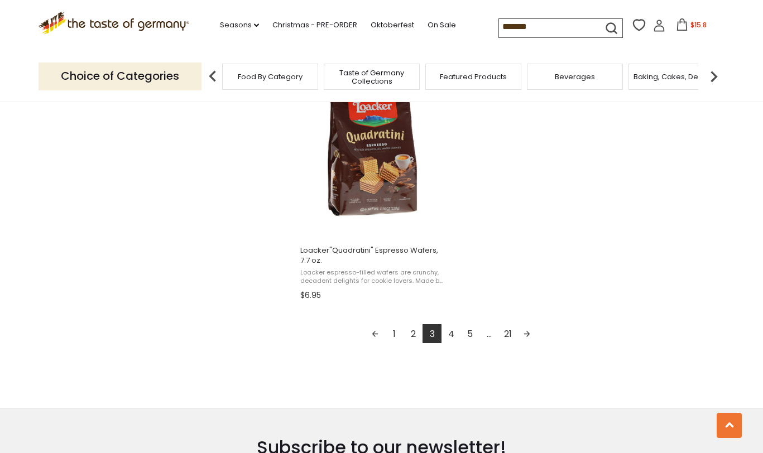
click at [448, 328] on link "4" at bounding box center [451, 333] width 19 height 19
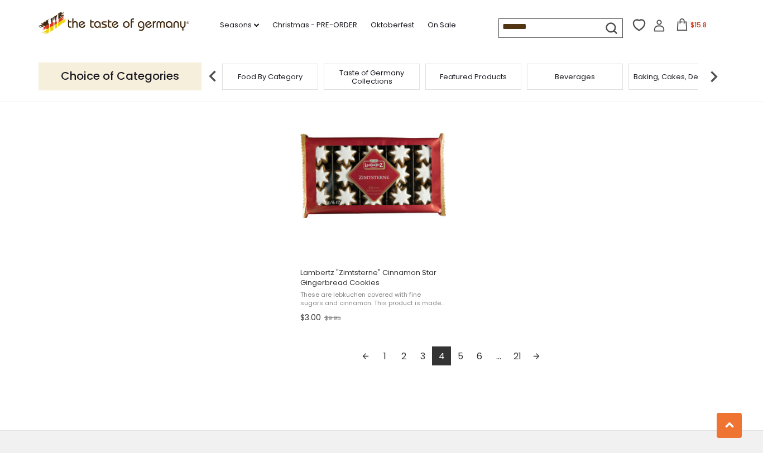
scroll to position [1984, 0]
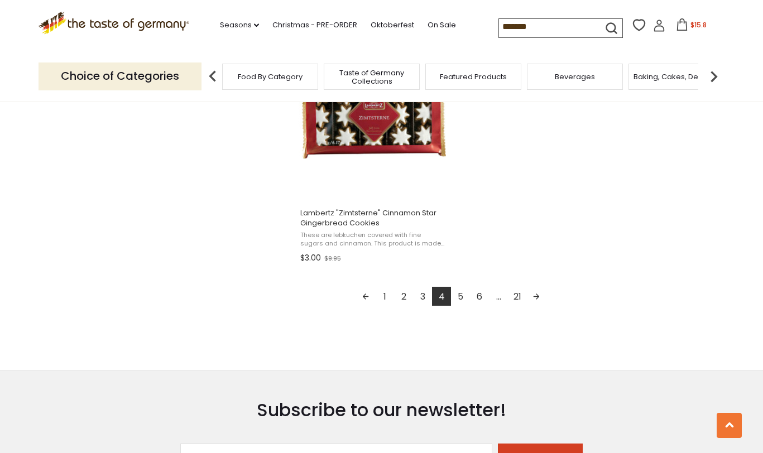
click at [462, 296] on link "5" at bounding box center [460, 296] width 19 height 19
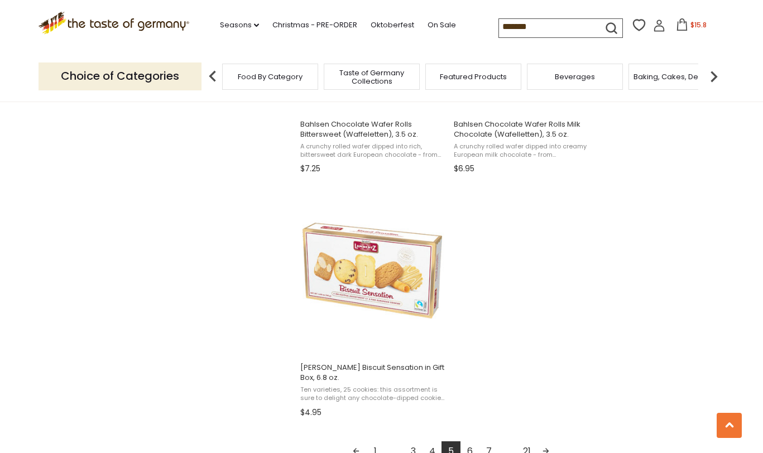
scroll to position [1971, 0]
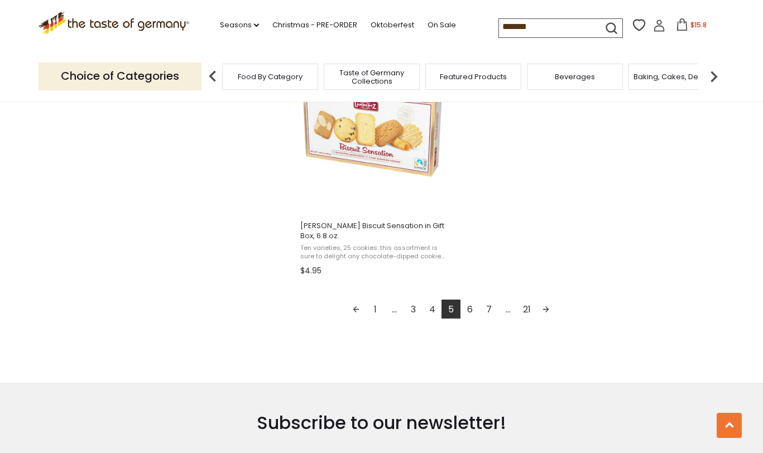
click at [472, 310] on link "6" at bounding box center [469, 309] width 19 height 19
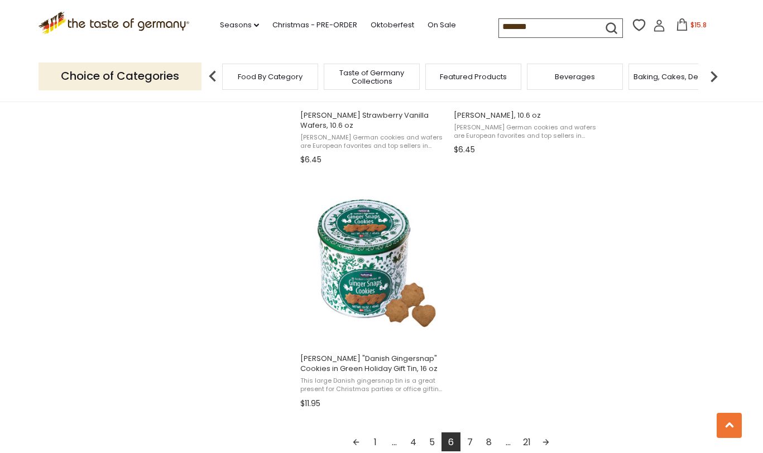
scroll to position [1901, 0]
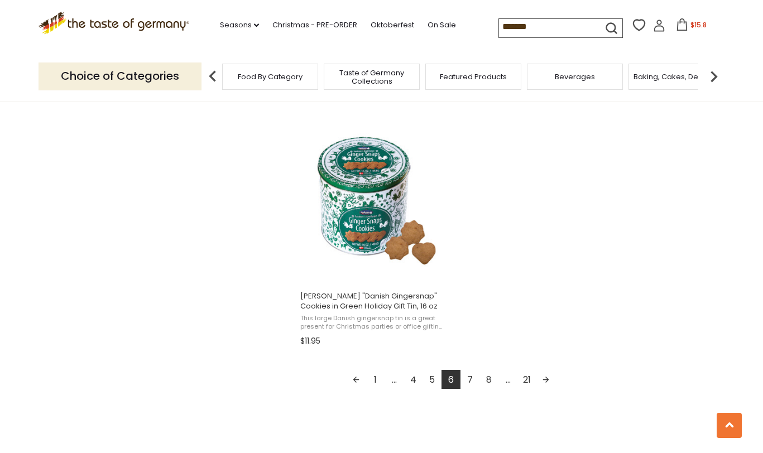
click at [472, 381] on link "7" at bounding box center [469, 379] width 19 height 19
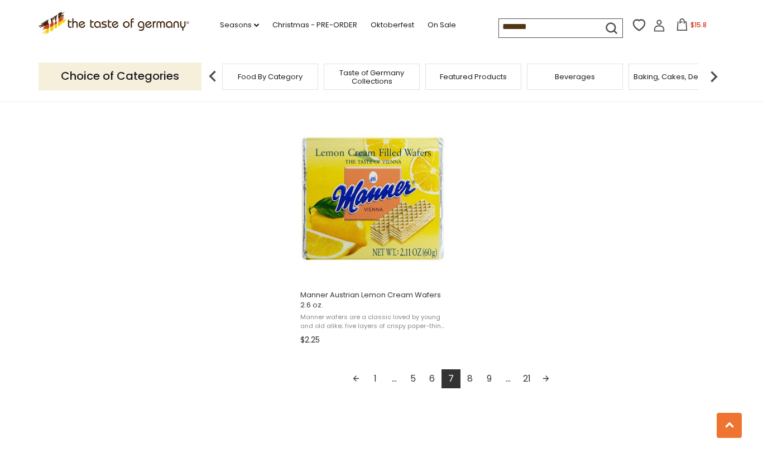
scroll to position [1998, 0]
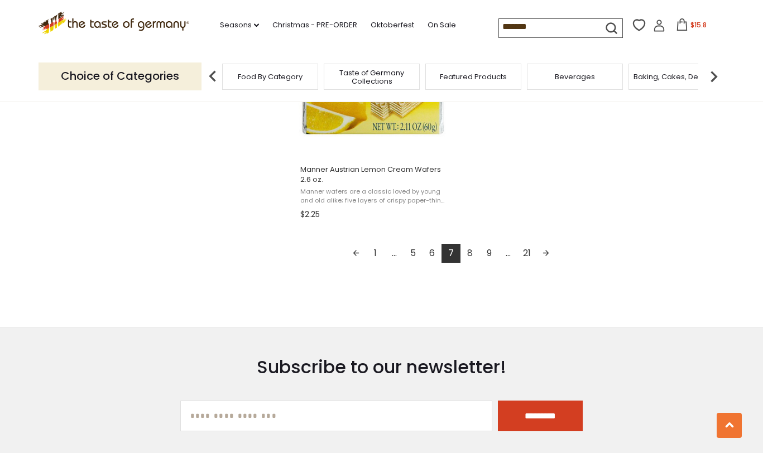
click at [471, 256] on link "8" at bounding box center [469, 253] width 19 height 19
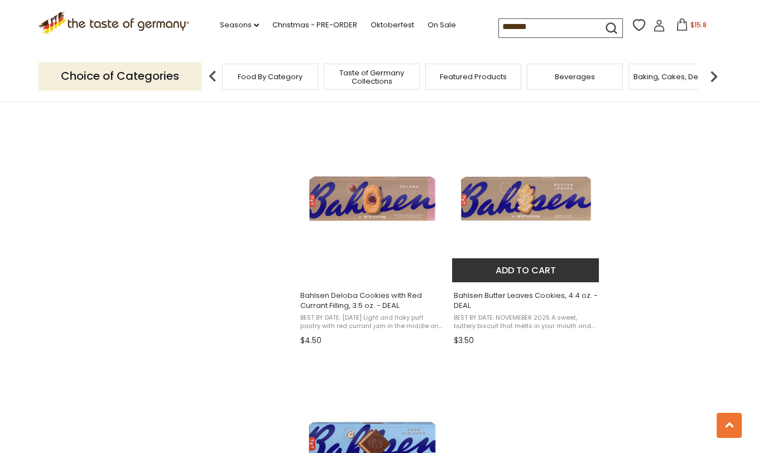
scroll to position [1885, 0]
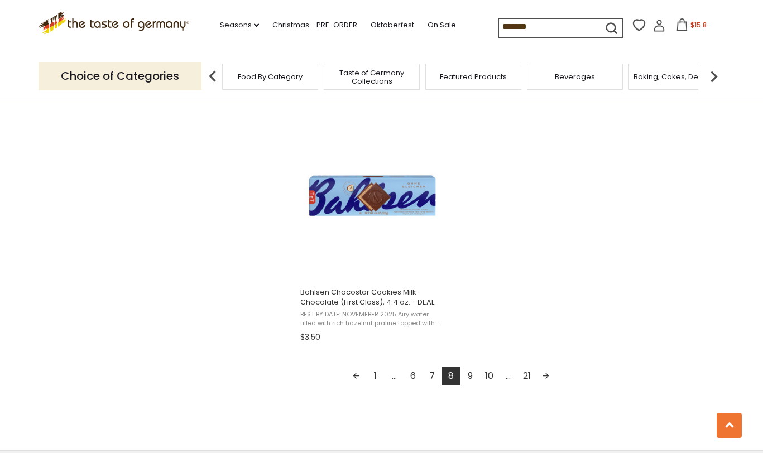
drag, startPoint x: 469, startPoint y: 374, endPoint x: 491, endPoint y: 366, distance: 23.8
click at [469, 374] on link "9" at bounding box center [469, 376] width 19 height 19
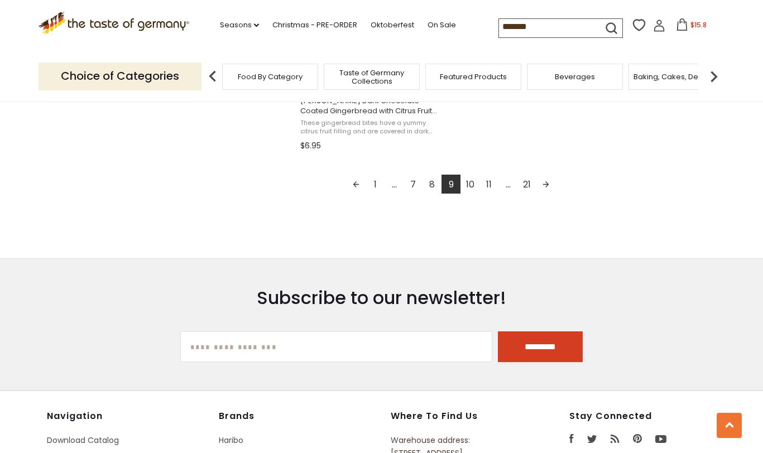
scroll to position [2099, 0]
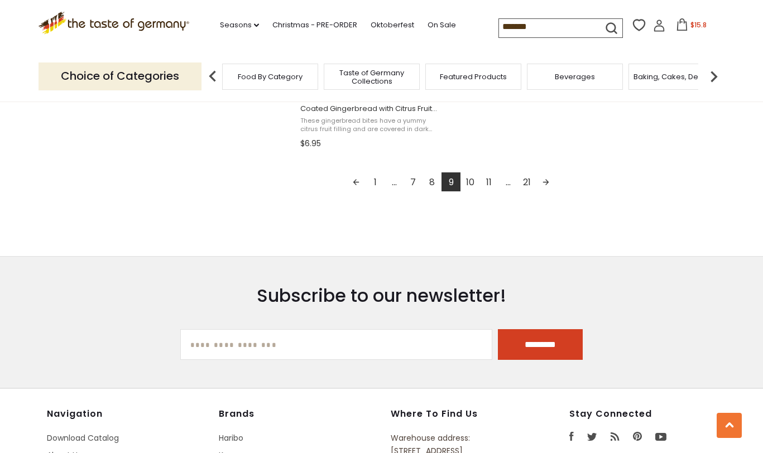
click at [468, 182] on link "10" at bounding box center [469, 181] width 19 height 19
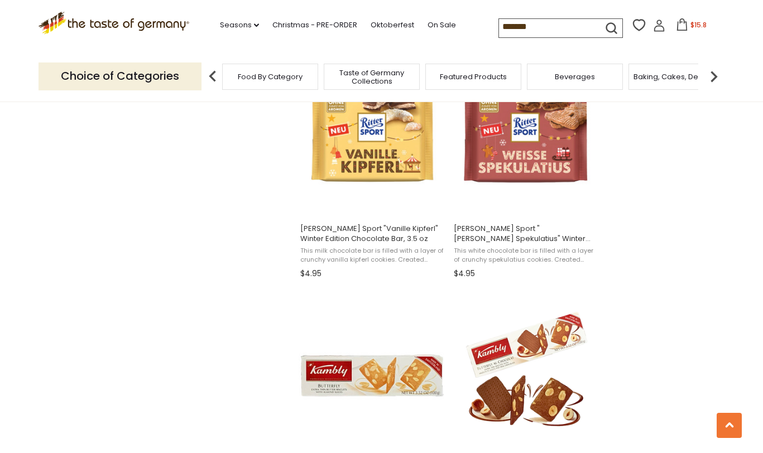
scroll to position [1853, 0]
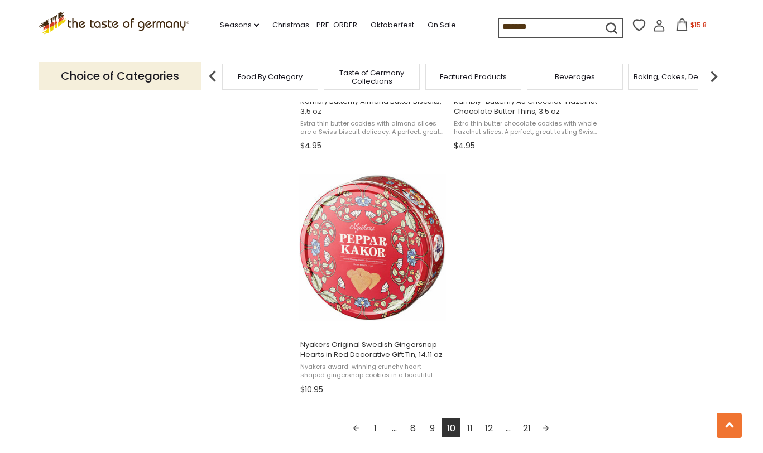
click at [469, 428] on link "11" at bounding box center [469, 428] width 19 height 19
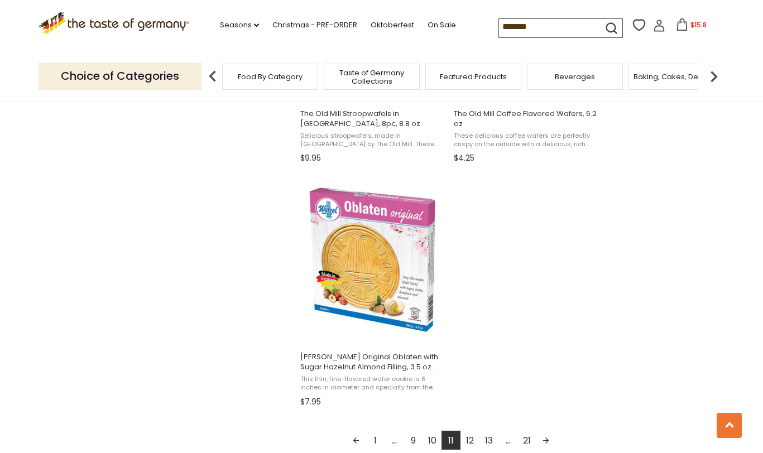
scroll to position [1860, 0]
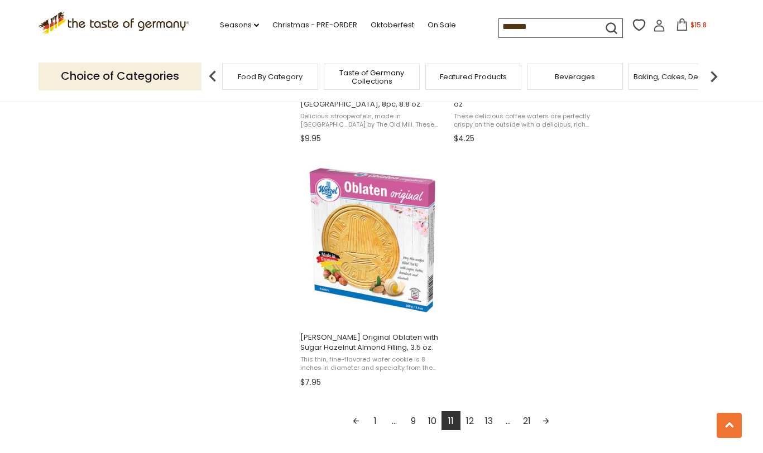
click at [471, 422] on link "12" at bounding box center [469, 420] width 19 height 19
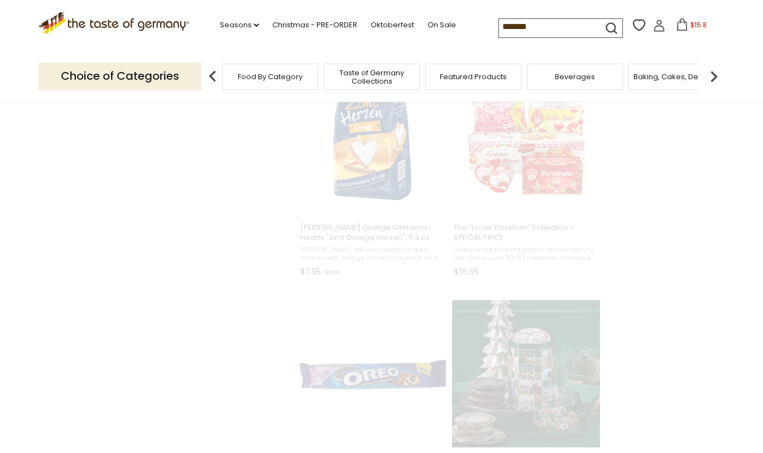
scroll to position [232, 0]
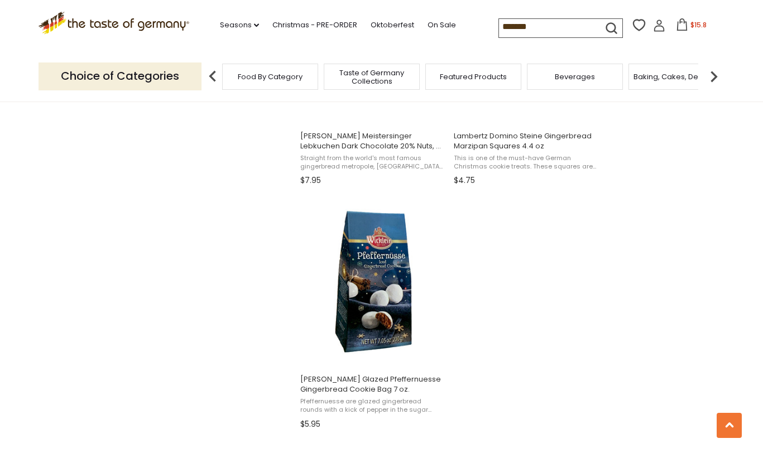
scroll to position [1912, 0]
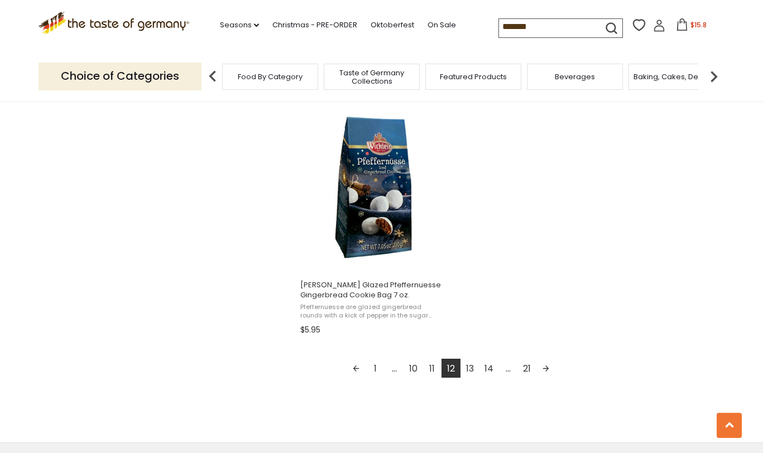
click at [469, 368] on link "13" at bounding box center [469, 368] width 19 height 19
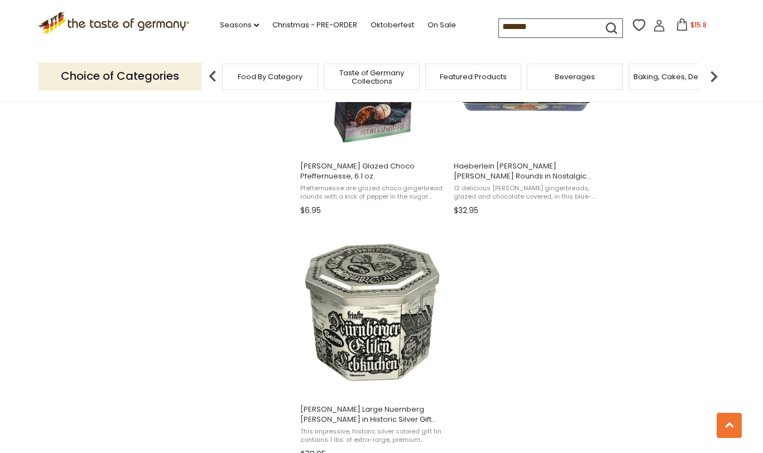
scroll to position [2002, 0]
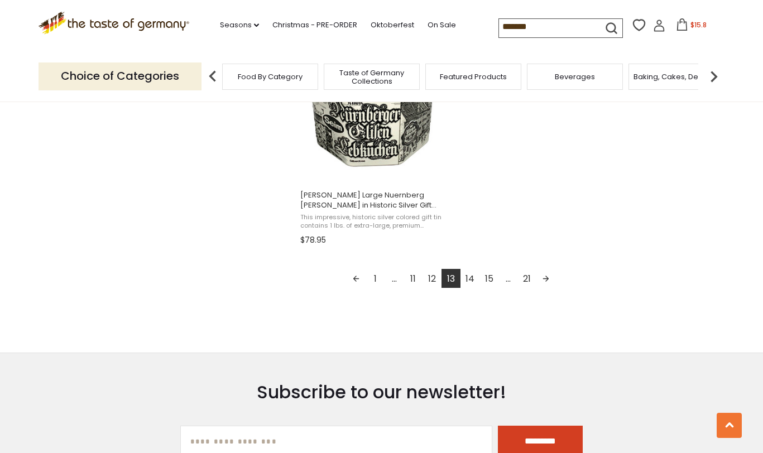
click at [471, 279] on link "14" at bounding box center [469, 278] width 19 height 19
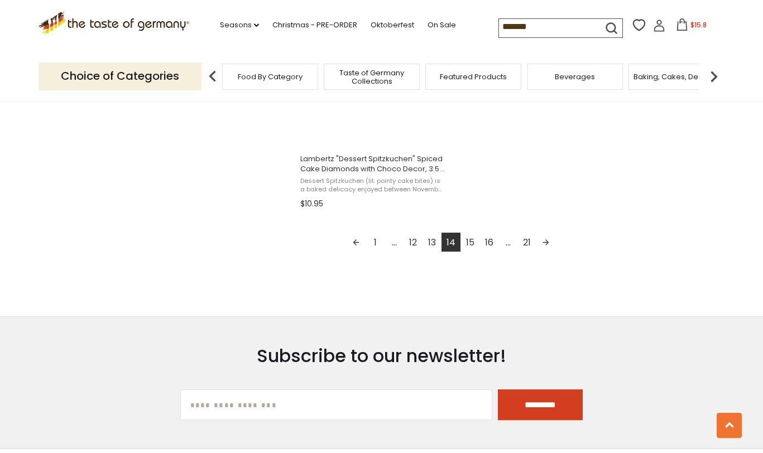
scroll to position [2077, 0]
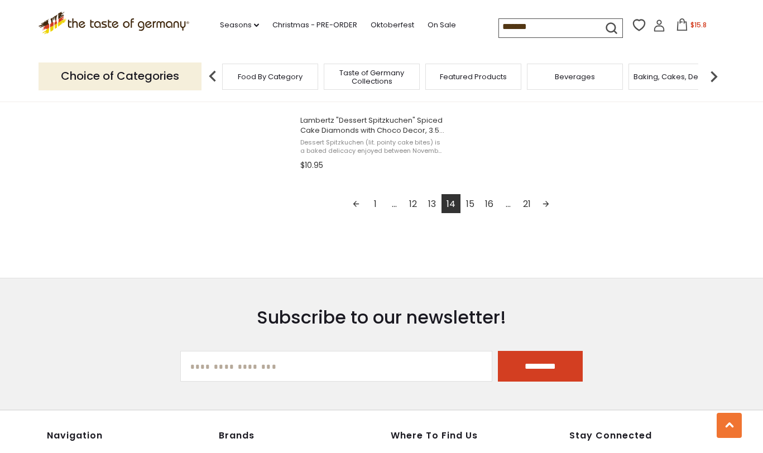
click at [473, 207] on link "15" at bounding box center [469, 203] width 19 height 19
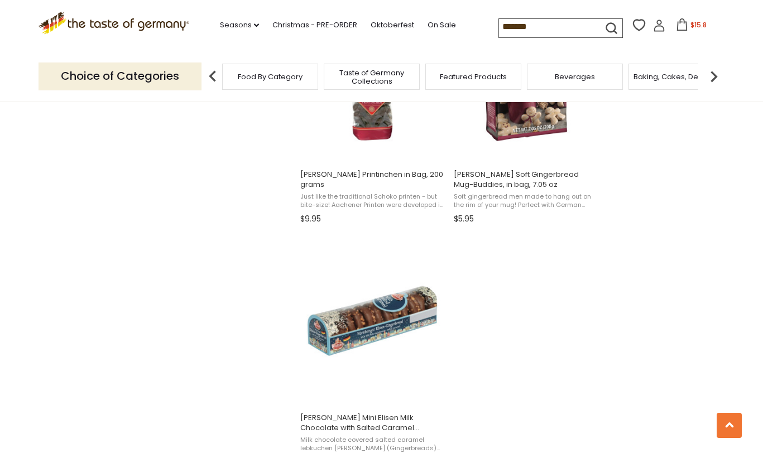
scroll to position [1906, 0]
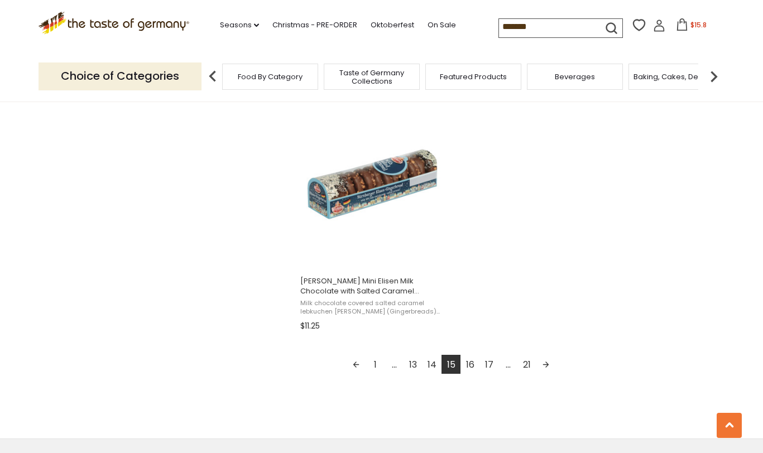
click at [468, 363] on link "16" at bounding box center [469, 364] width 19 height 19
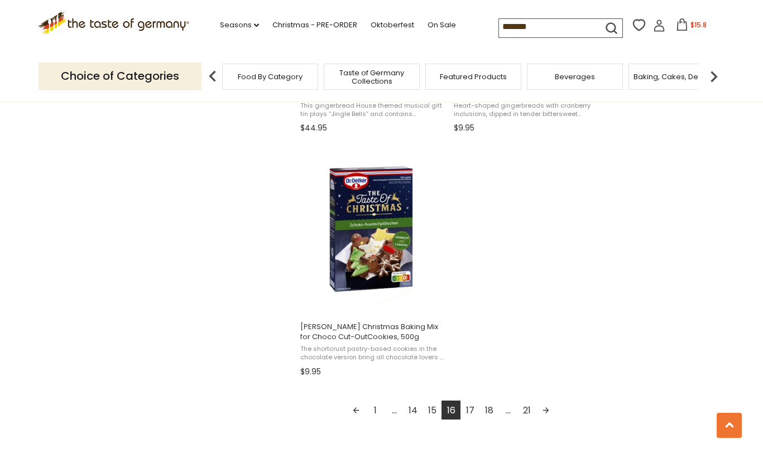
scroll to position [1877, 0]
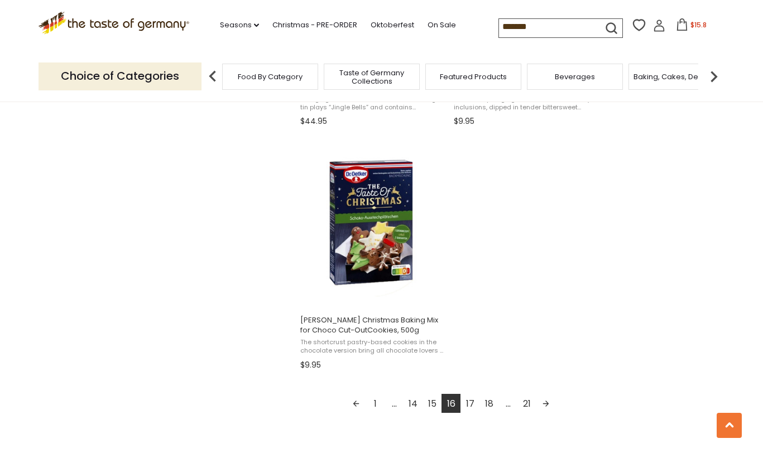
click at [469, 398] on link "17" at bounding box center [469, 403] width 19 height 19
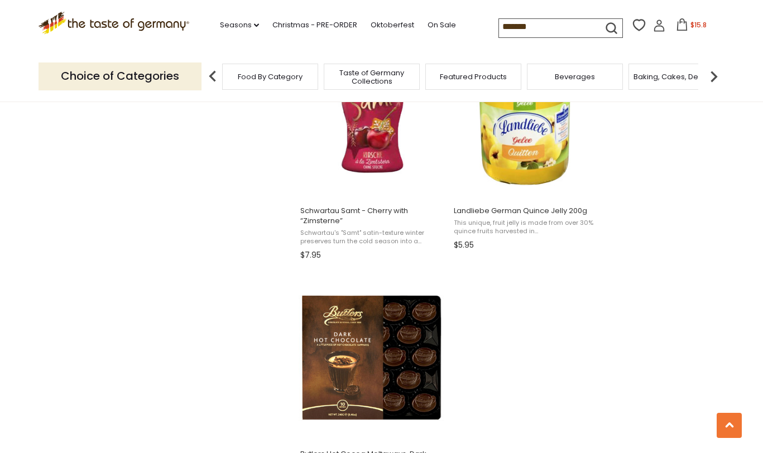
scroll to position [2119, 0]
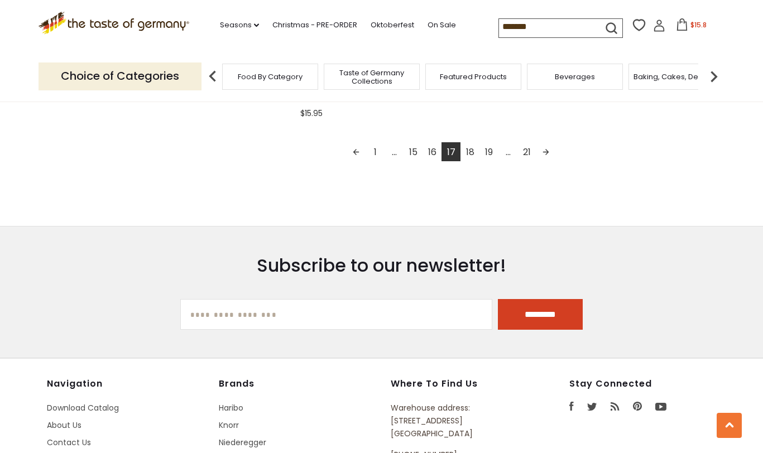
click at [473, 154] on link "18" at bounding box center [469, 151] width 19 height 19
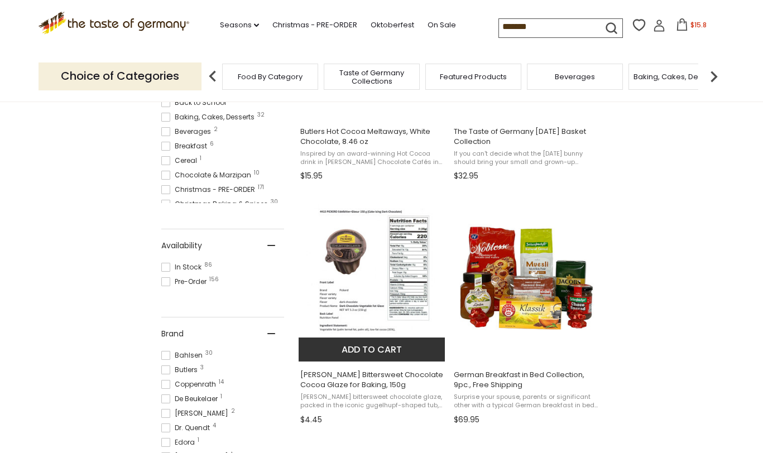
scroll to position [171, 0]
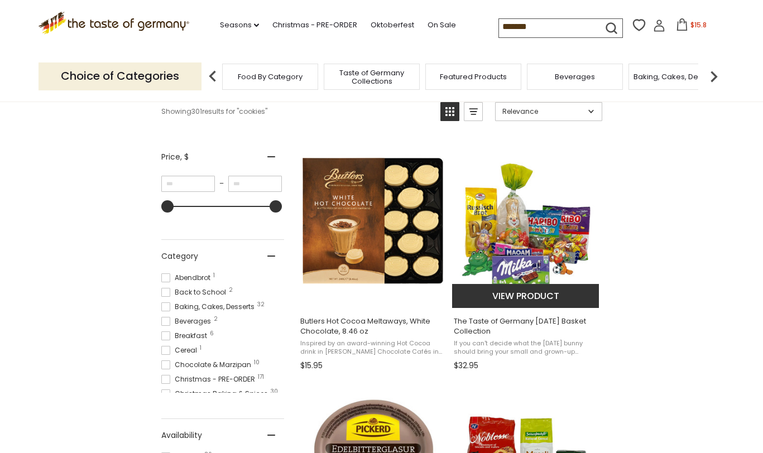
click at [540, 237] on img "The Taste of Germany Easter Basket Collection" at bounding box center [526, 224] width 148 height 148
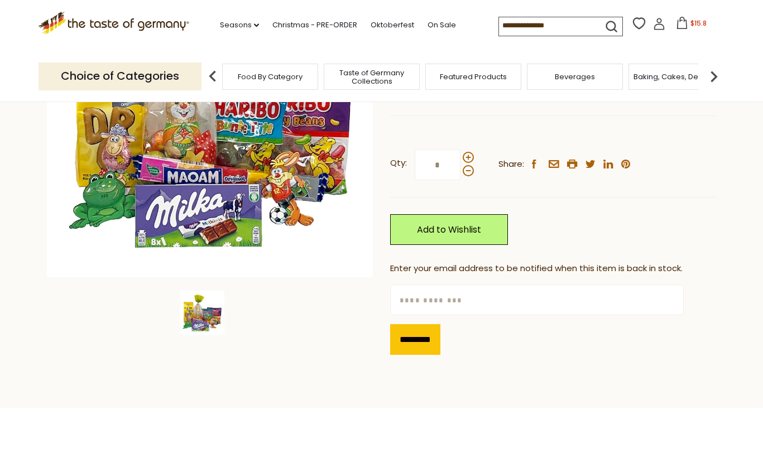
scroll to position [344, 0]
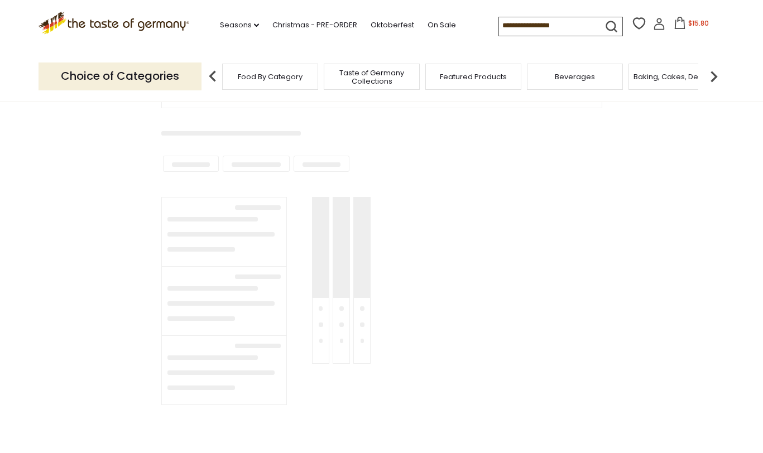
type input "*******"
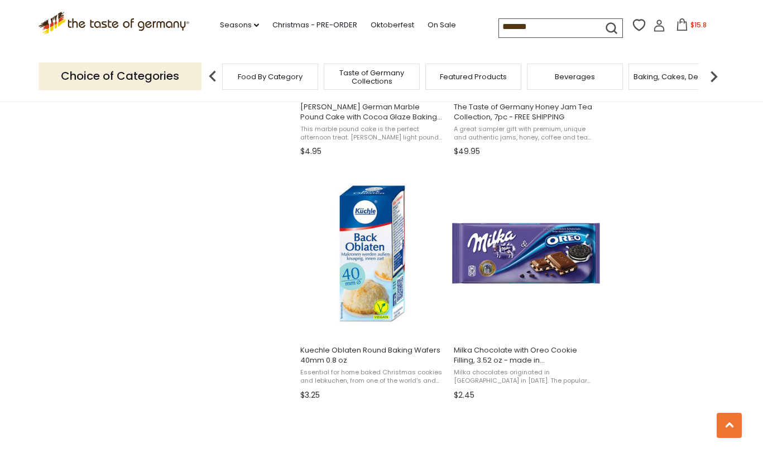
scroll to position [1127, 0]
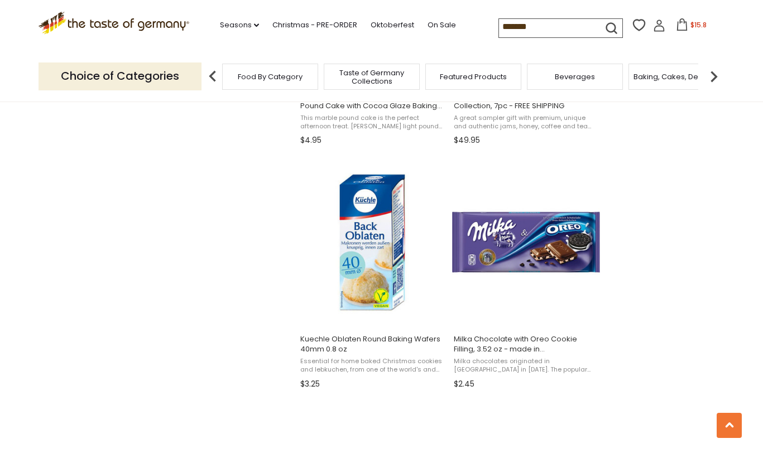
click at [545, 29] on input "*******" at bounding box center [546, 27] width 94 height 16
click at [171, 212] on div "Butlers Hot Cocoa Meltaways, White Chocolate, 8.46 oz Inspired by an award-winn…" at bounding box center [381, 159] width 441 height 1949
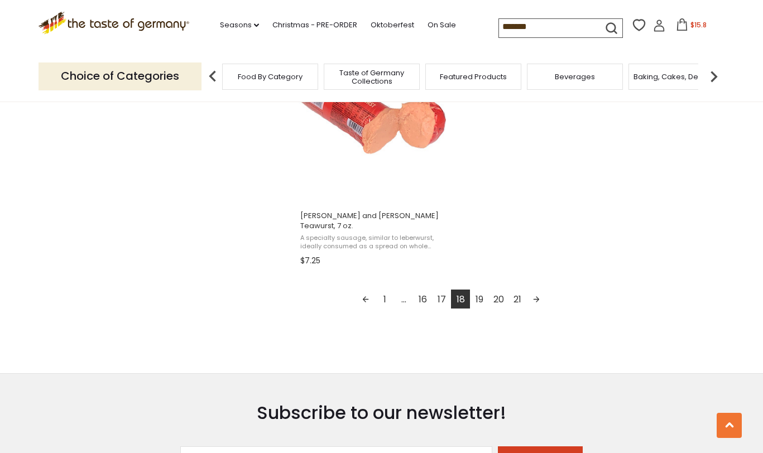
scroll to position [1982, 0]
click at [480, 290] on link "19" at bounding box center [479, 298] width 19 height 19
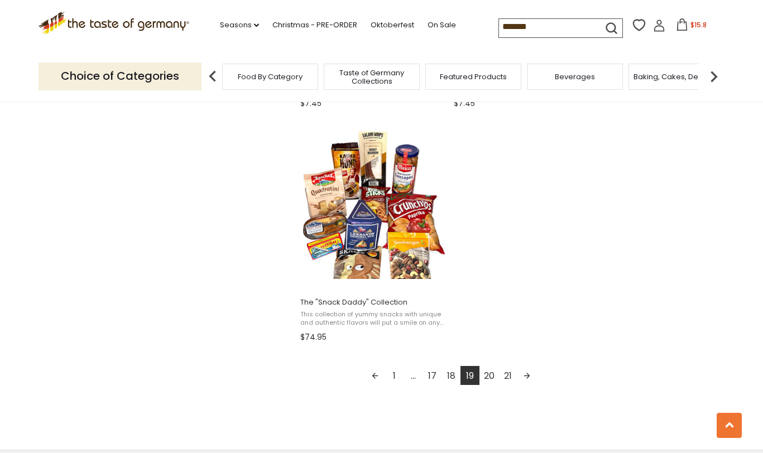
scroll to position [1636, 0]
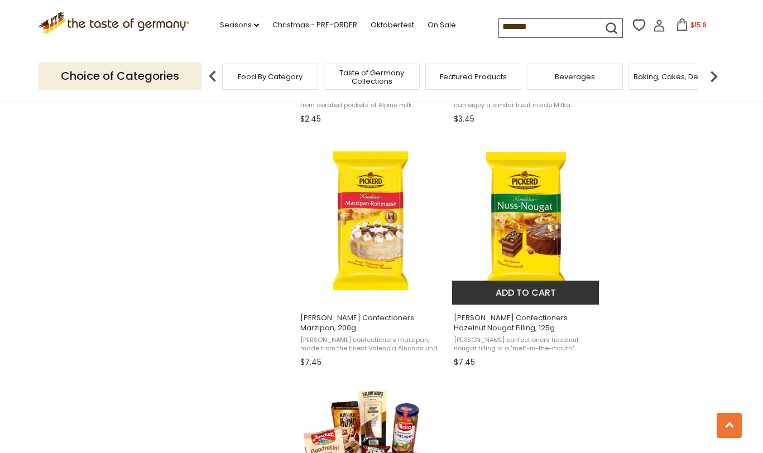
click at [511, 232] on img "Pickerd Confectioners Hazelnut Nougat Filling, 125g" at bounding box center [526, 221] width 148 height 148
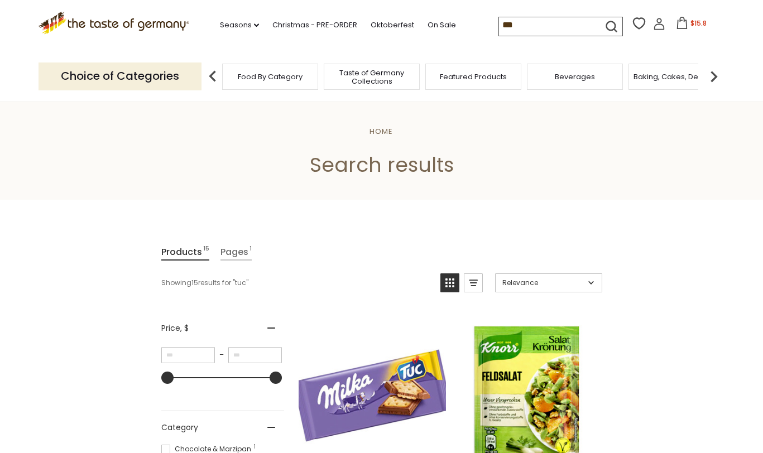
click at [521, 27] on input "***" at bounding box center [546, 25] width 94 height 16
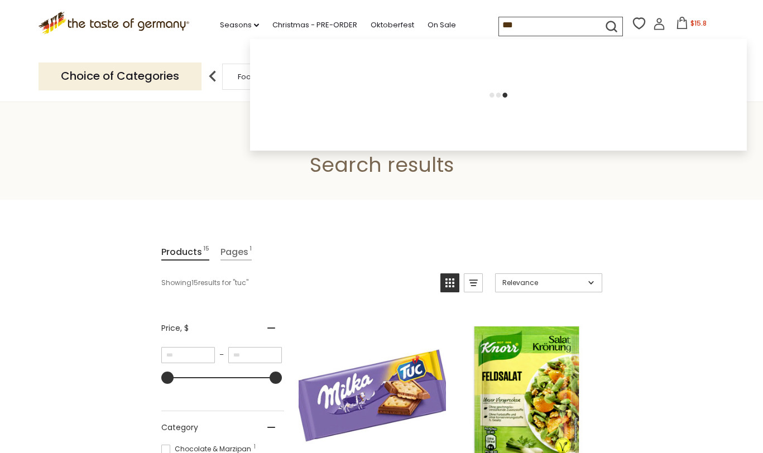
click at [521, 26] on input "***" at bounding box center [546, 25] width 94 height 16
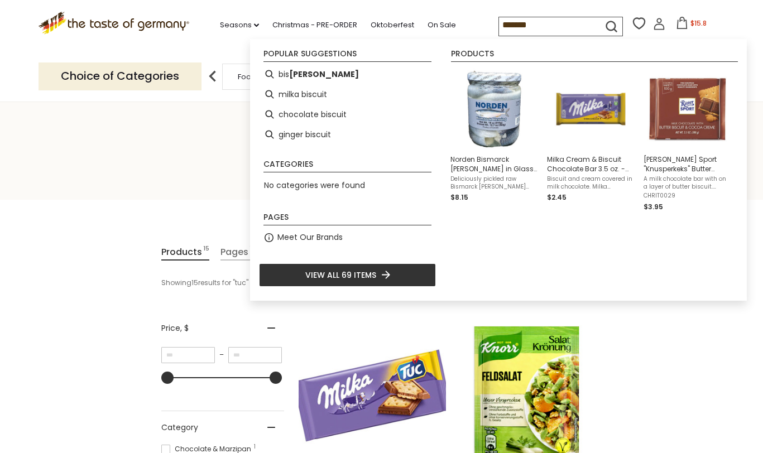
type input "********"
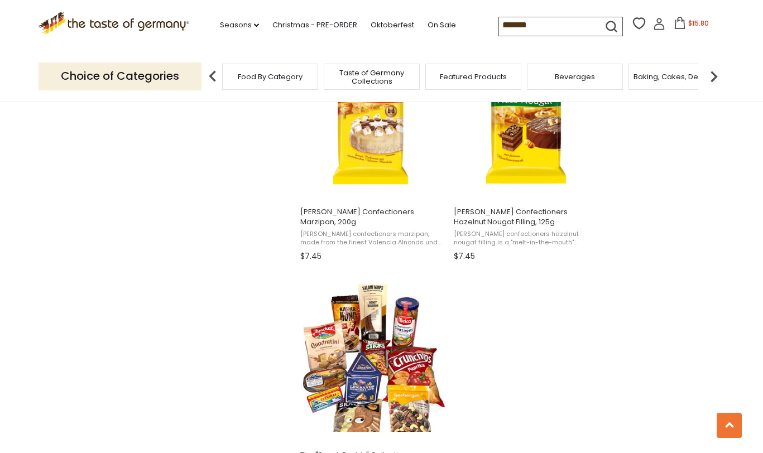
scroll to position [1997, 0]
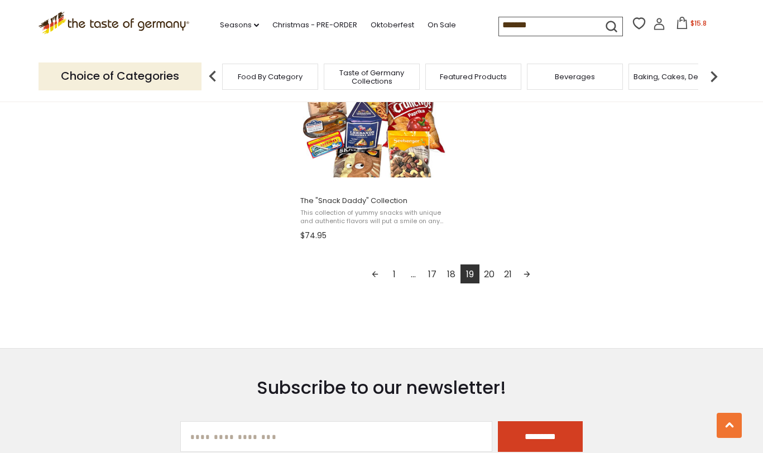
click at [491, 272] on link "20" at bounding box center [488, 274] width 19 height 19
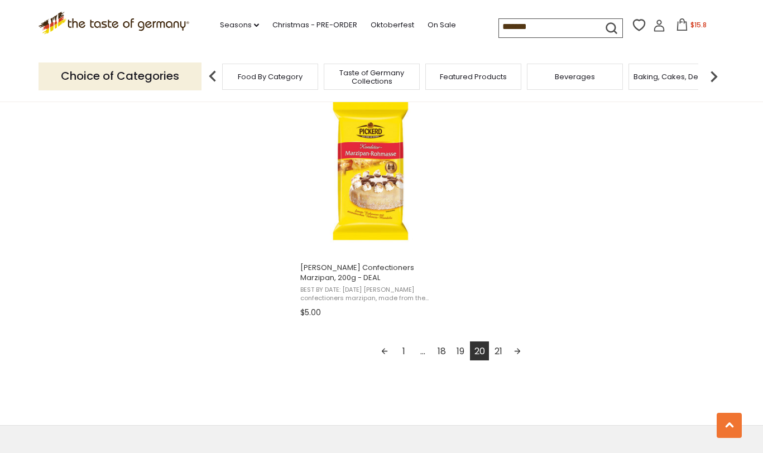
scroll to position [1950, 0]
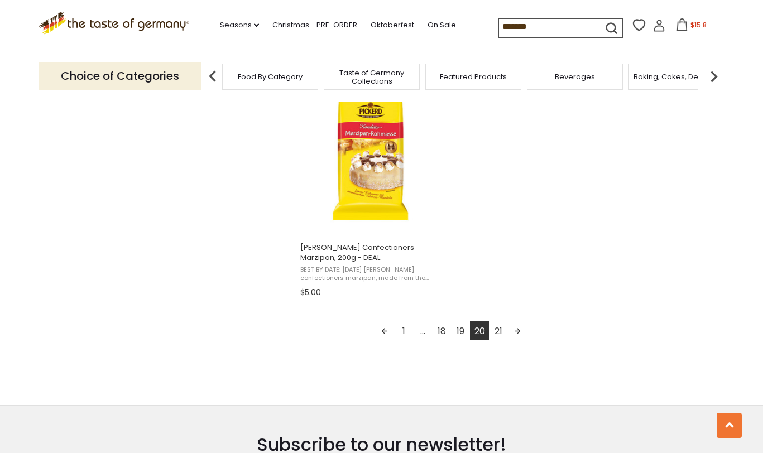
click at [498, 328] on link "21" at bounding box center [498, 330] width 19 height 19
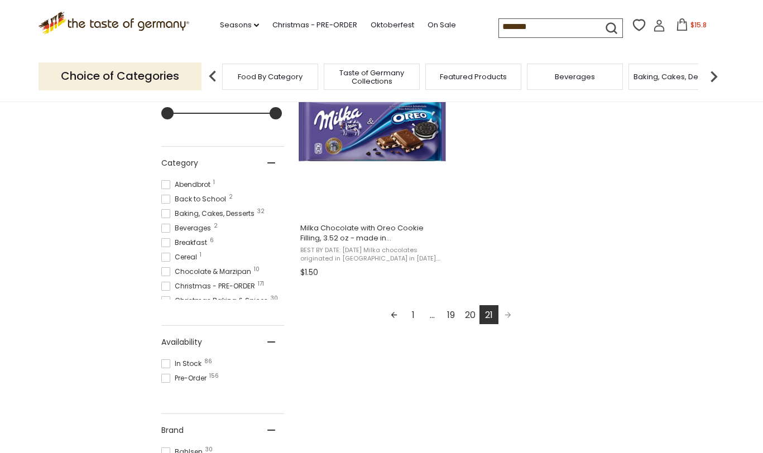
scroll to position [143, 0]
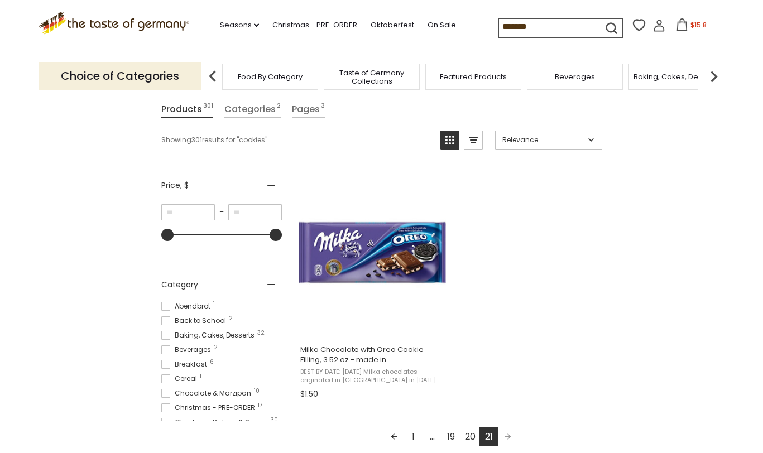
click at [550, 27] on input "*******" at bounding box center [546, 27] width 94 height 16
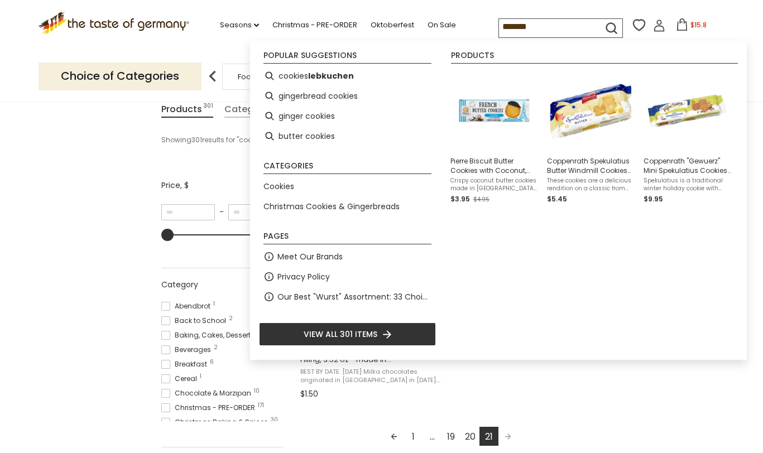
click at [549, 28] on input "*******" at bounding box center [546, 27] width 94 height 16
click at [550, 28] on input "*******" at bounding box center [546, 27] width 94 height 16
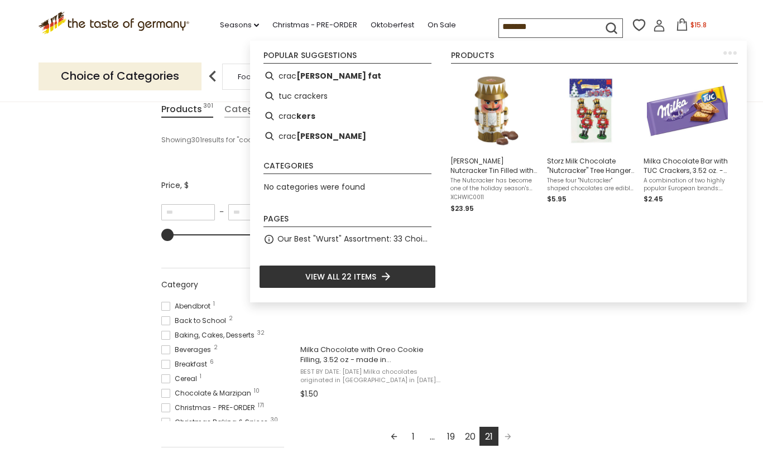
type input "********"
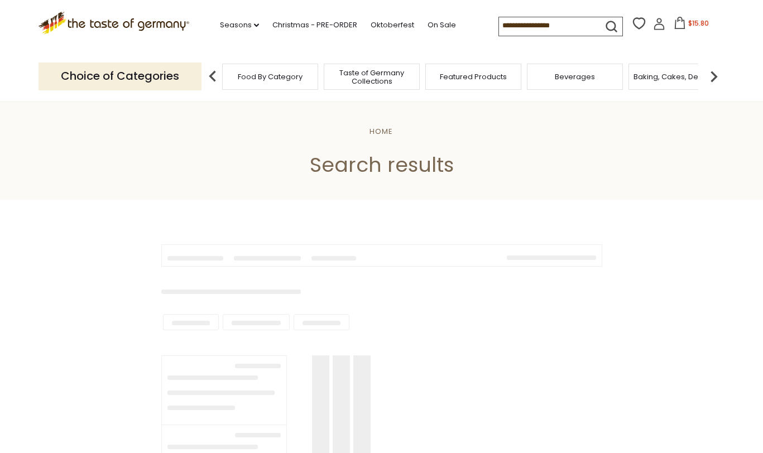
type input "********"
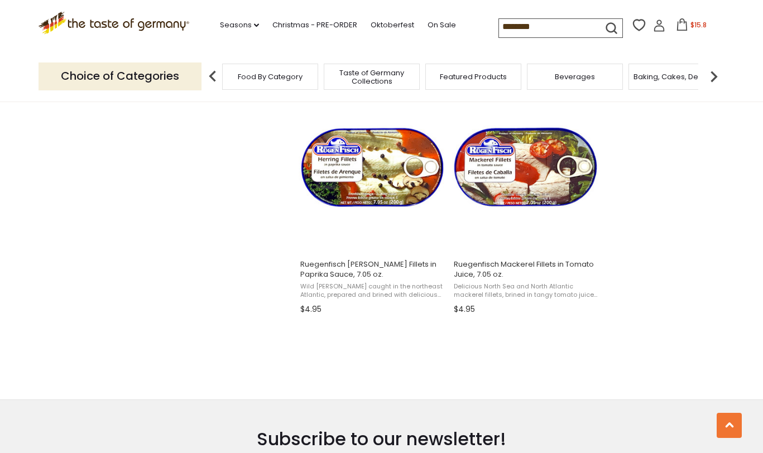
scroll to position [1036, 0]
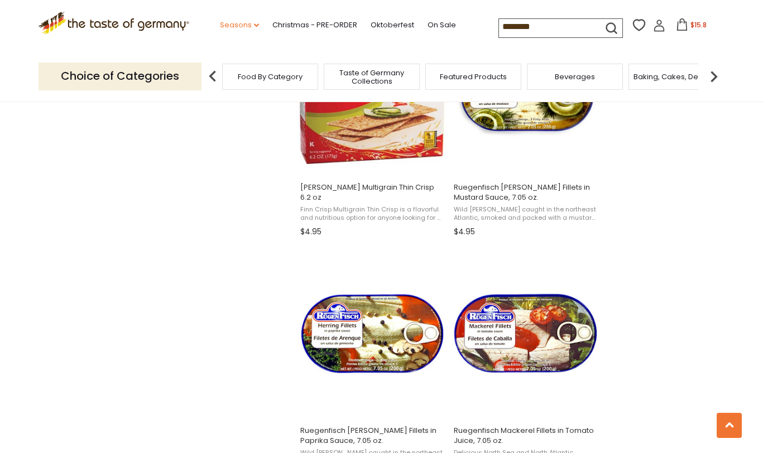
click at [243, 23] on link "Seasons dropdown_arrow" at bounding box center [239, 25] width 39 height 12
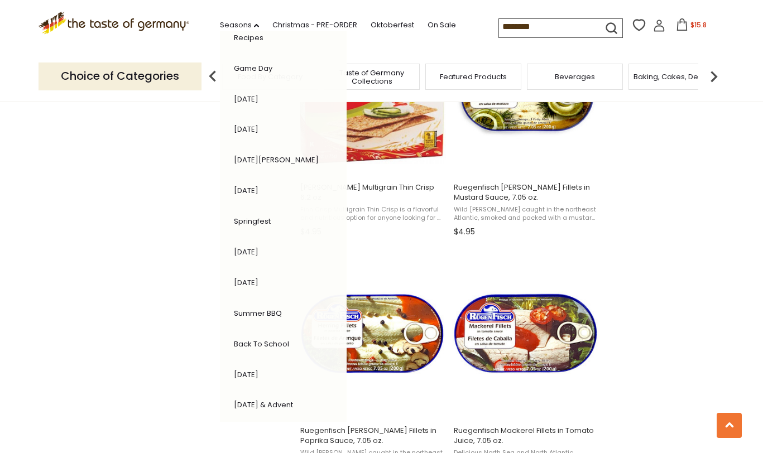
scroll to position [48, 0]
click at [266, 340] on link "Back to School" at bounding box center [261, 343] width 55 height 11
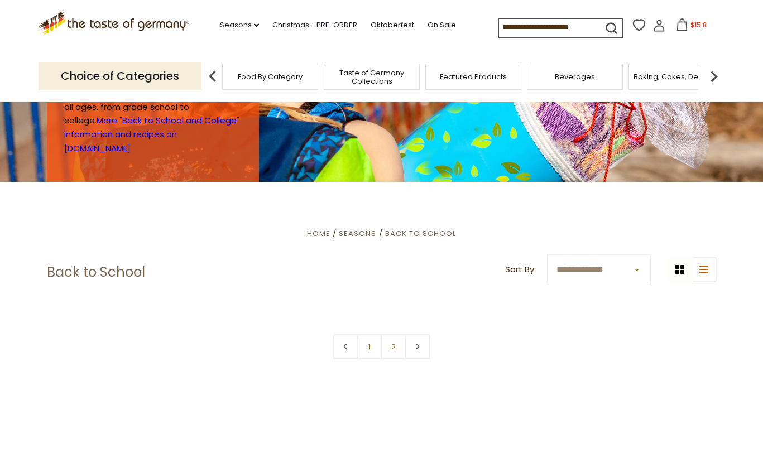
scroll to position [126, 0]
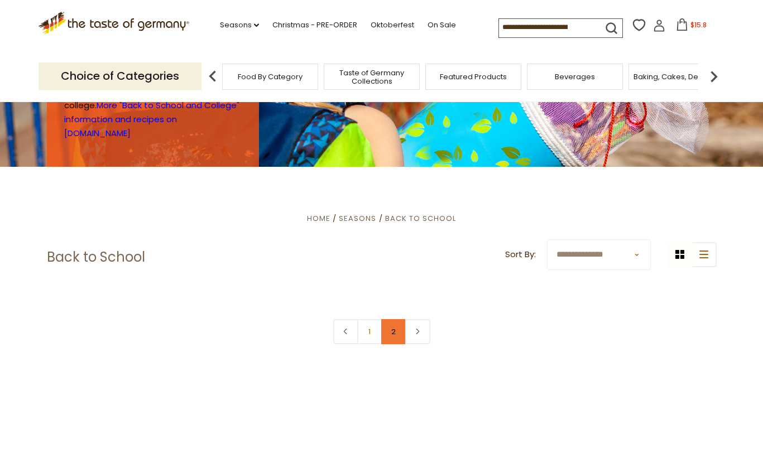
click at [395, 330] on link "2" at bounding box center [393, 331] width 25 height 25
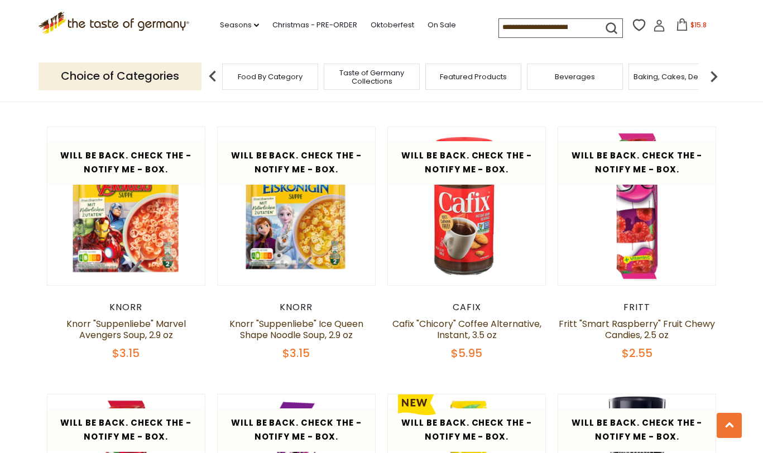
scroll to position [881, 0]
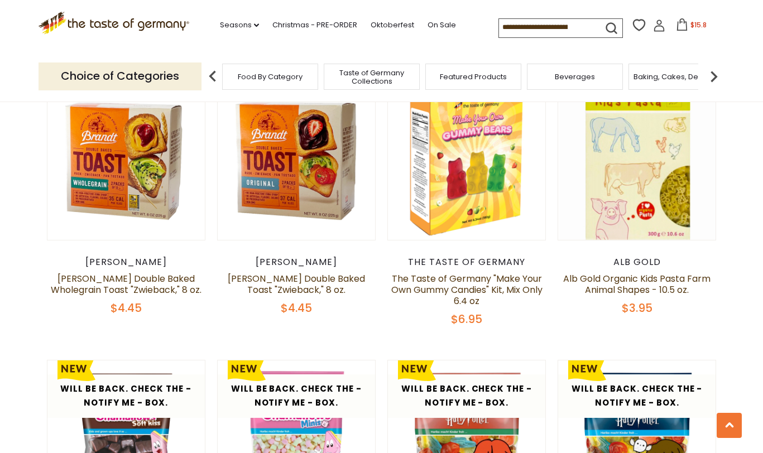
click at [718, 79] on img at bounding box center [714, 76] width 22 height 22
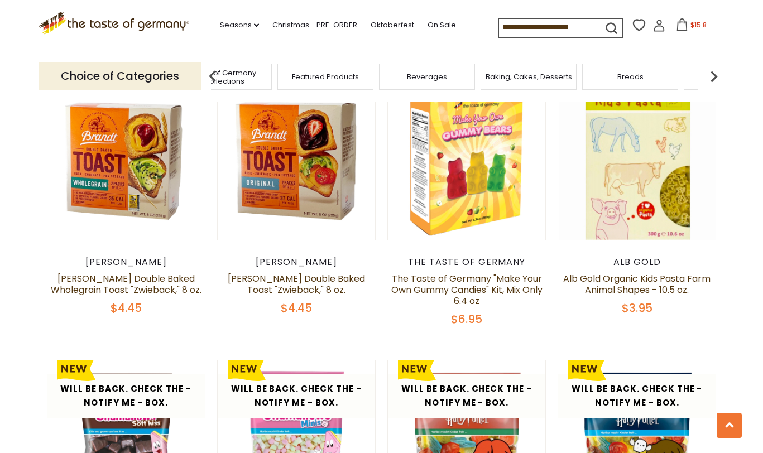
click at [637, 75] on span "Breads" at bounding box center [630, 77] width 26 height 8
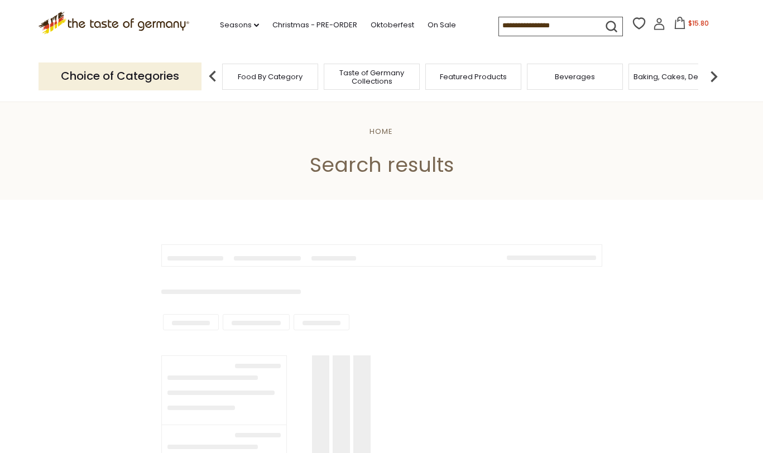
type input "********"
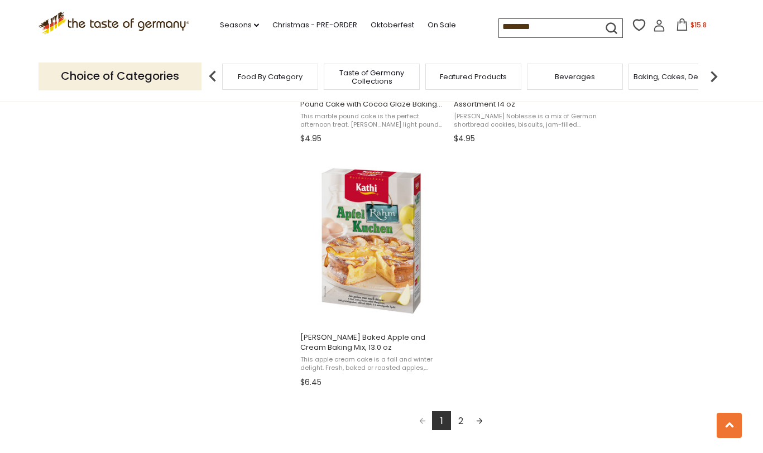
scroll to position [1863, 0]
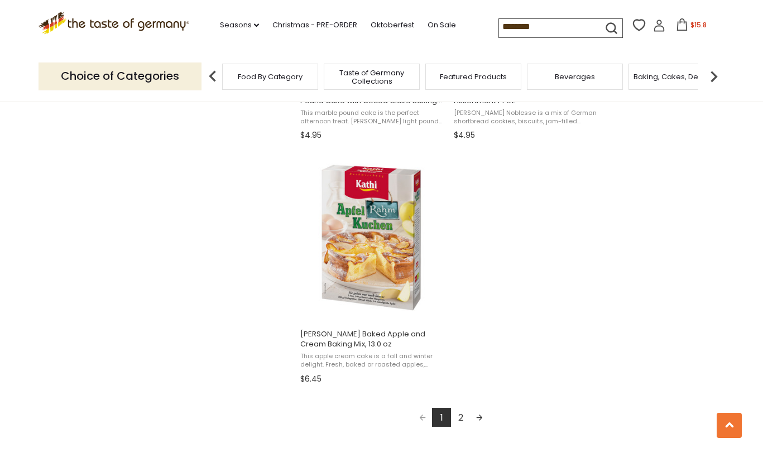
click at [455, 422] on link "2" at bounding box center [460, 417] width 19 height 19
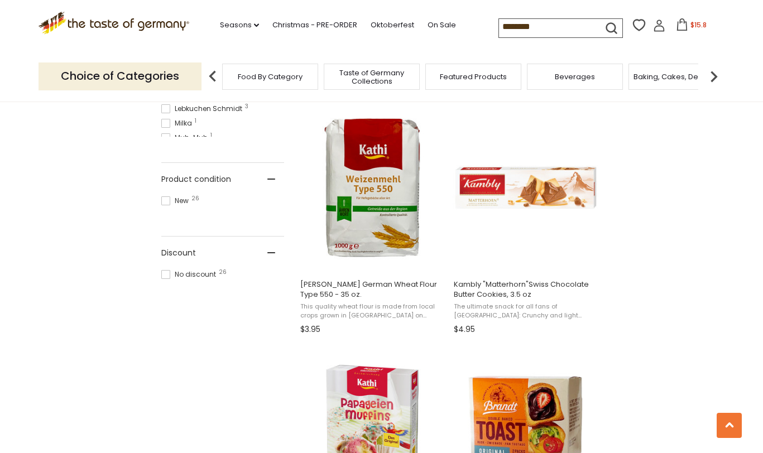
scroll to position [1025, 0]
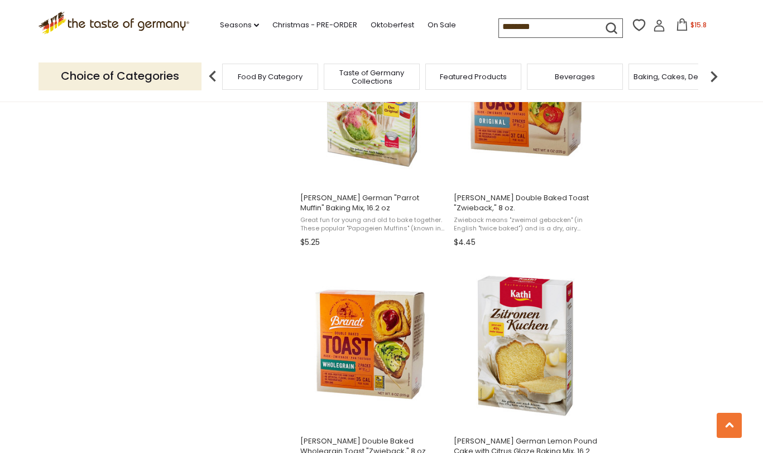
click at [716, 77] on img at bounding box center [714, 76] width 22 height 22
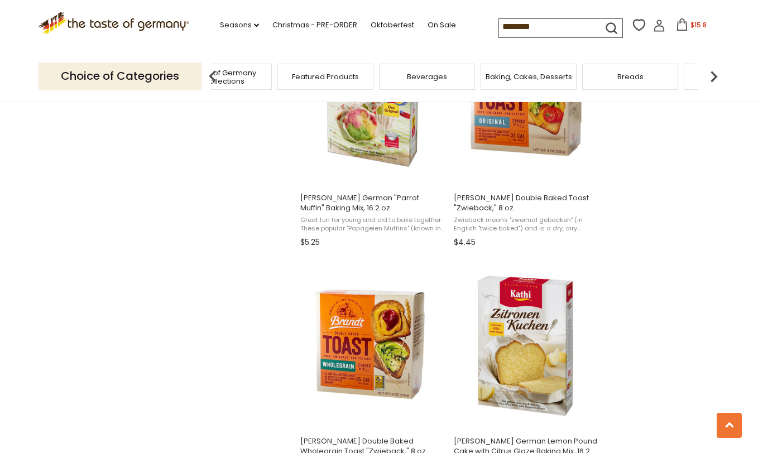
click at [716, 77] on img at bounding box center [714, 76] width 22 height 22
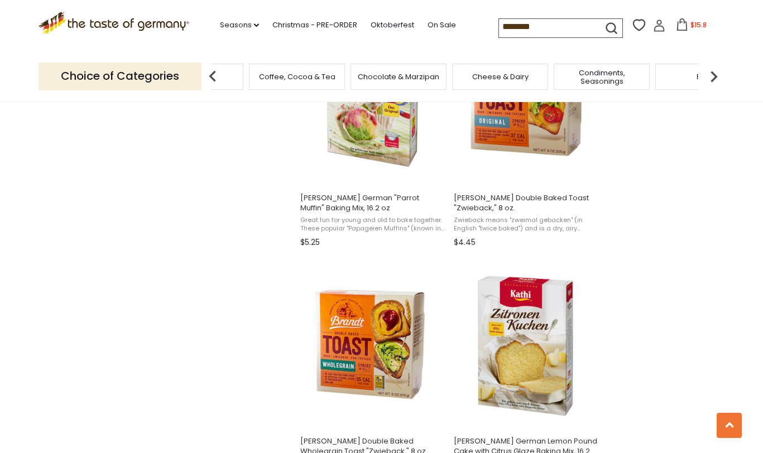
click at [716, 77] on img at bounding box center [714, 76] width 22 height 22
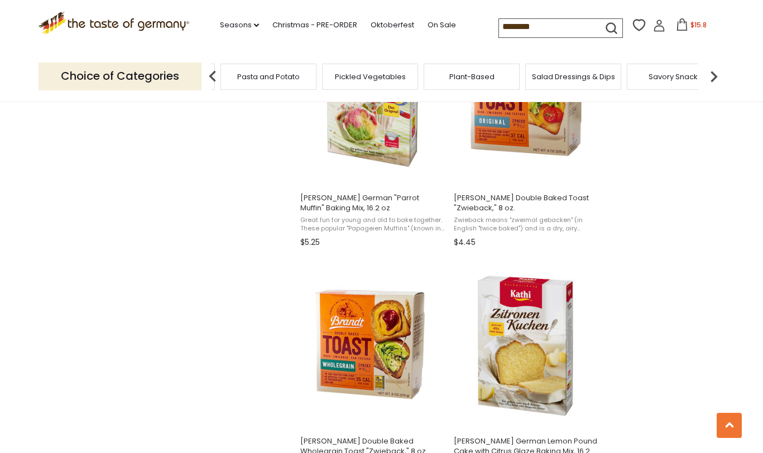
click at [716, 77] on img at bounding box center [714, 76] width 22 height 22
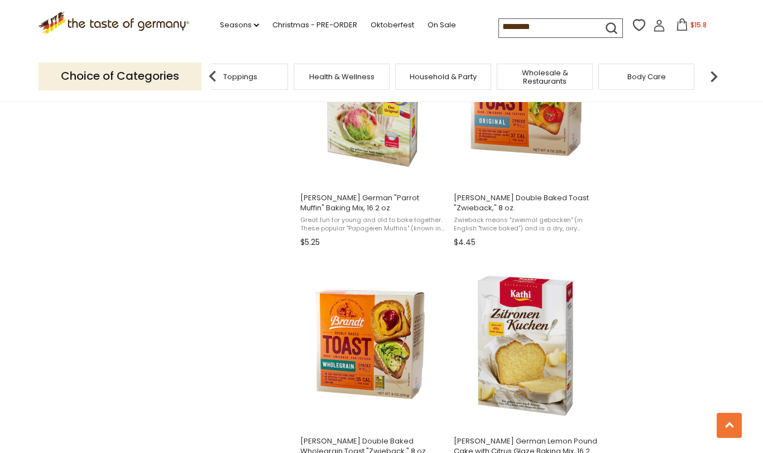
click at [655, 75] on span "Body Care" at bounding box center [646, 77] width 39 height 8
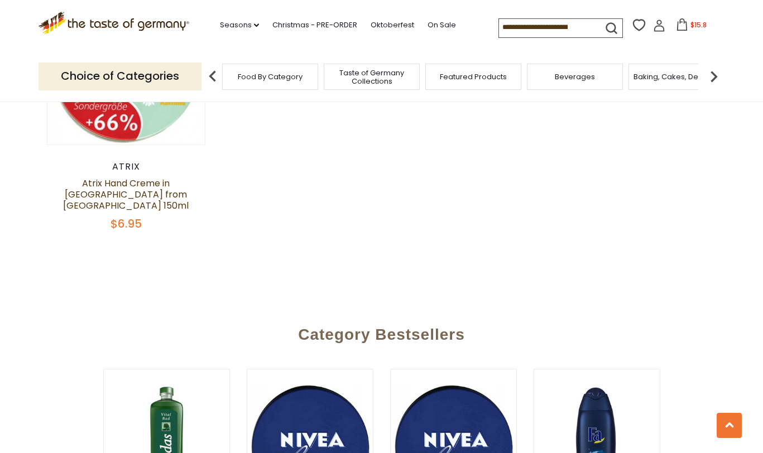
scroll to position [2157, 0]
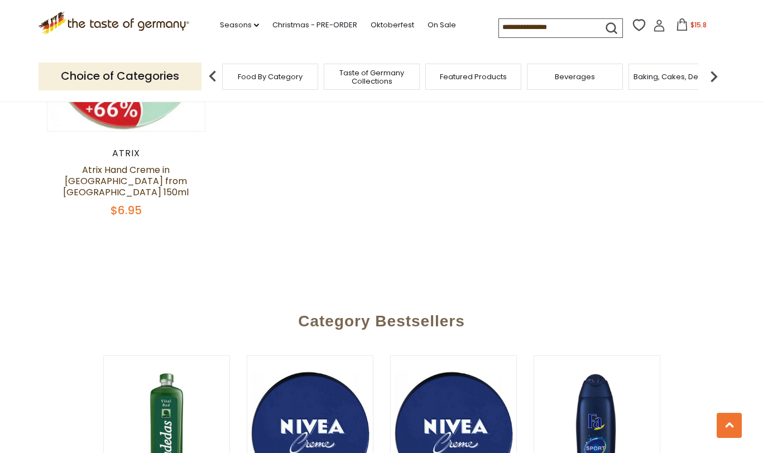
click at [715, 72] on img at bounding box center [714, 76] width 22 height 22
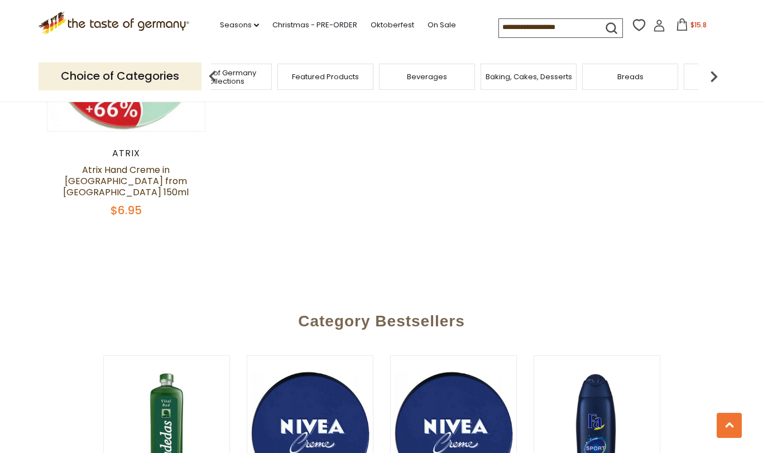
click at [715, 72] on img at bounding box center [714, 76] width 22 height 22
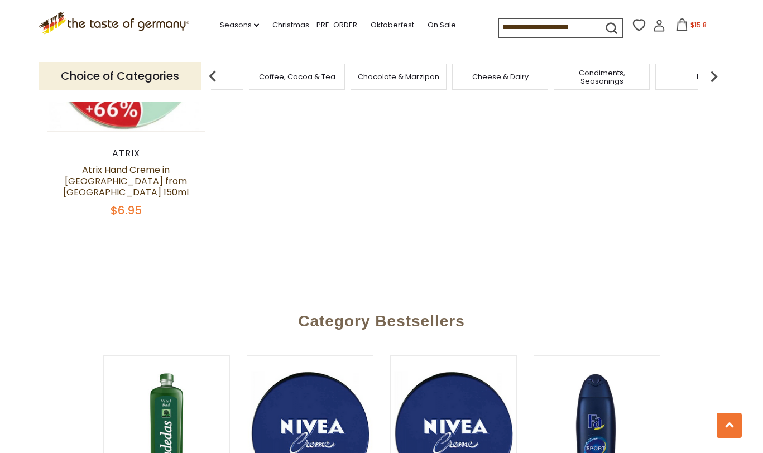
click at [715, 72] on img at bounding box center [714, 76] width 22 height 22
click at [715, 71] on img at bounding box center [714, 76] width 22 height 22
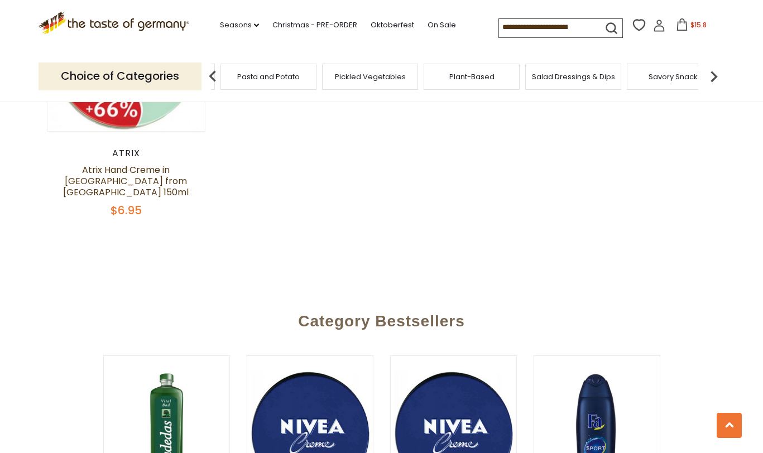
click at [715, 71] on img at bounding box center [714, 76] width 22 height 22
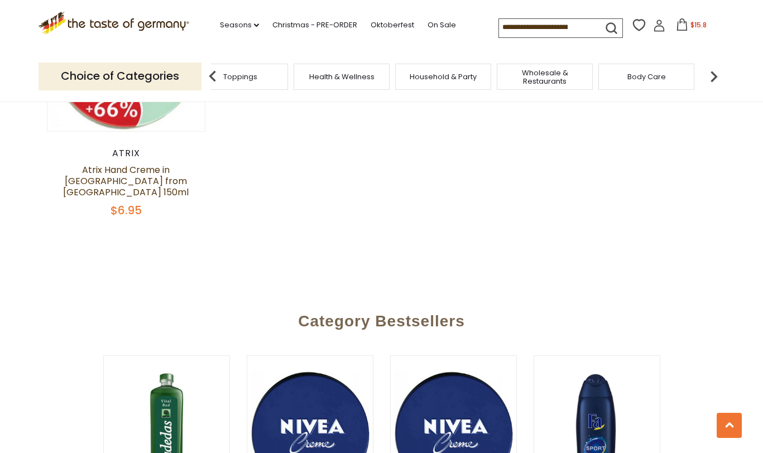
click at [715, 71] on img at bounding box center [714, 76] width 22 height 22
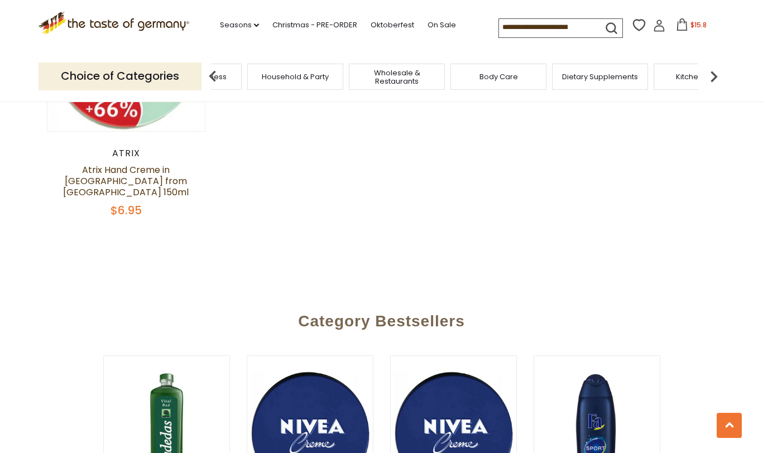
click at [715, 71] on img at bounding box center [714, 76] width 22 height 22
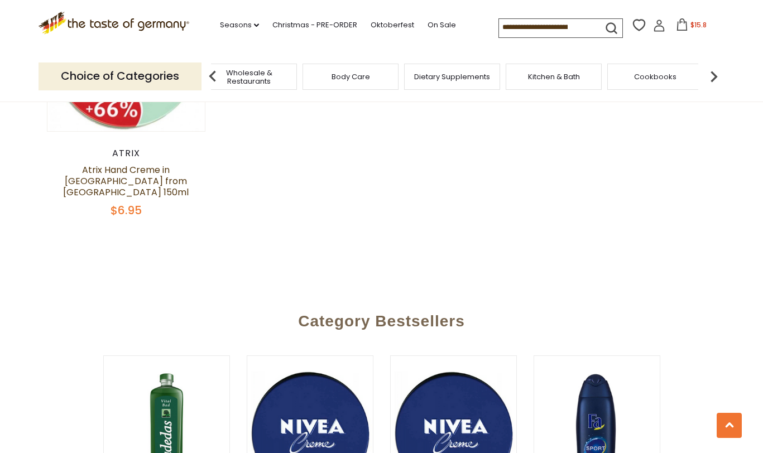
click at [715, 71] on img at bounding box center [714, 76] width 22 height 22
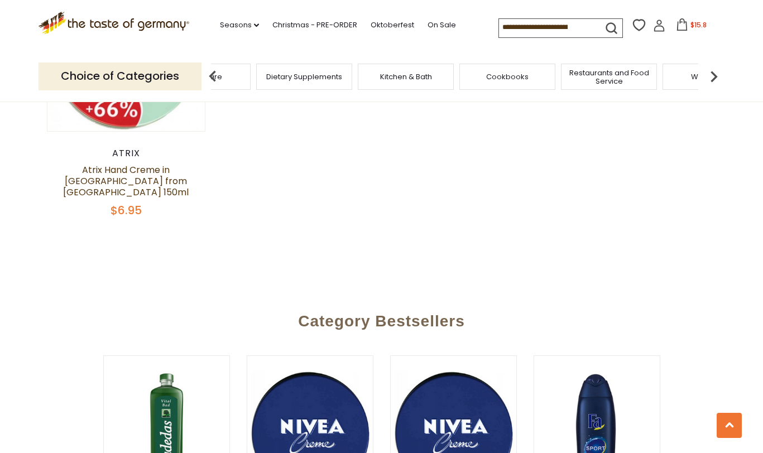
click at [300, 75] on span "Dietary Supplements" at bounding box center [304, 77] width 76 height 8
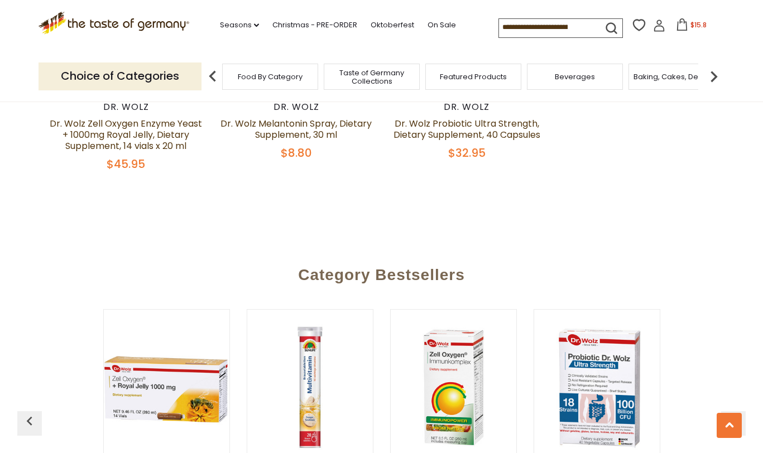
scroll to position [621, 0]
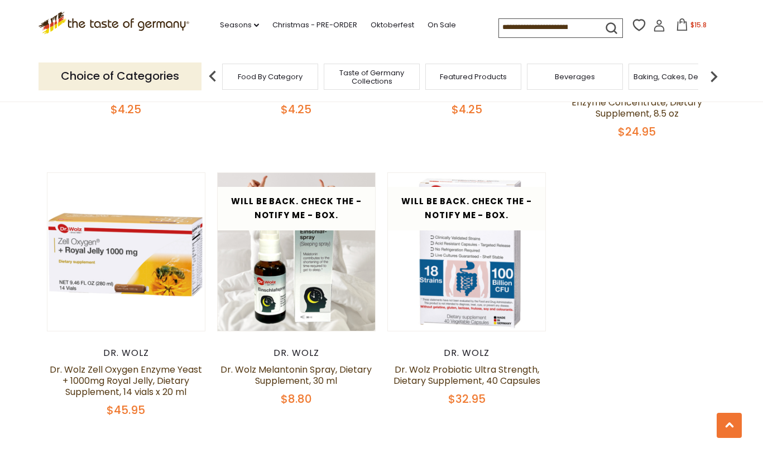
click at [575, 80] on span "Beverages" at bounding box center [575, 77] width 40 height 8
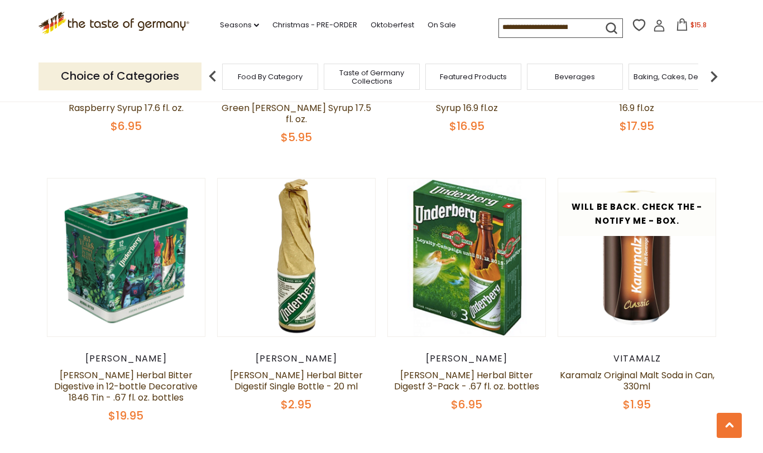
scroll to position [1621, 0]
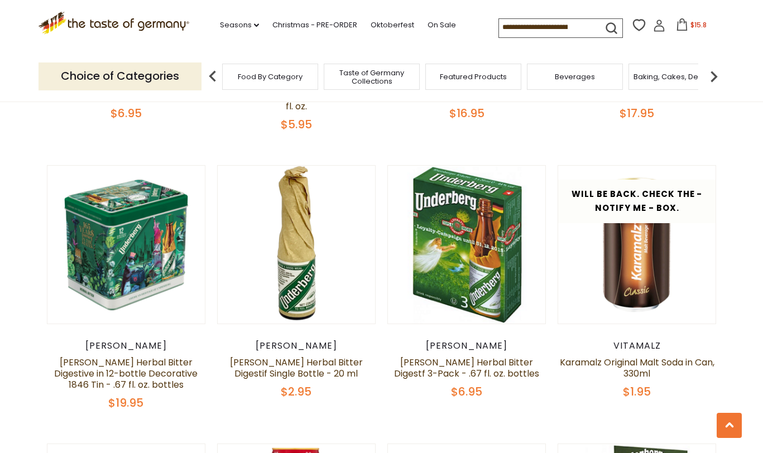
click at [713, 76] on img at bounding box center [714, 76] width 22 height 22
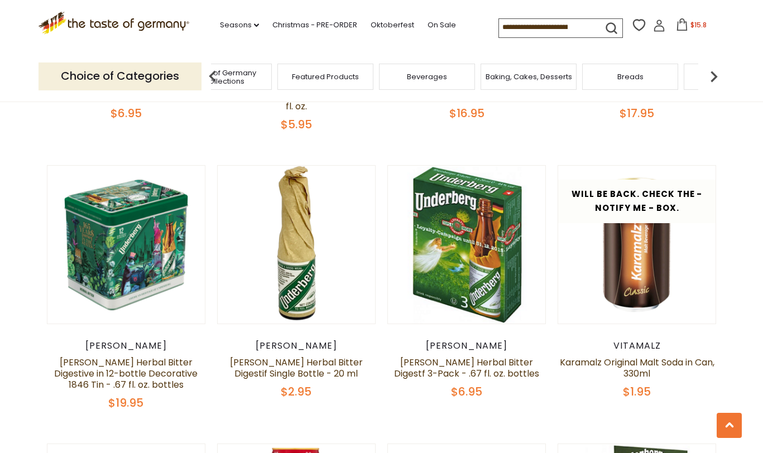
click at [713, 76] on img at bounding box center [714, 76] width 22 height 22
click at [712, 76] on img at bounding box center [714, 76] width 22 height 22
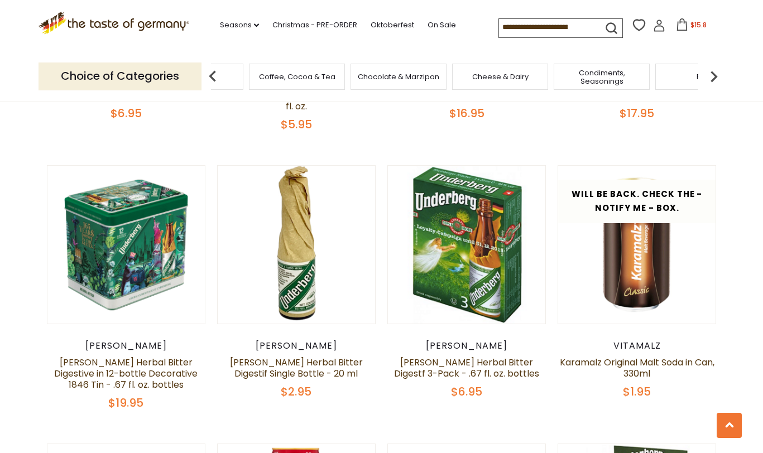
click at [712, 76] on img at bounding box center [714, 76] width 22 height 22
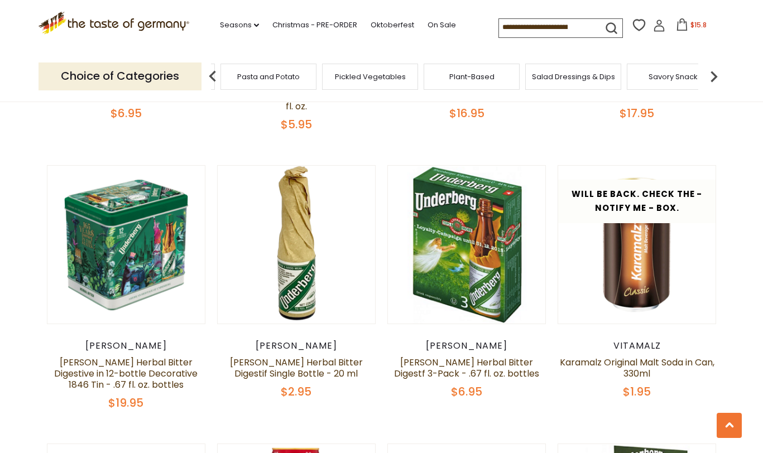
click at [712, 76] on img at bounding box center [714, 76] width 22 height 22
click at [708, 71] on img at bounding box center [714, 76] width 22 height 22
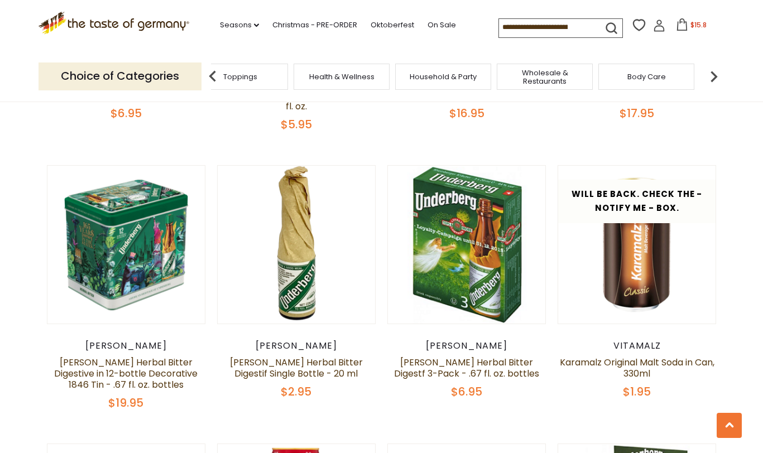
click at [708, 71] on img at bounding box center [714, 76] width 22 height 22
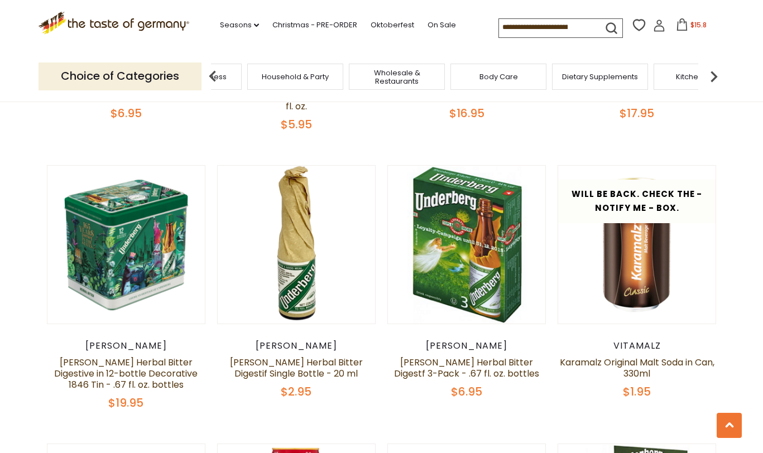
click at [708, 71] on img at bounding box center [714, 76] width 22 height 22
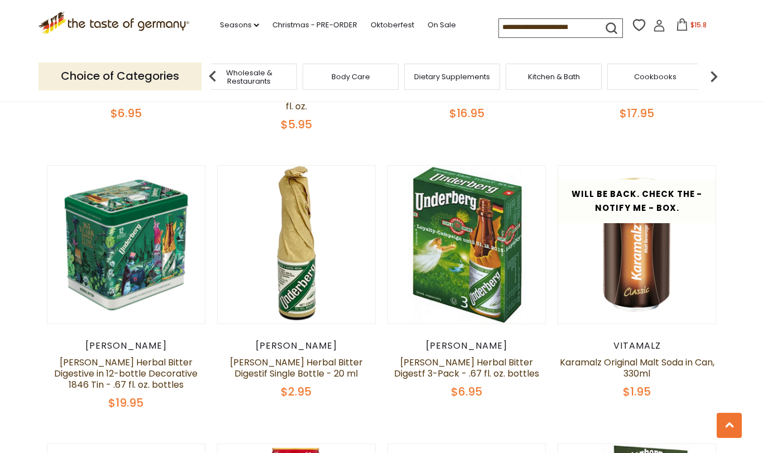
click at [708, 71] on img at bounding box center [714, 76] width 22 height 22
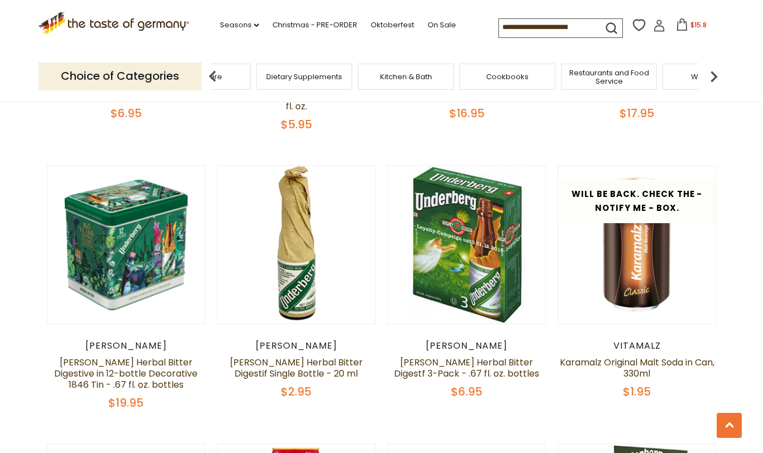
click at [708, 71] on img at bounding box center [714, 76] width 22 height 22
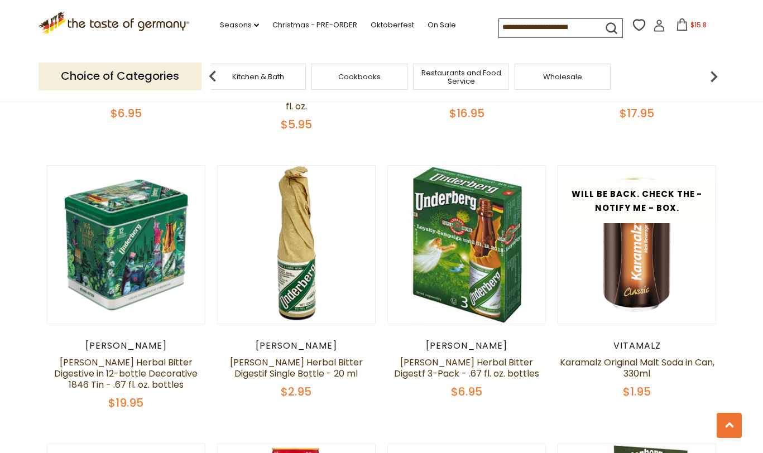
click at [708, 71] on img at bounding box center [714, 76] width 22 height 22
click at [351, 85] on div "Kitchen & Bath" at bounding box center [357, 77] width 96 height 26
click at [357, 78] on span "Kitchen & Bath" at bounding box center [356, 77] width 52 height 8
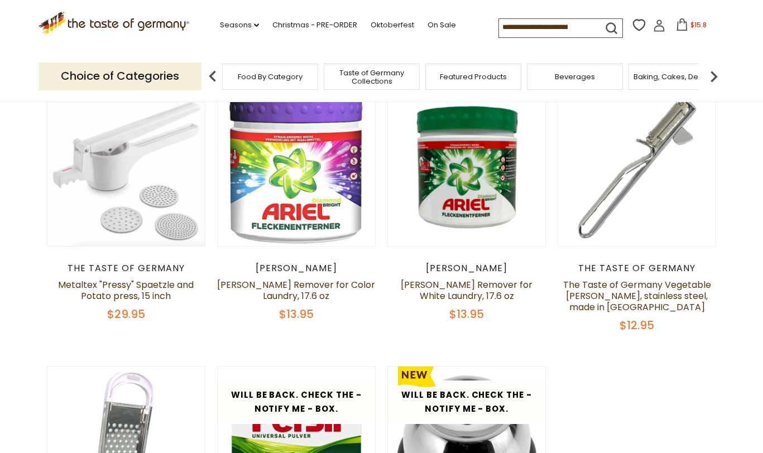
scroll to position [318, 0]
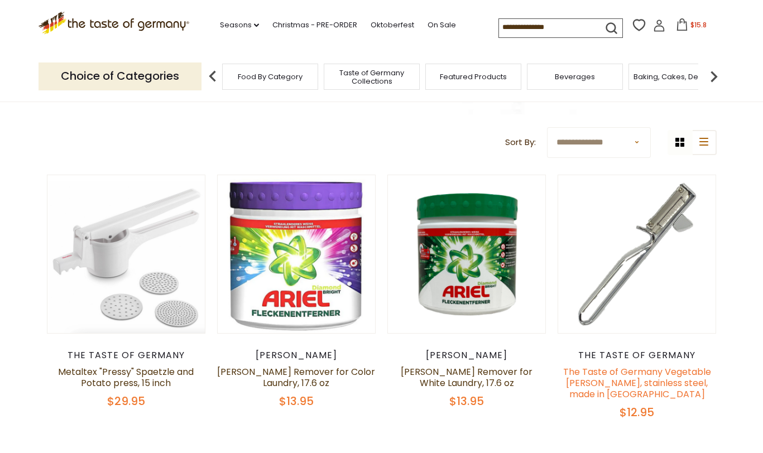
click at [629, 377] on link "The Taste of Germany Vegetable [PERSON_NAME], stainless steel, made in [GEOGRAP…" at bounding box center [637, 383] width 148 height 35
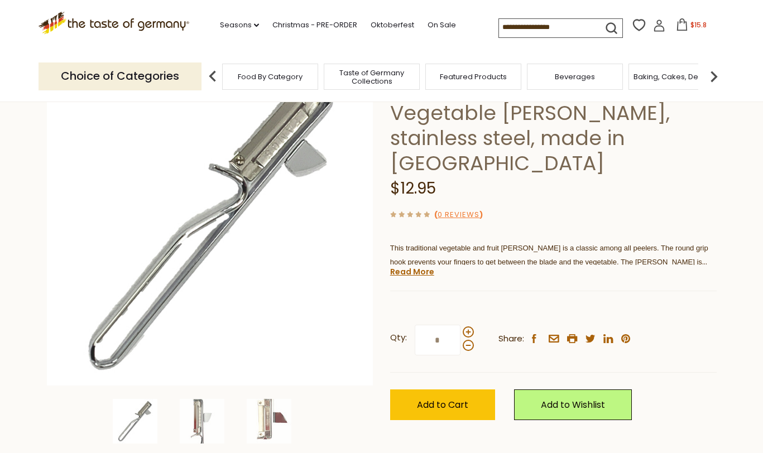
scroll to position [159, 0]
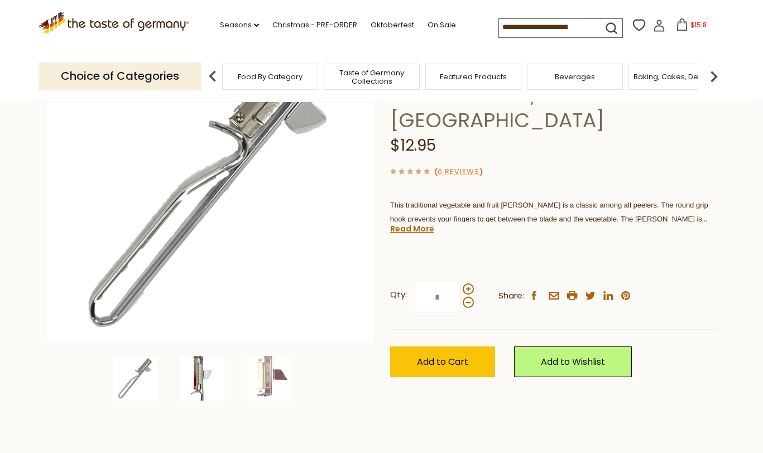
click at [195, 359] on img at bounding box center [202, 378] width 45 height 45
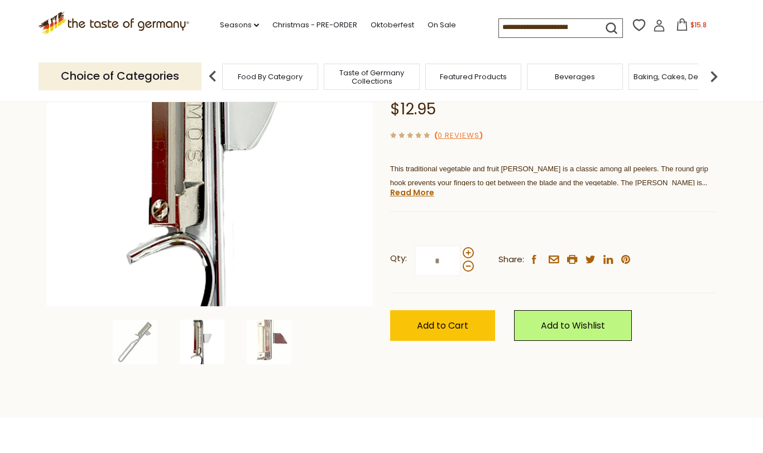
scroll to position [195, 0]
click at [258, 324] on img at bounding box center [269, 341] width 45 height 45
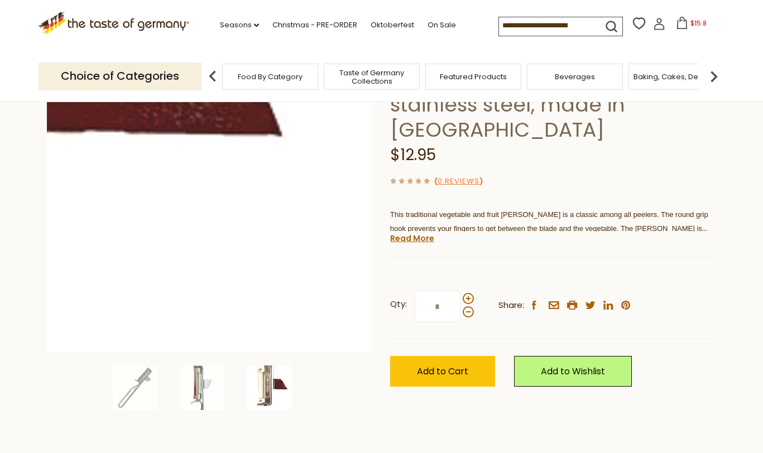
scroll to position [4, 0]
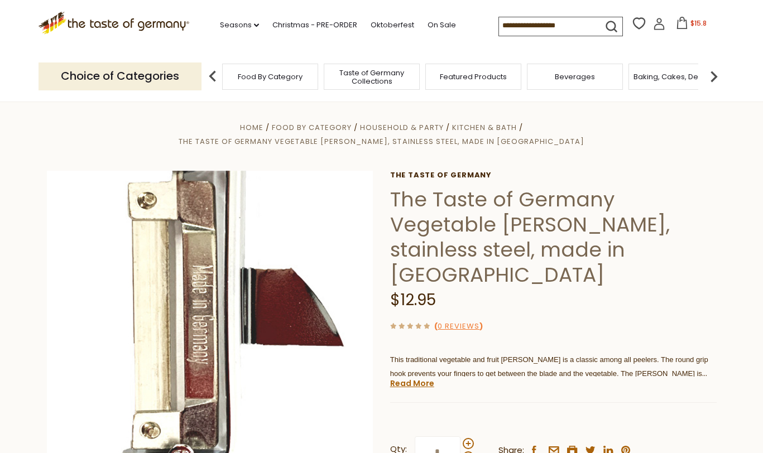
click at [260, 81] on span "Food By Category" at bounding box center [270, 77] width 65 height 8
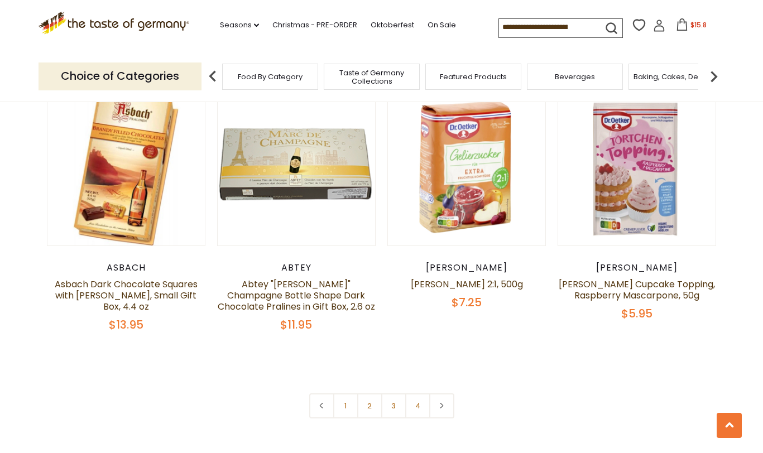
scroll to position [2407, 0]
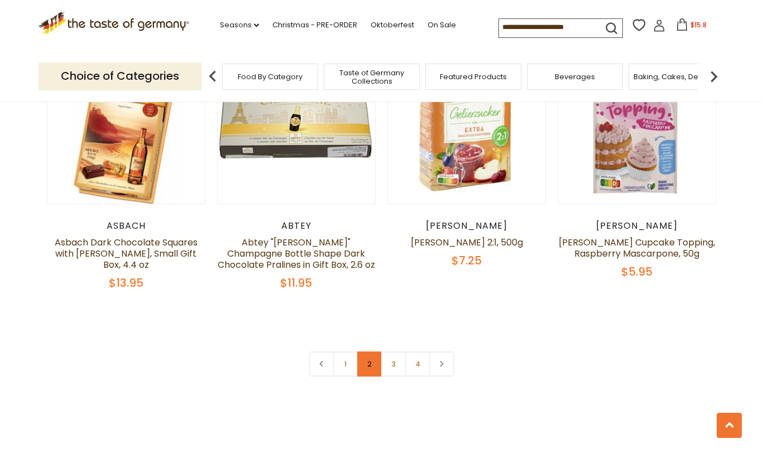
click at [374, 352] on link "2" at bounding box center [369, 364] width 25 height 25
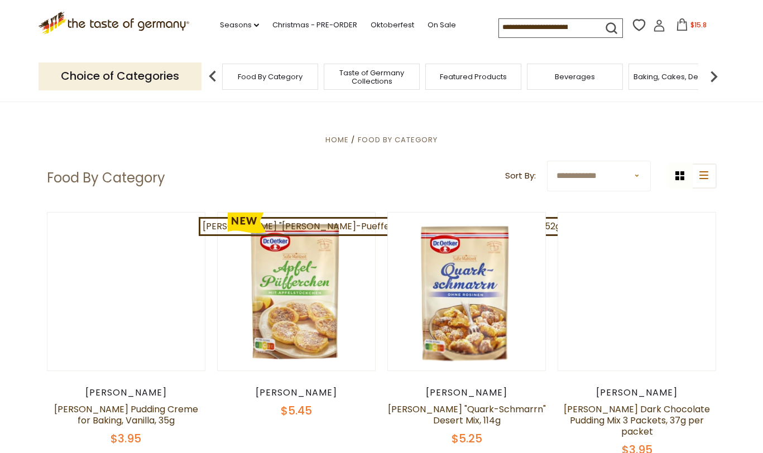
scroll to position [0, 0]
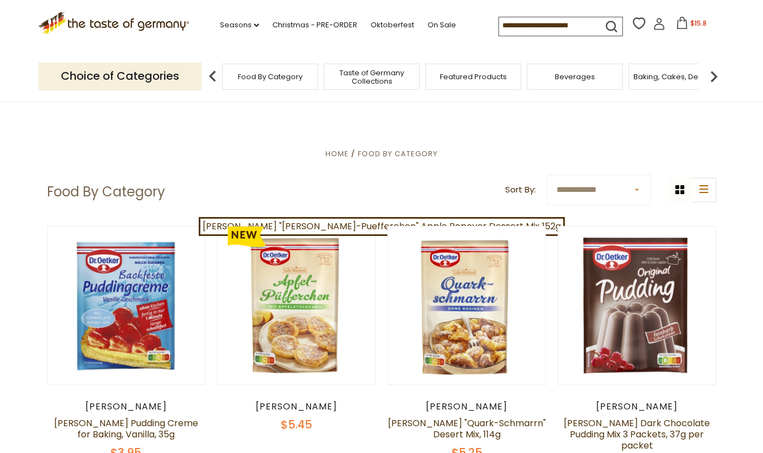
click at [376, 79] on span "Taste of Germany Collections" at bounding box center [371, 77] width 89 height 17
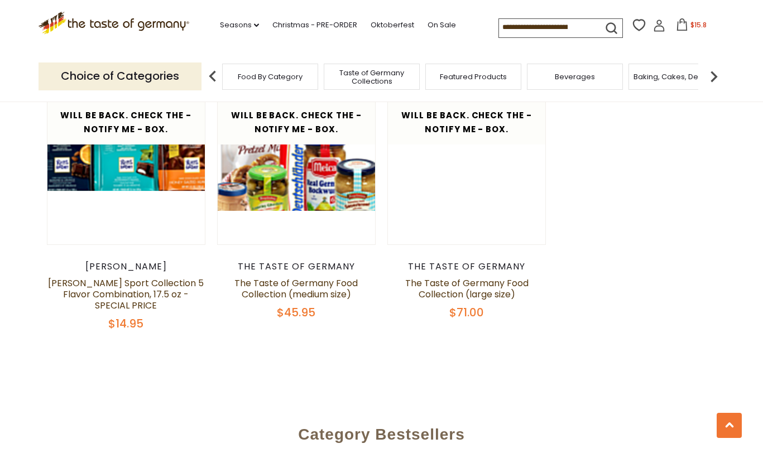
scroll to position [2346, 0]
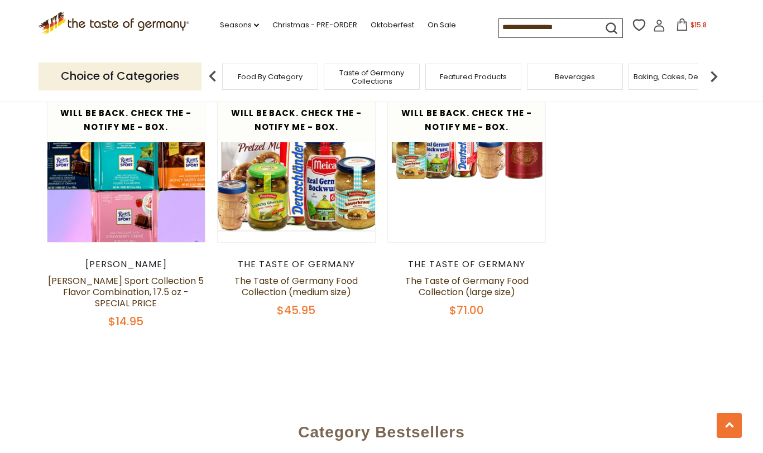
click at [715, 75] on img at bounding box center [714, 76] width 22 height 22
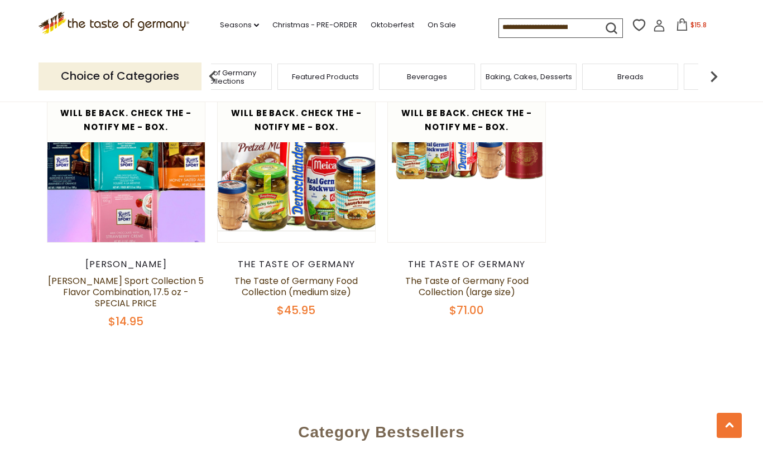
click at [715, 75] on img at bounding box center [714, 76] width 22 height 22
click at [570, 81] on div "Candy" at bounding box center [584, 77] width 96 height 26
click at [584, 85] on div "Candy" at bounding box center [592, 77] width 96 height 26
click at [579, 80] on span "Candy" at bounding box center [591, 77] width 24 height 8
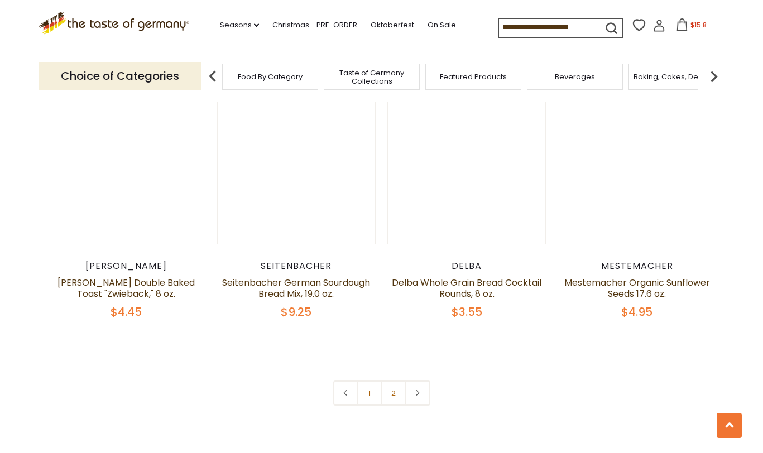
scroll to position [2618, 0]
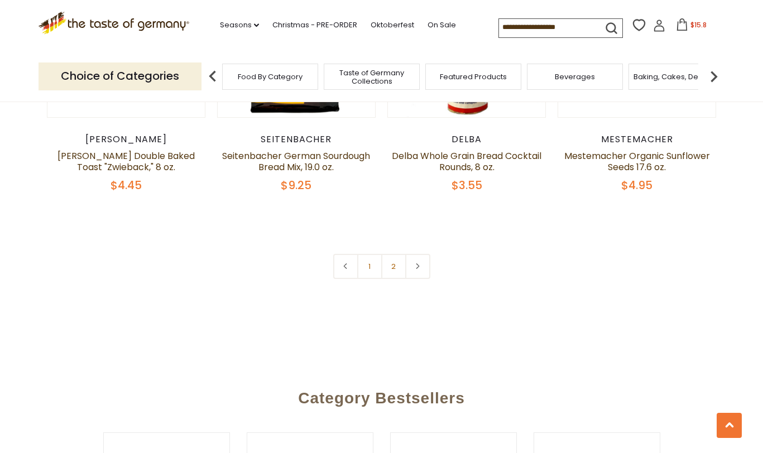
click at [393, 270] on link "2" at bounding box center [393, 266] width 25 height 25
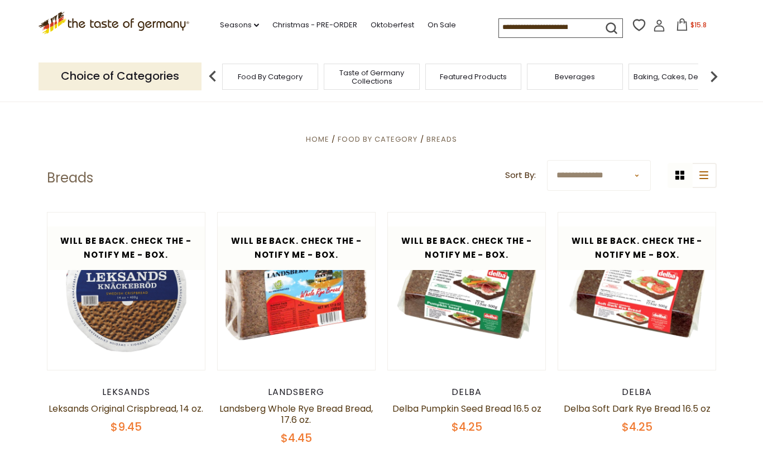
scroll to position [0, 0]
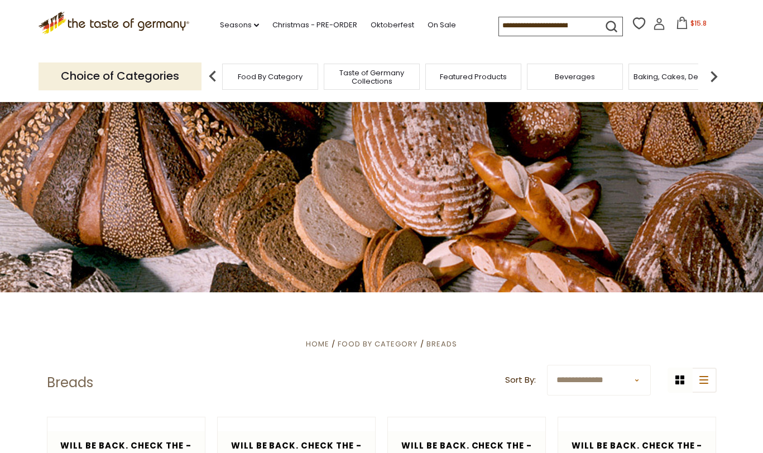
click at [467, 84] on div "Featured Products" at bounding box center [473, 77] width 96 height 26
click at [483, 79] on span "Featured Products" at bounding box center [467, 77] width 67 height 8
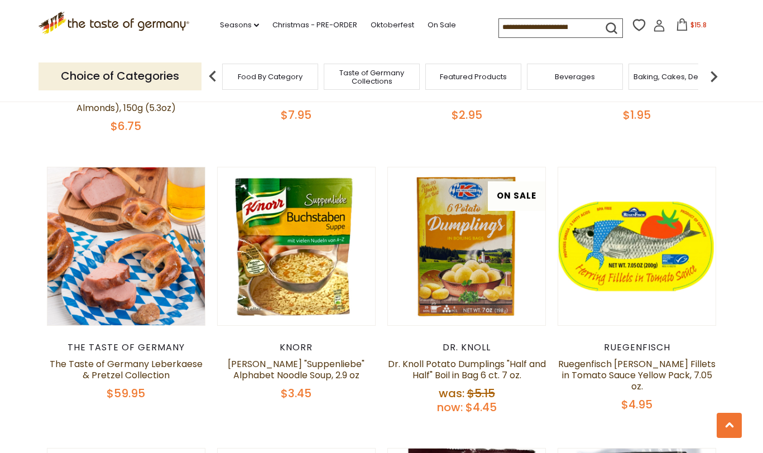
scroll to position [513, 0]
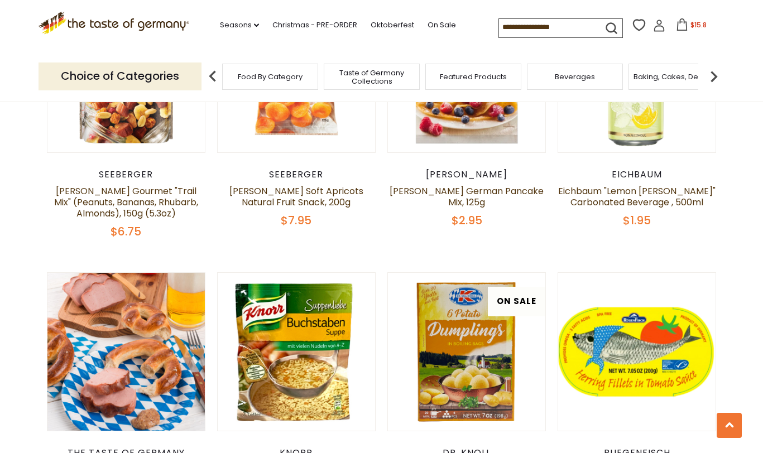
click at [711, 81] on img at bounding box center [714, 76] width 22 height 22
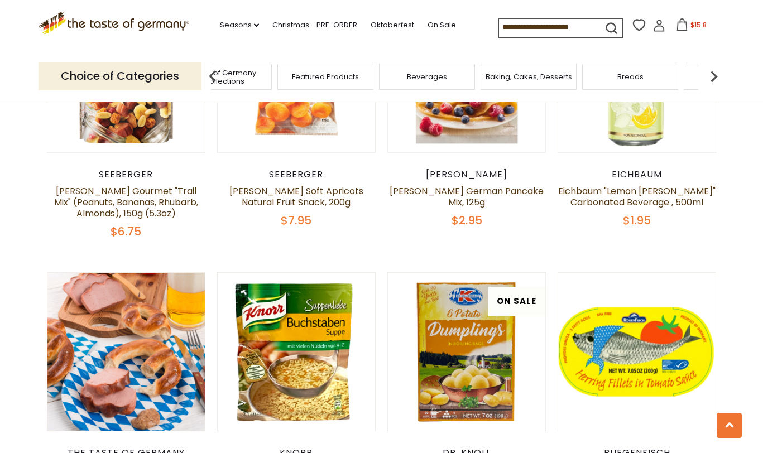
click at [711, 81] on img at bounding box center [714, 76] width 22 height 22
click at [536, 79] on span "Cereal" at bounding box center [537, 77] width 25 height 8
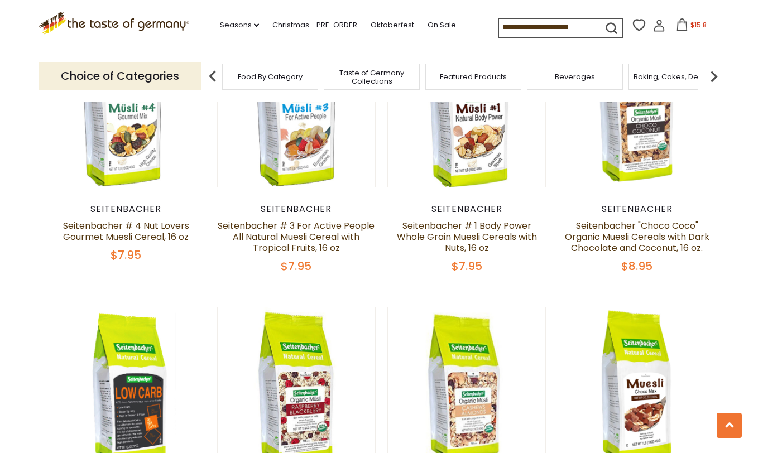
scroll to position [272, 0]
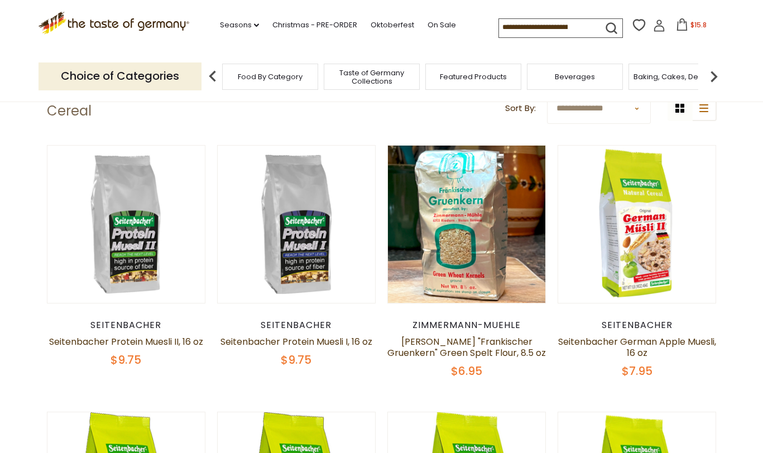
click at [716, 75] on img at bounding box center [714, 76] width 22 height 22
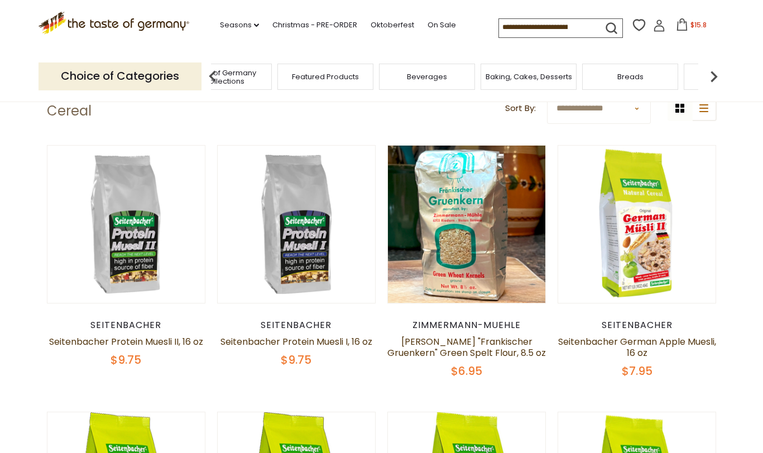
click at [716, 75] on img at bounding box center [714, 76] width 22 height 22
click at [578, 76] on span "Coffee, Cocoa & Tea" at bounding box center [593, 77] width 76 height 8
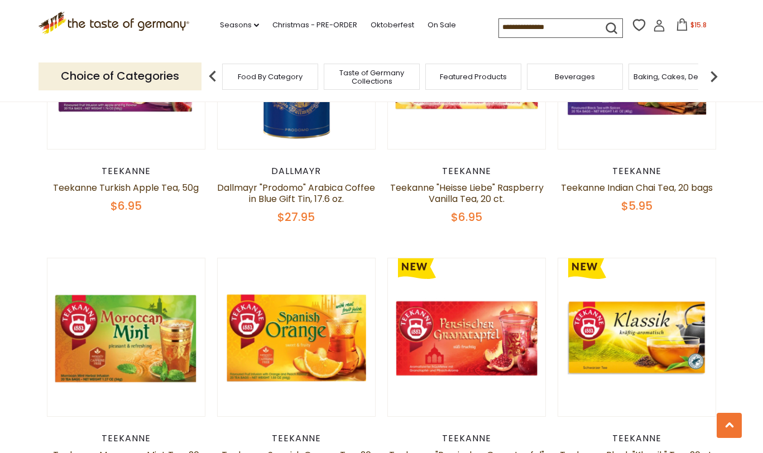
scroll to position [2581, 0]
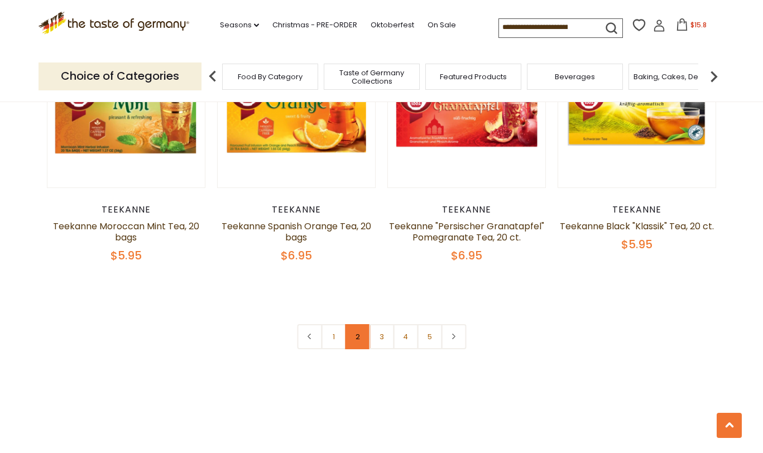
click at [358, 324] on link "2" at bounding box center [357, 336] width 25 height 25
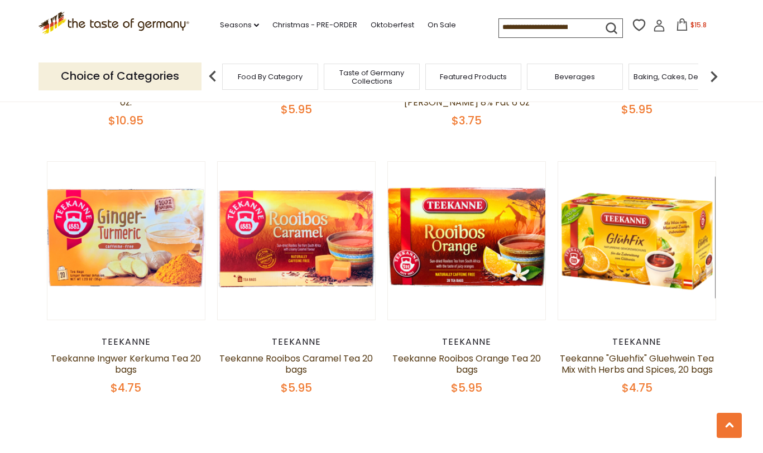
scroll to position [2622, 0]
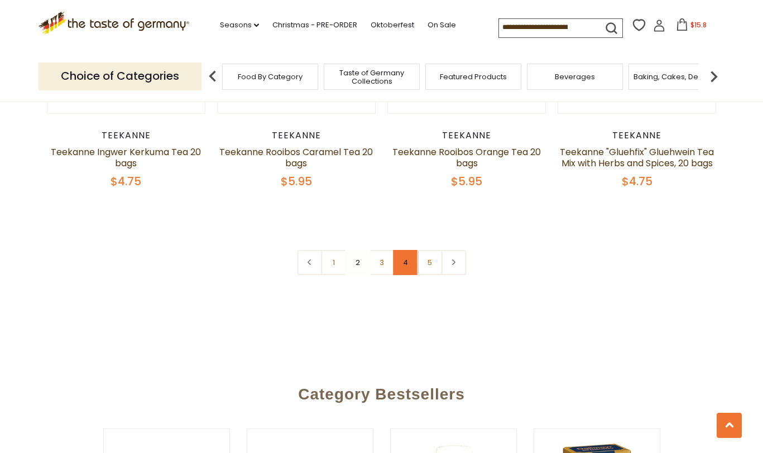
click at [403, 270] on link "4" at bounding box center [405, 262] width 25 height 25
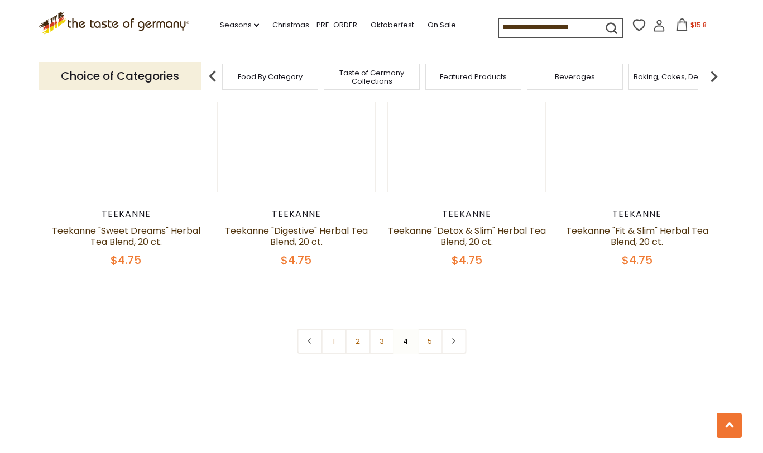
scroll to position [2703, 0]
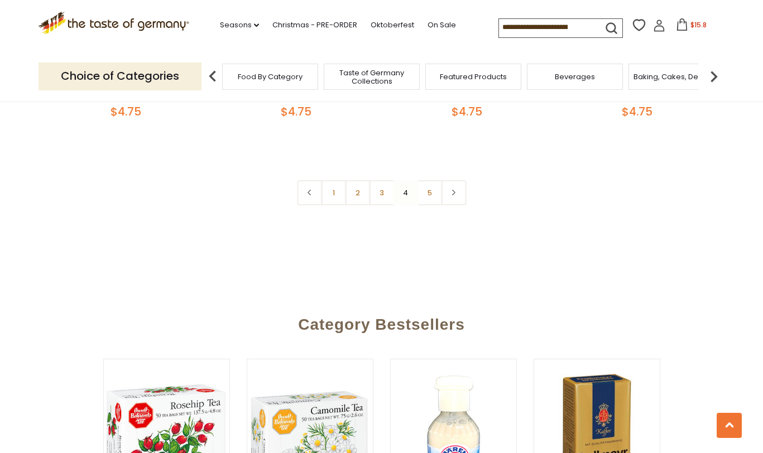
click at [431, 184] on link "5" at bounding box center [429, 192] width 25 height 25
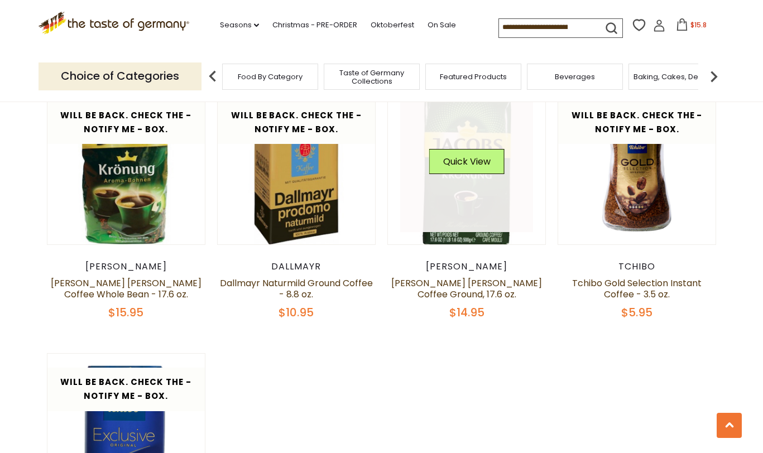
scroll to position [1318, 0]
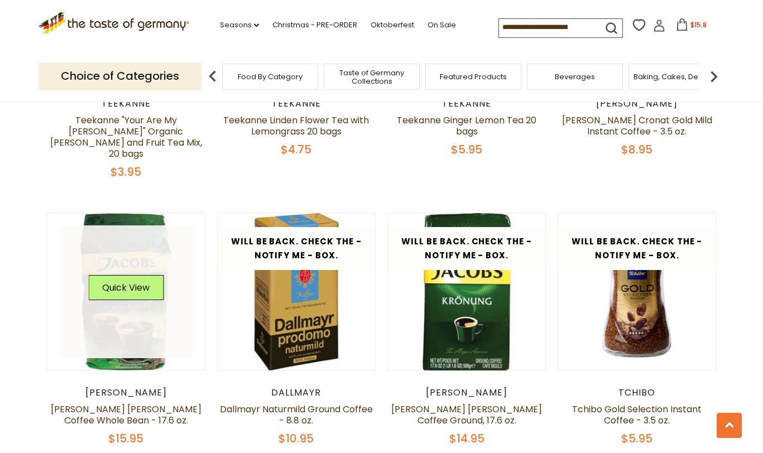
click at [135, 308] on link at bounding box center [126, 291] width 133 height 133
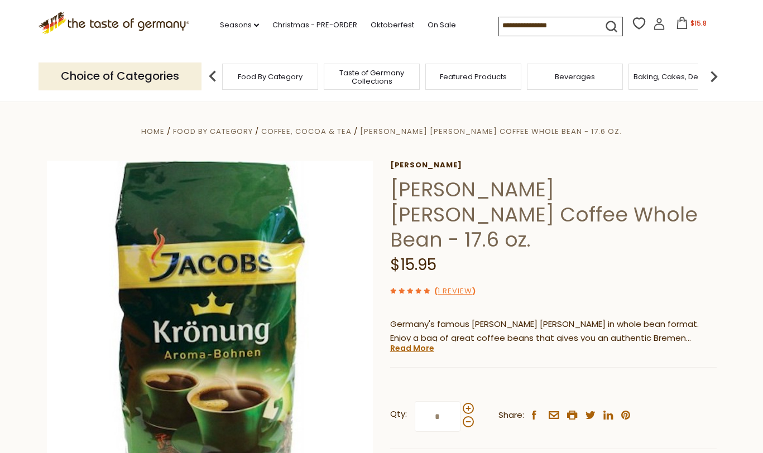
click at [716, 75] on img at bounding box center [714, 76] width 22 height 22
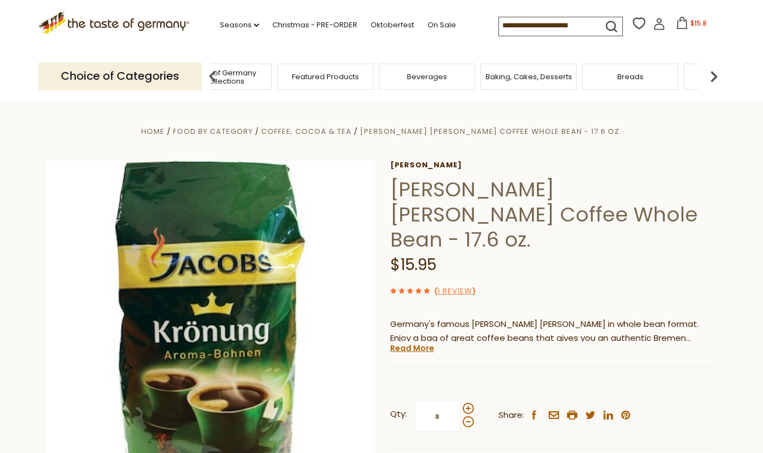
click at [716, 75] on img at bounding box center [714, 76] width 22 height 22
click at [715, 75] on img at bounding box center [714, 76] width 22 height 22
click at [277, 76] on div "Candy" at bounding box center [296, 77] width 96 height 26
click at [295, 80] on span "Candy" at bounding box center [297, 77] width 24 height 8
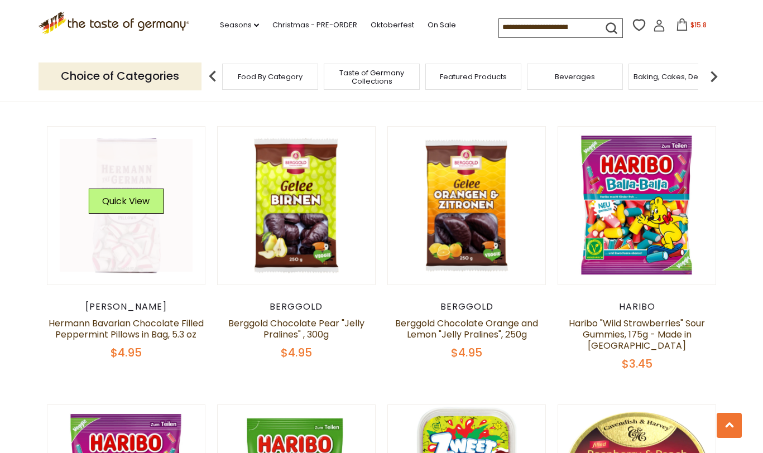
scroll to position [1147, 0]
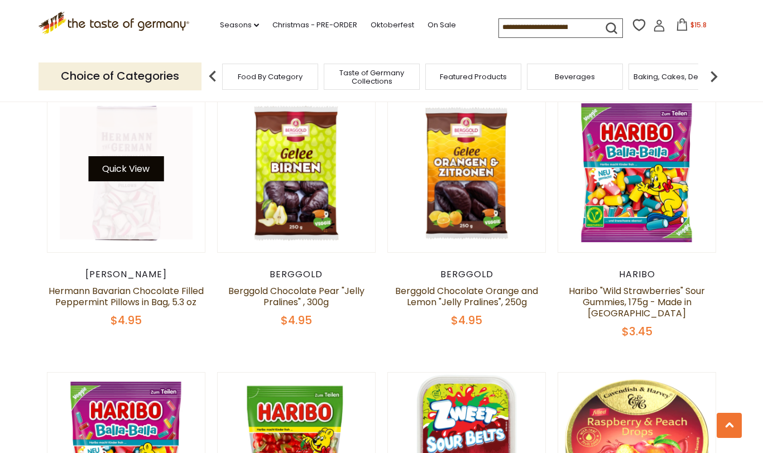
click at [131, 171] on button "Quick View" at bounding box center [125, 168] width 75 height 25
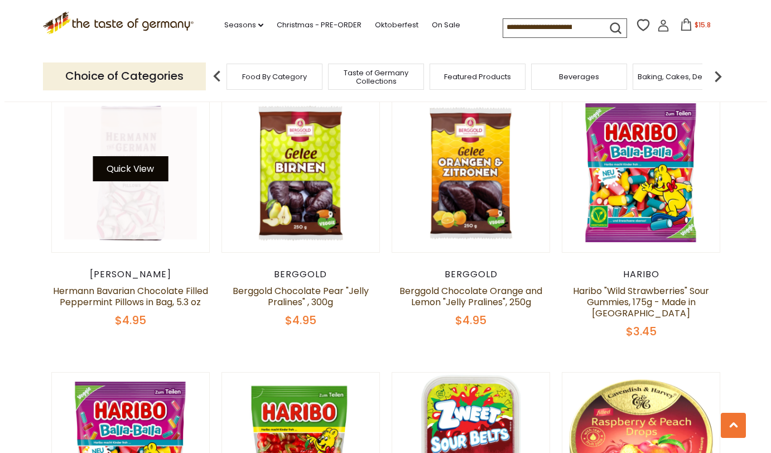
scroll to position [1149, 0]
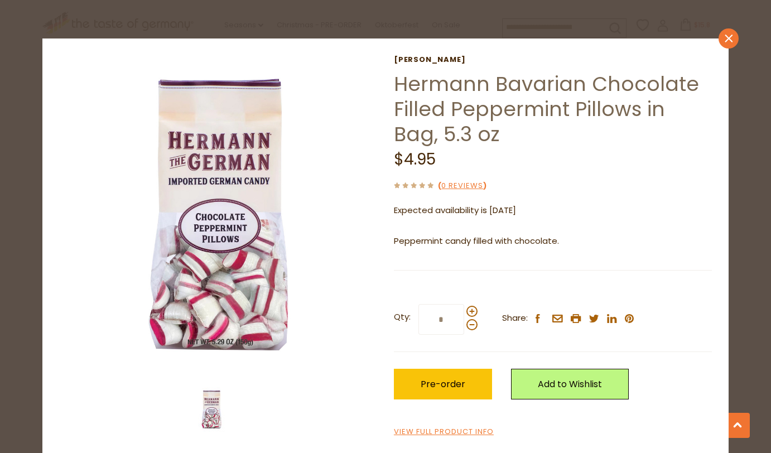
click at [725, 37] on icon "close" at bounding box center [729, 39] width 8 height 8
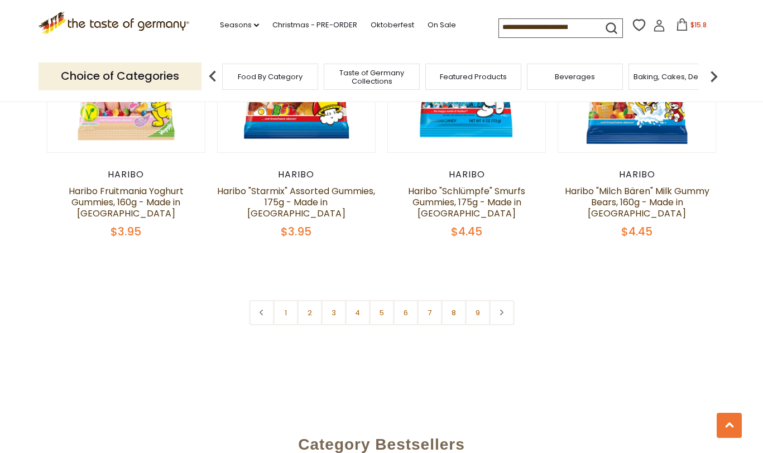
scroll to position [2761, 0]
